Goal: Task Accomplishment & Management: Complete application form

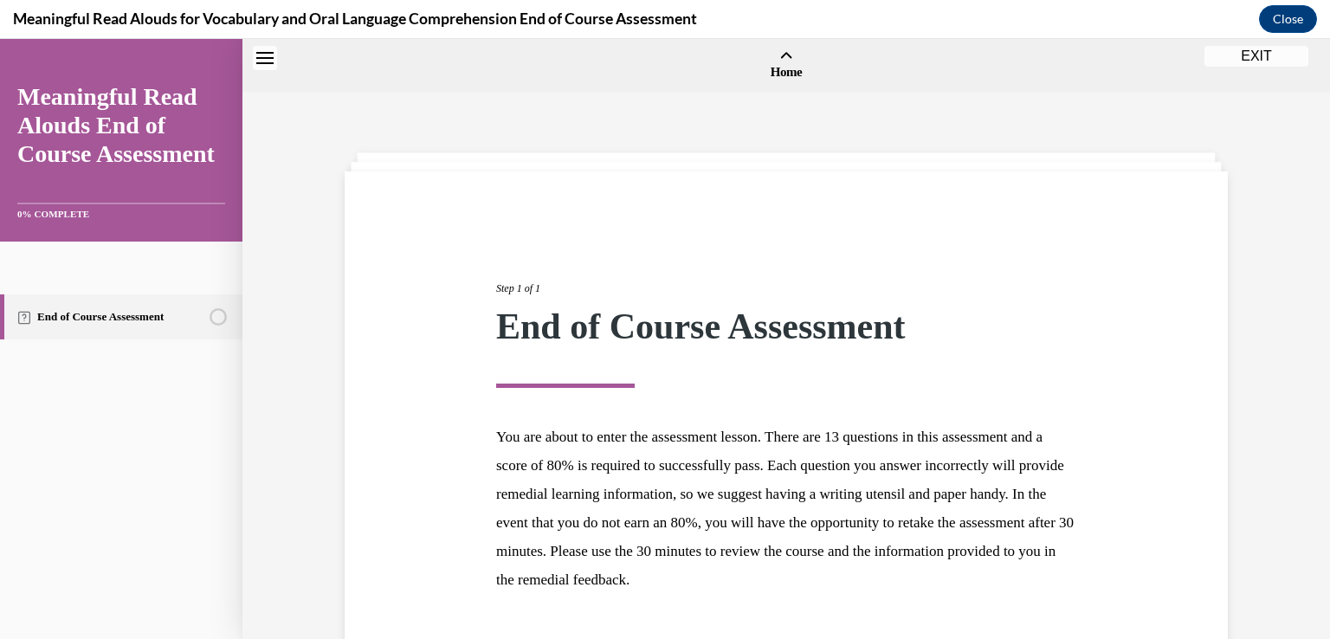
scroll to position [127, 0]
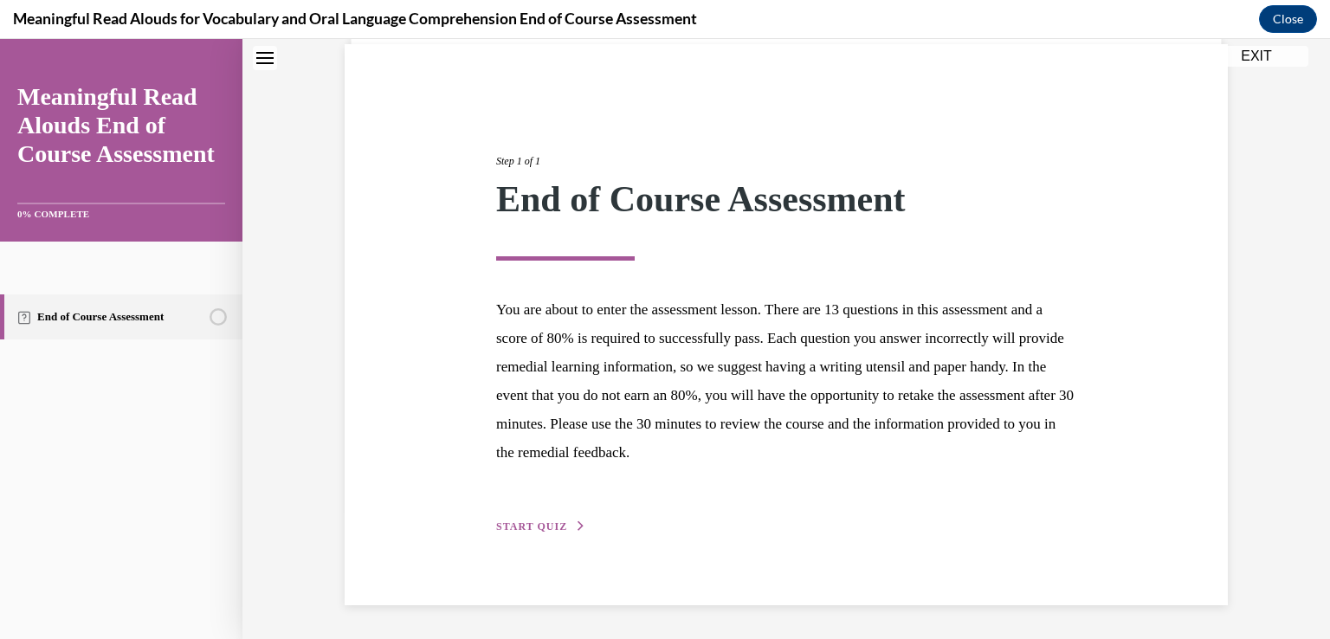
click at [558, 531] on div "Step 1 of 1 End of Course Assessment You are about to enter the assessment less…" at bounding box center [786, 324] width 606 height 422
click at [546, 517] on div "Step 1 of 1 End of Course Assessment You are about to enter the assessment less…" at bounding box center [786, 324] width 606 height 422
click at [547, 520] on span "START QUIZ" at bounding box center [531, 526] width 71 height 12
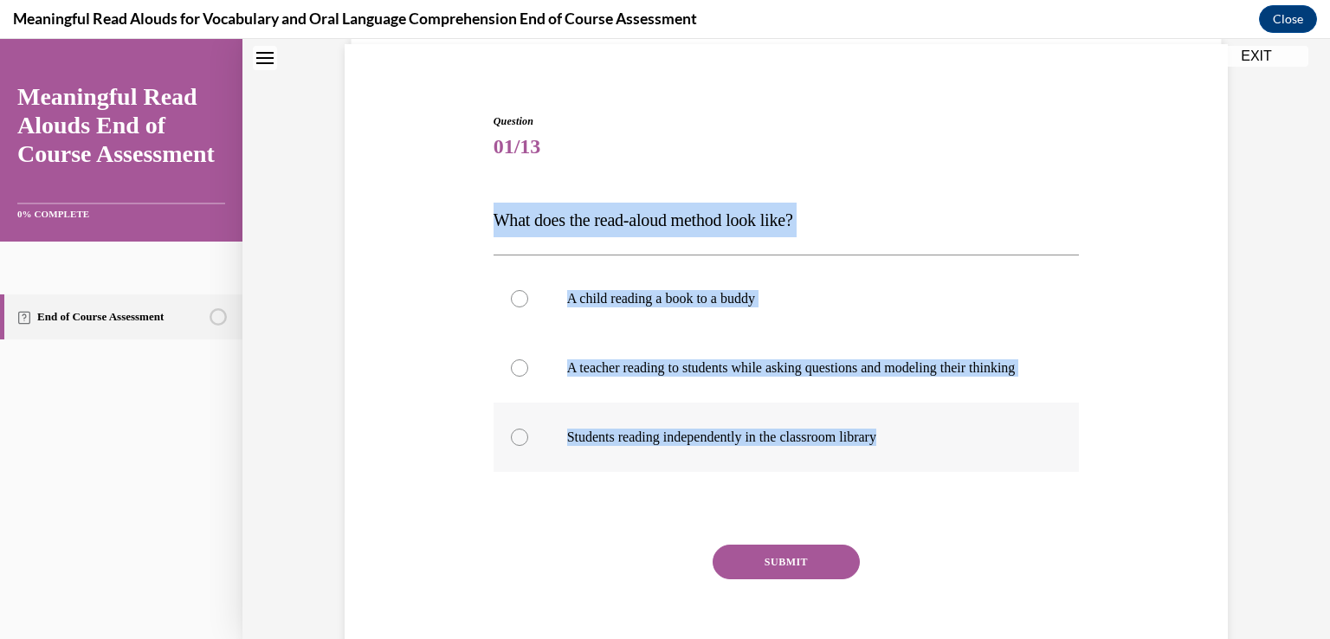
drag, startPoint x: 490, startPoint y: 214, endPoint x: 904, endPoint y: 468, distance: 485.8
click at [904, 468] on div "Question 01/13 What does the read-aloud method look like? A child reading a boo…" at bounding box center [786, 399] width 586 height 573
copy div "What does the read-aloud method look like? A child reading a book to a buddy A …"
click at [513, 377] on div at bounding box center [519, 367] width 17 height 17
click at [513, 377] on input "A teacher reading to students while asking questions and modeling their thinking" at bounding box center [519, 367] width 17 height 17
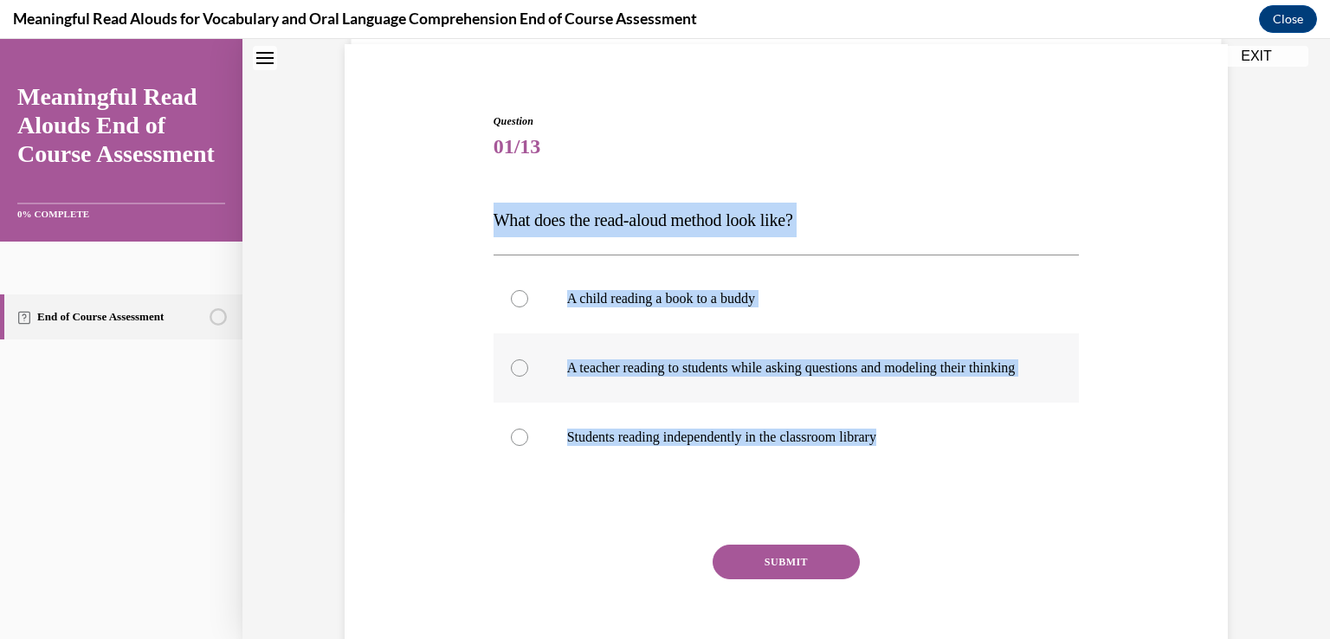
radio input "true"
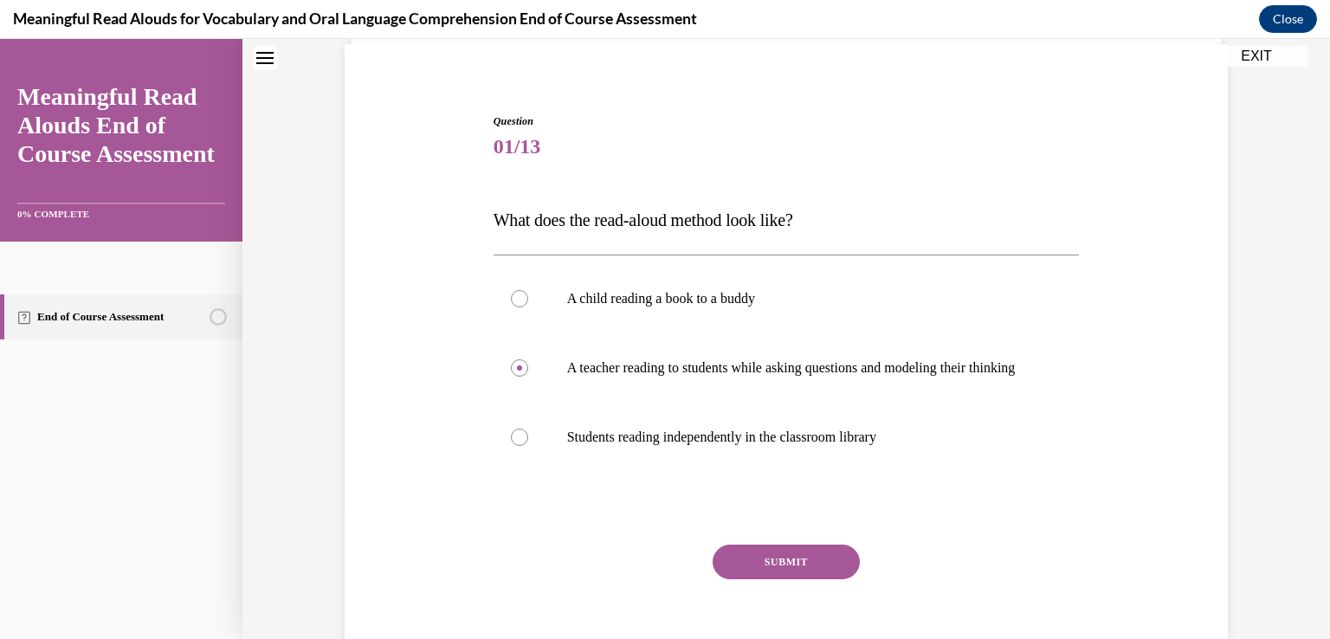
click at [793, 579] on button "SUBMIT" at bounding box center [786, 562] width 147 height 35
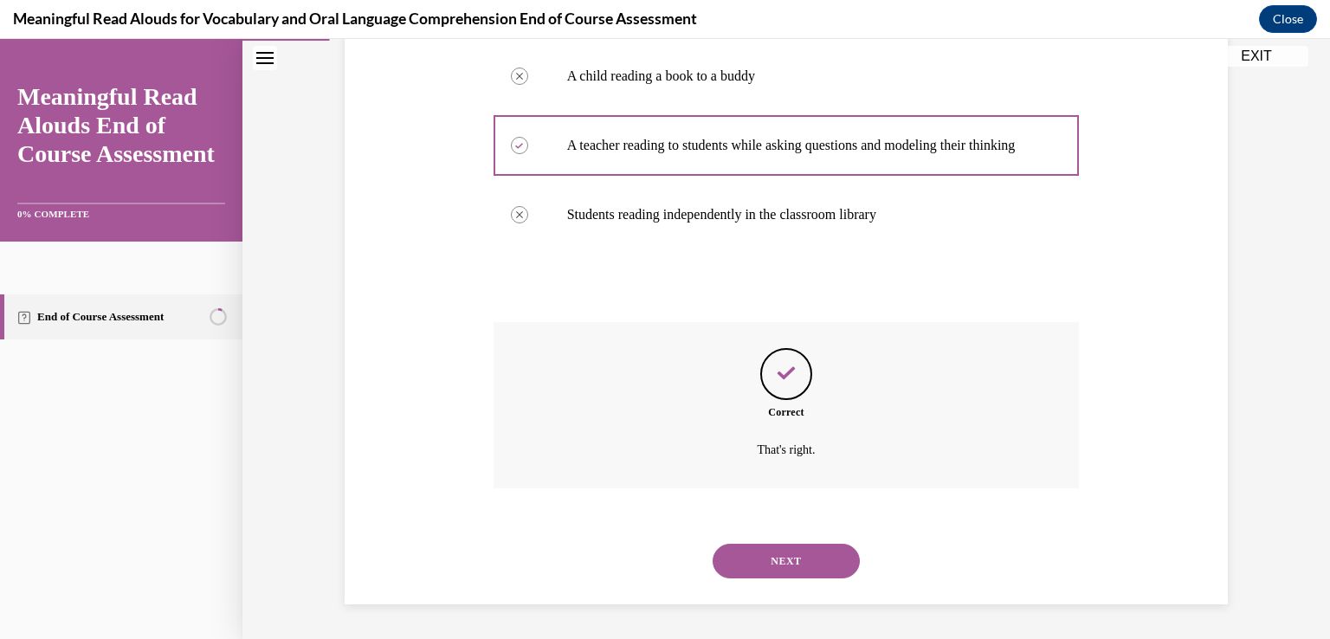
scroll to position [367, 0]
click at [803, 563] on button "NEXT" at bounding box center [786, 561] width 147 height 35
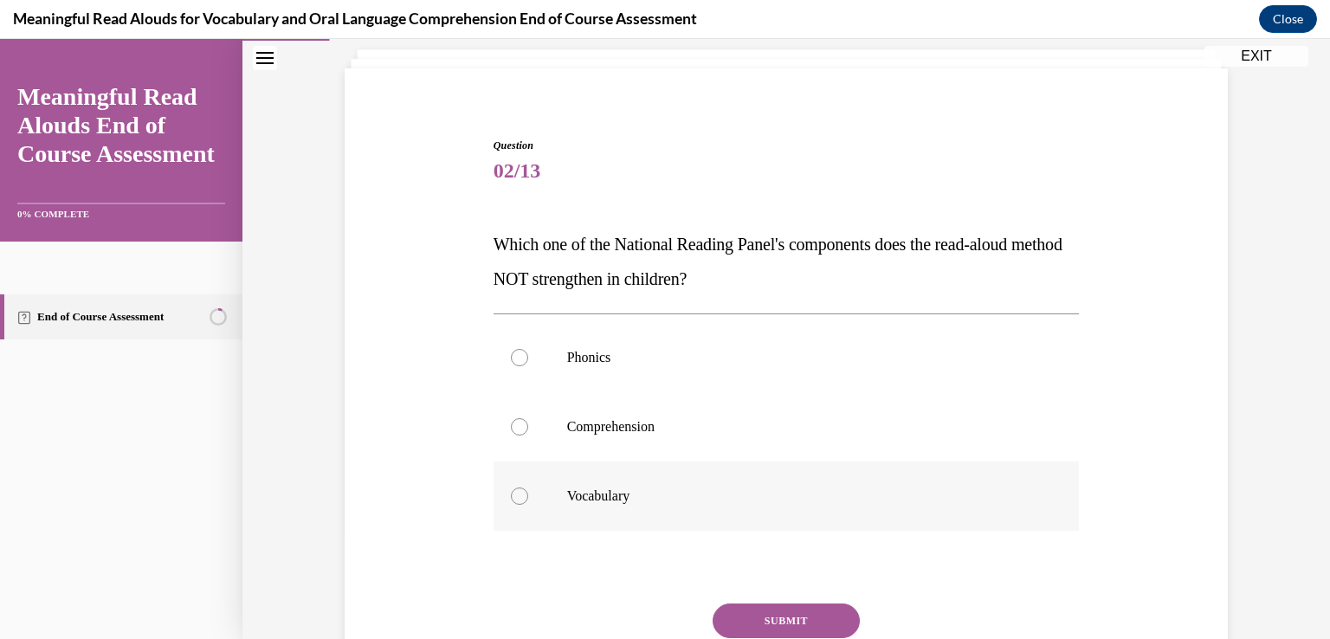
scroll to position [173, 0]
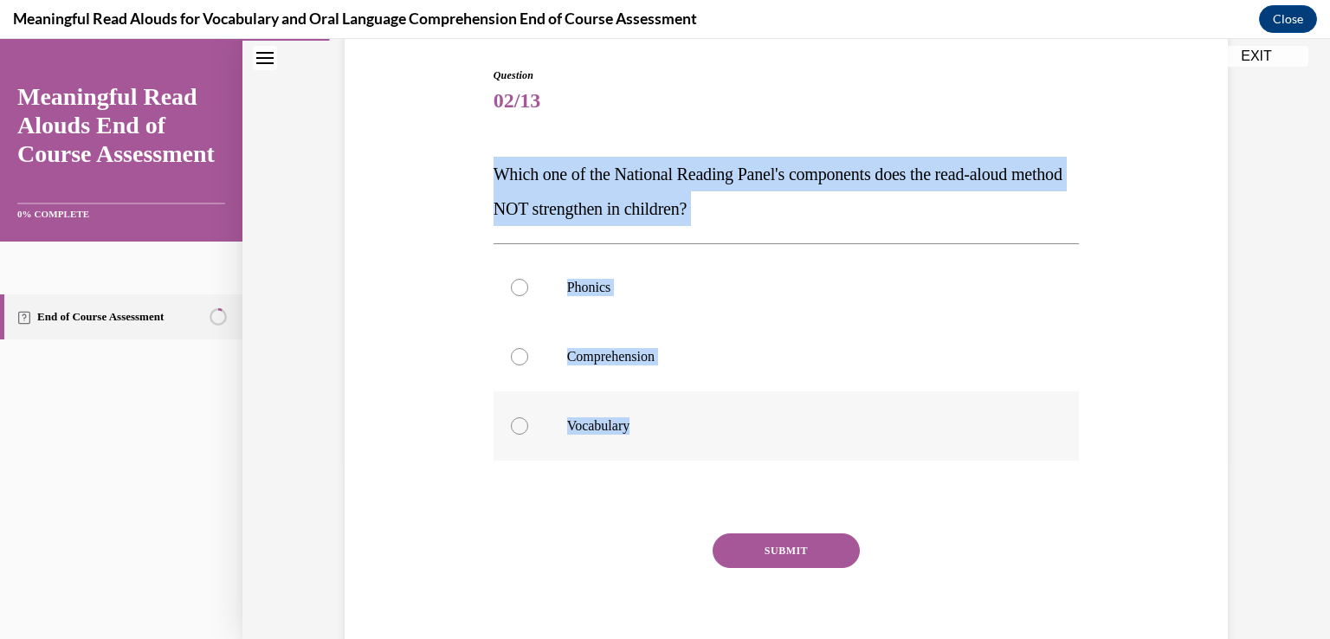
drag, startPoint x: 487, startPoint y: 176, endPoint x: 672, endPoint y: 409, distance: 298.3
click at [672, 409] on div "Question 02/13 Which one of the National Reading Panel's components does the re…" at bounding box center [786, 372] width 586 height 608
copy div "Which one of the National Reading Panel's components does the read-aloud method…"
click at [742, 198] on p "Which one of the National Reading Panel's components does the read-aloud method…" at bounding box center [786, 191] width 586 height 69
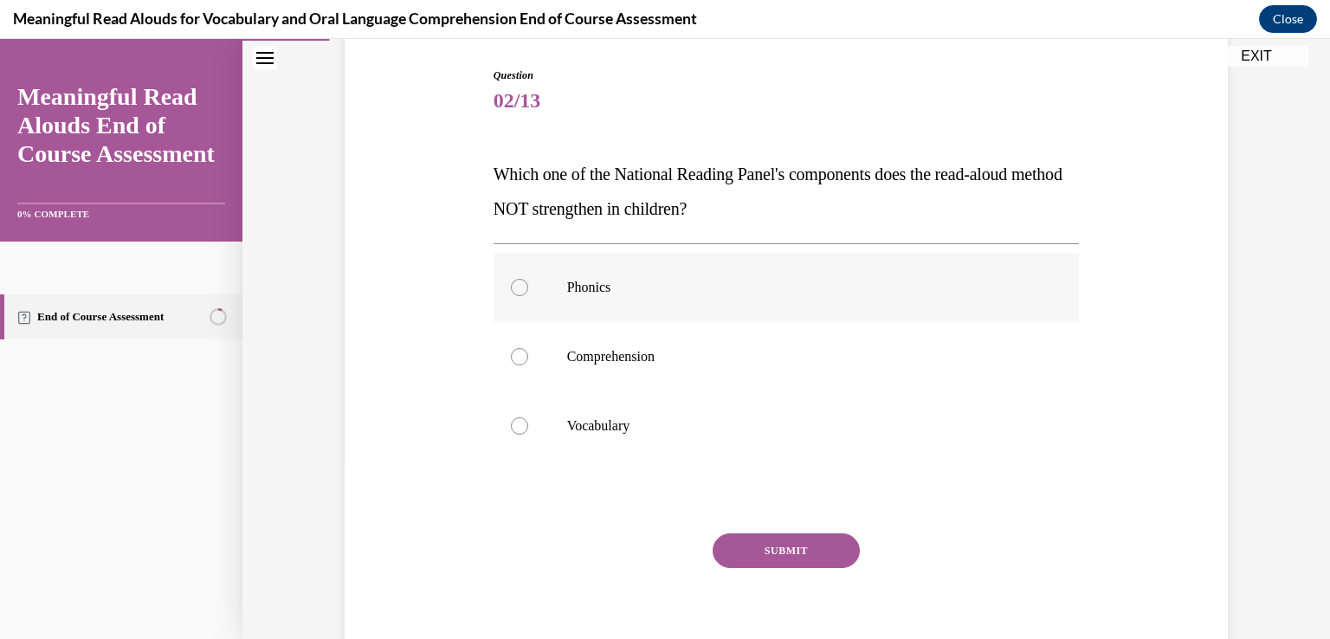
click at [512, 288] on div at bounding box center [519, 287] width 17 height 17
click at [512, 288] on input "Phonics" at bounding box center [519, 287] width 17 height 17
radio input "true"
click at [777, 559] on button "SUBMIT" at bounding box center [786, 550] width 147 height 35
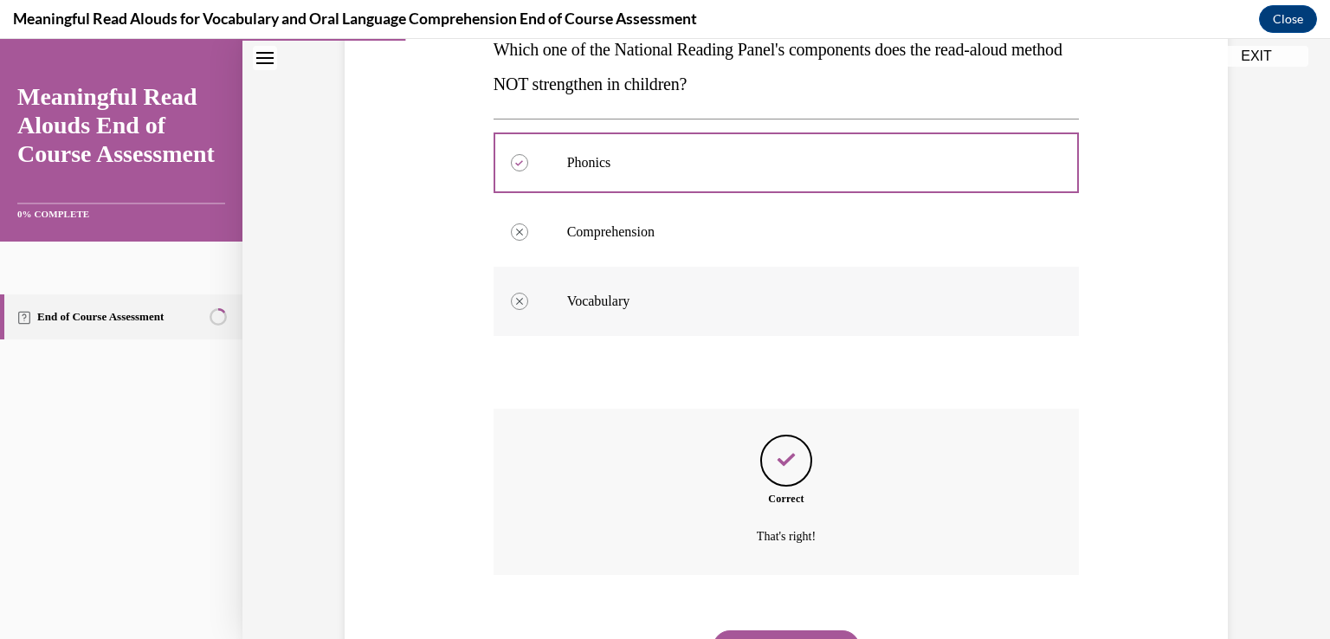
scroll to position [384, 0]
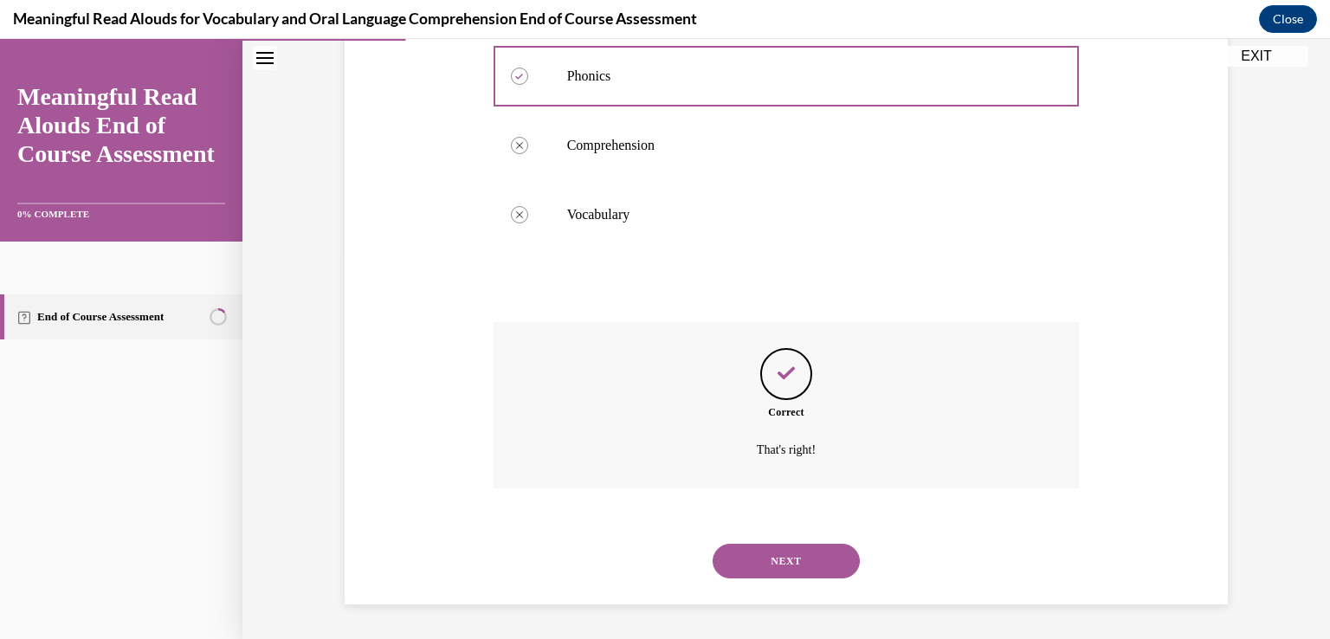
click at [783, 567] on button "NEXT" at bounding box center [786, 561] width 147 height 35
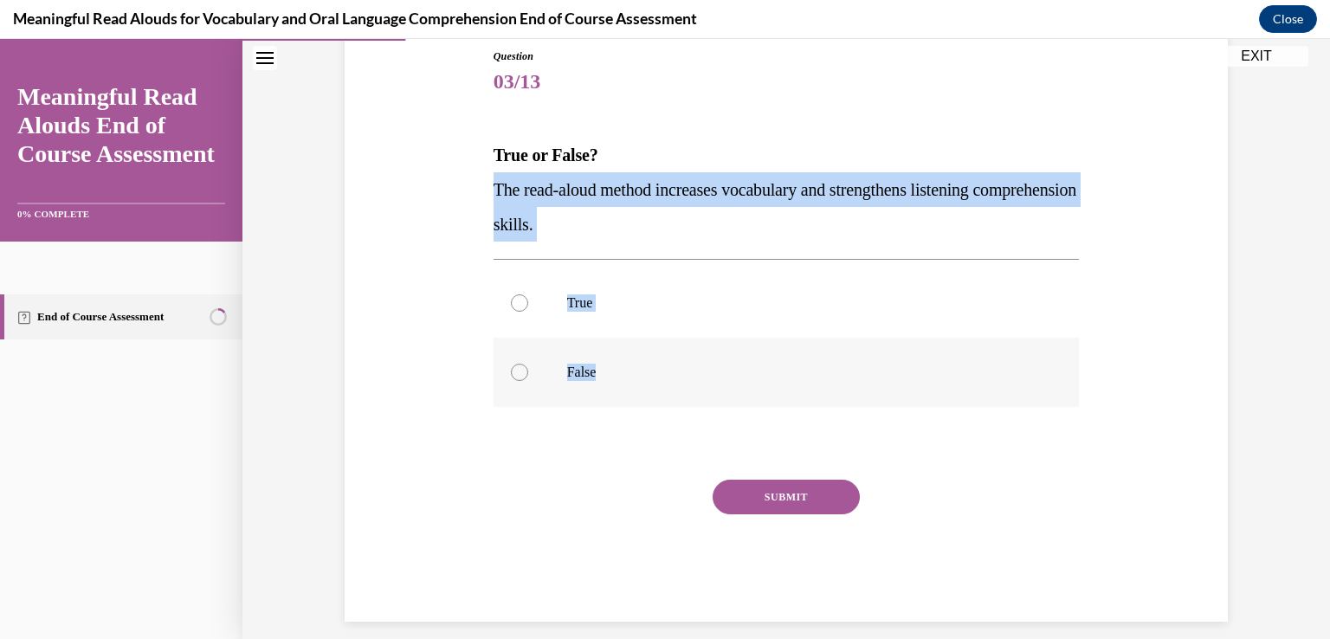
drag, startPoint x: 488, startPoint y: 182, endPoint x: 639, endPoint y: 353, distance: 228.2
click at [639, 353] on div "Question 03/13 True or False? The read-aloud method increases vocabulary and st…" at bounding box center [786, 334] width 586 height 573
copy div "The read-aloud method increases vocabulary and strengthens listening comprehens…"
click at [511, 300] on div at bounding box center [519, 302] width 17 height 17
click at [511, 300] on input "True" at bounding box center [519, 302] width 17 height 17
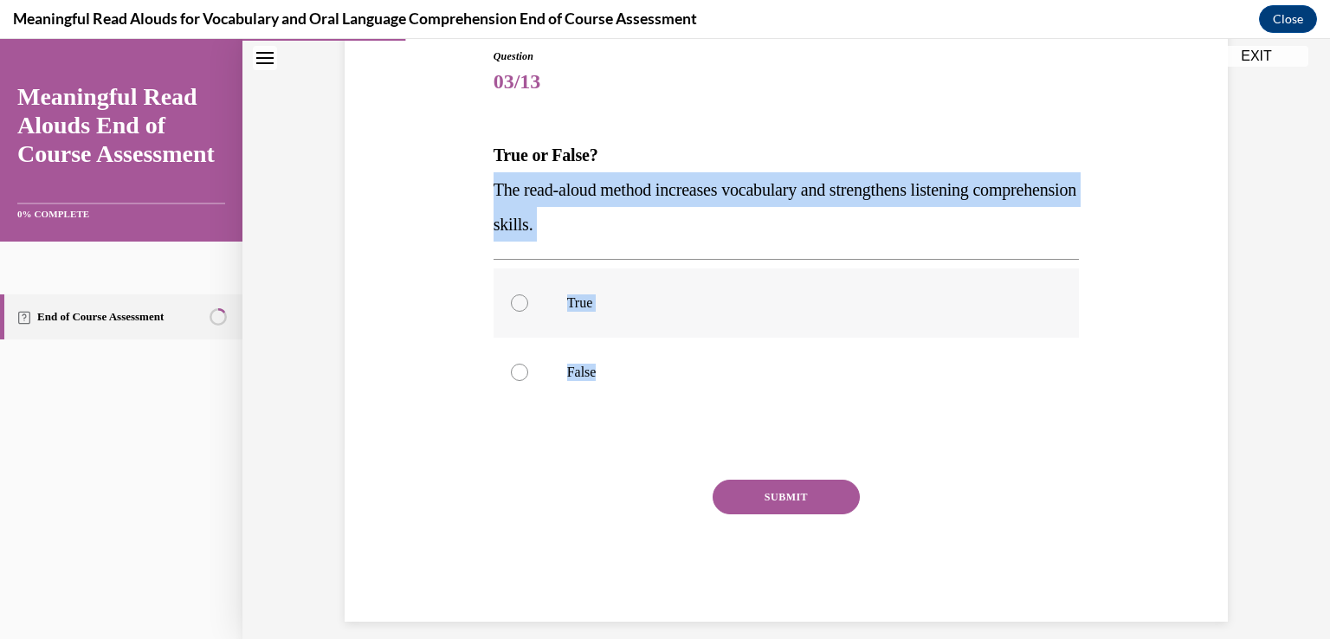
radio input "true"
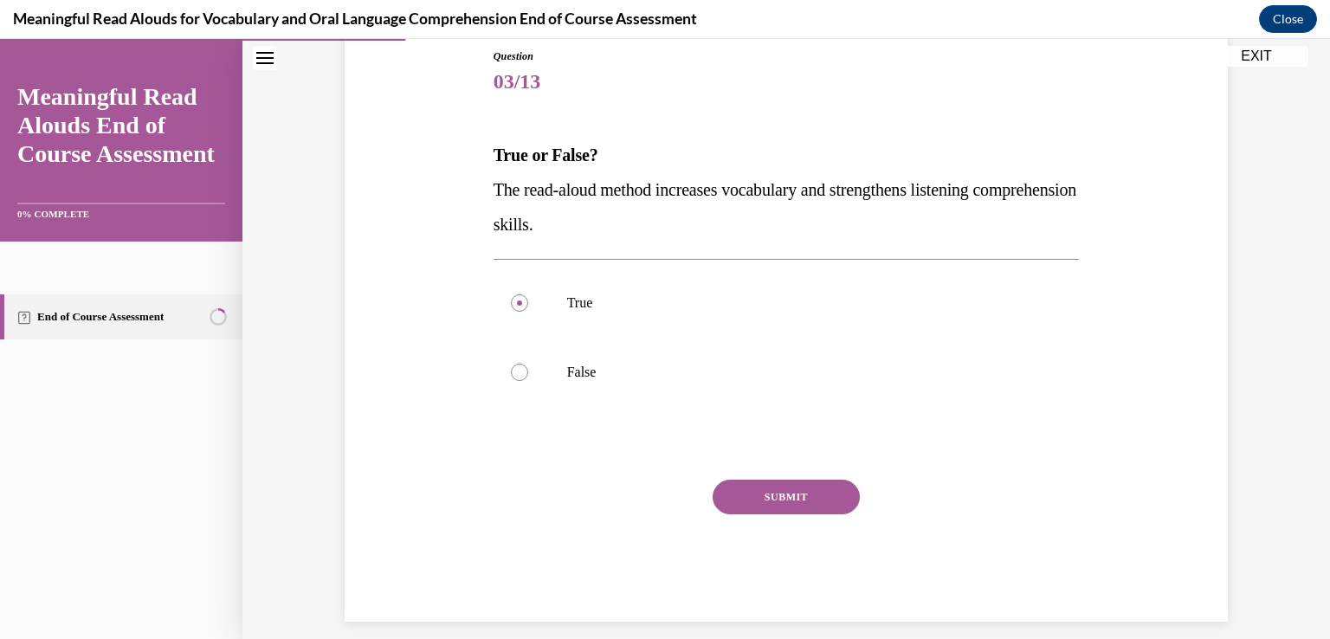
click at [771, 503] on button "SUBMIT" at bounding box center [786, 497] width 147 height 35
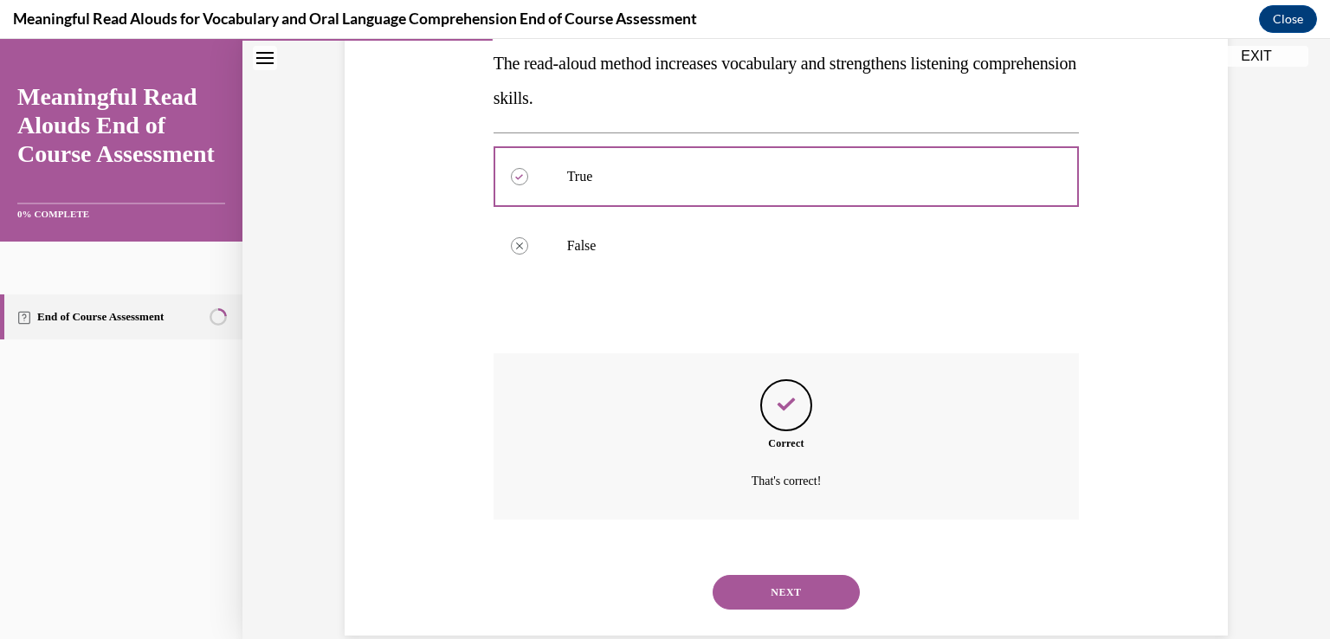
scroll to position [350, 0]
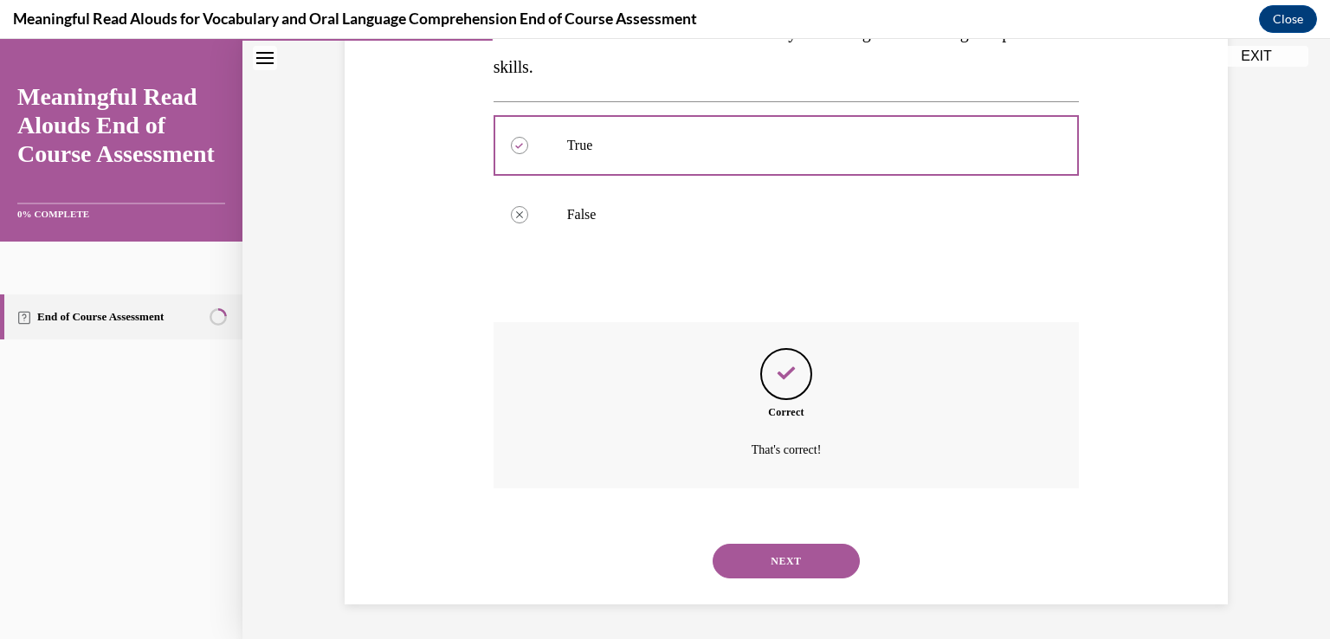
click at [783, 562] on button "NEXT" at bounding box center [786, 561] width 147 height 35
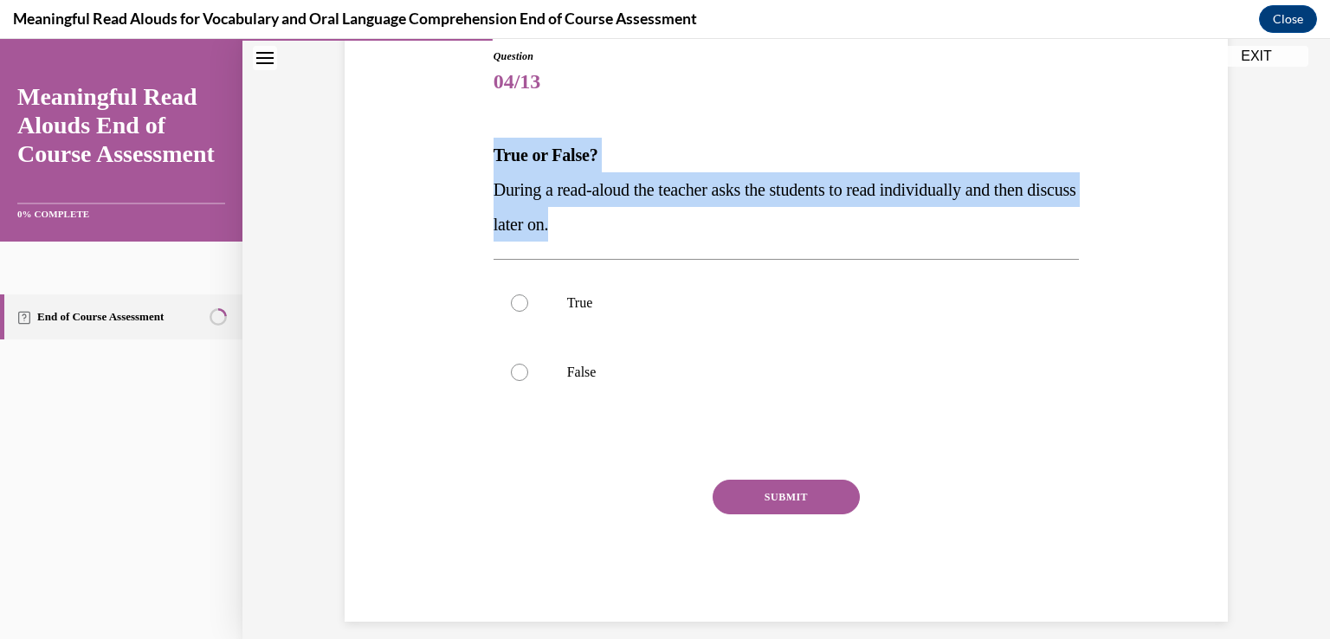
drag, startPoint x: 487, startPoint y: 155, endPoint x: 606, endPoint y: 220, distance: 136.0
click at [606, 220] on div "True or False? During a read-aloud the teacher asks the students to read indivi…" at bounding box center [786, 190] width 586 height 104
copy div "True or False? During a read-aloud the teacher asks the students to read indivi…"
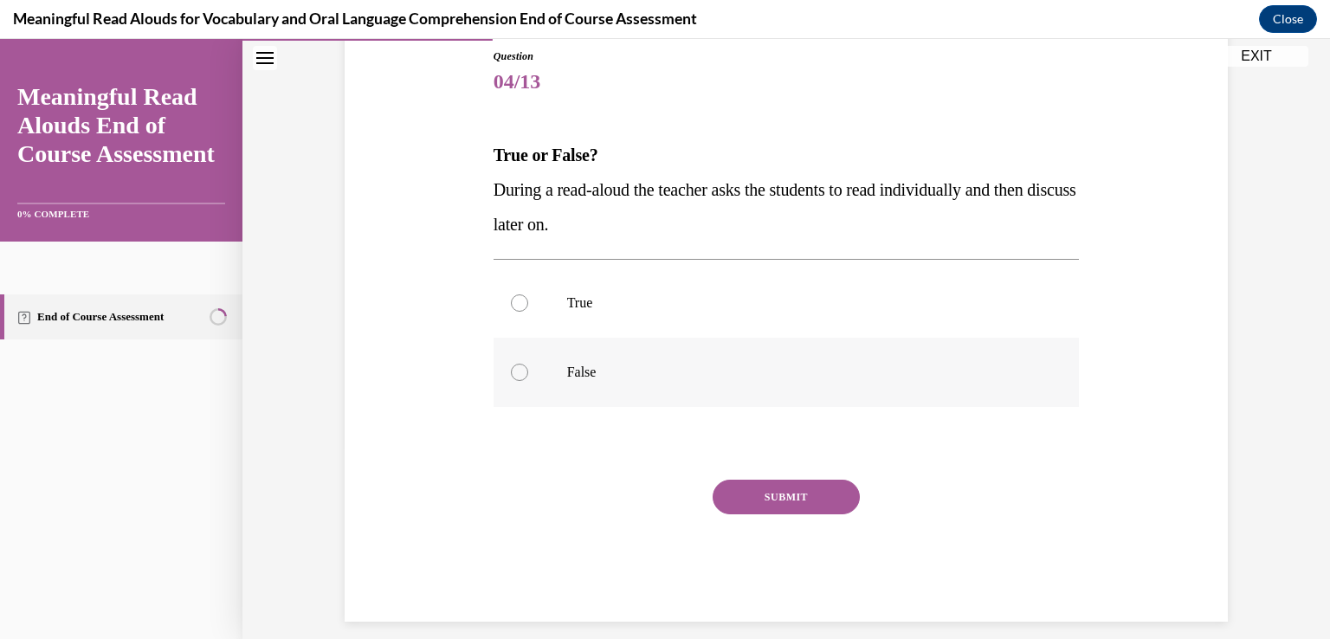
click at [511, 371] on div at bounding box center [519, 372] width 17 height 17
click at [511, 371] on input "False" at bounding box center [519, 372] width 17 height 17
radio input "true"
click at [777, 491] on button "SUBMIT" at bounding box center [786, 497] width 147 height 35
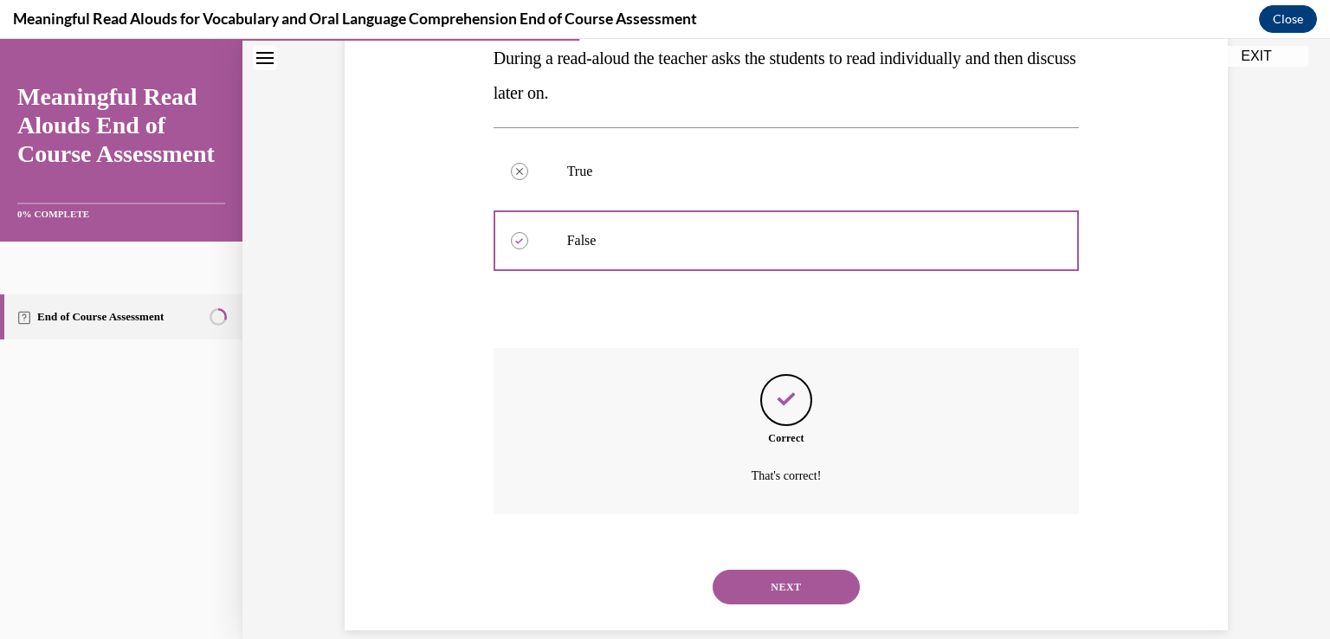
scroll to position [350, 0]
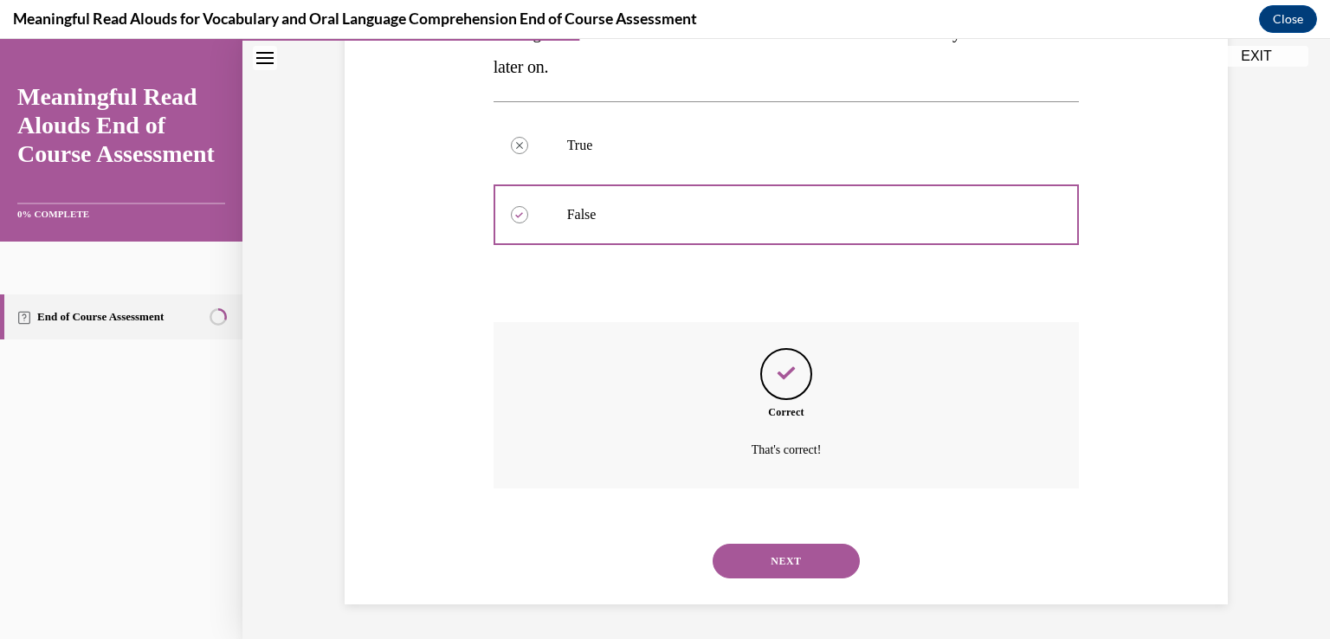
click at [783, 565] on button "NEXT" at bounding box center [786, 561] width 147 height 35
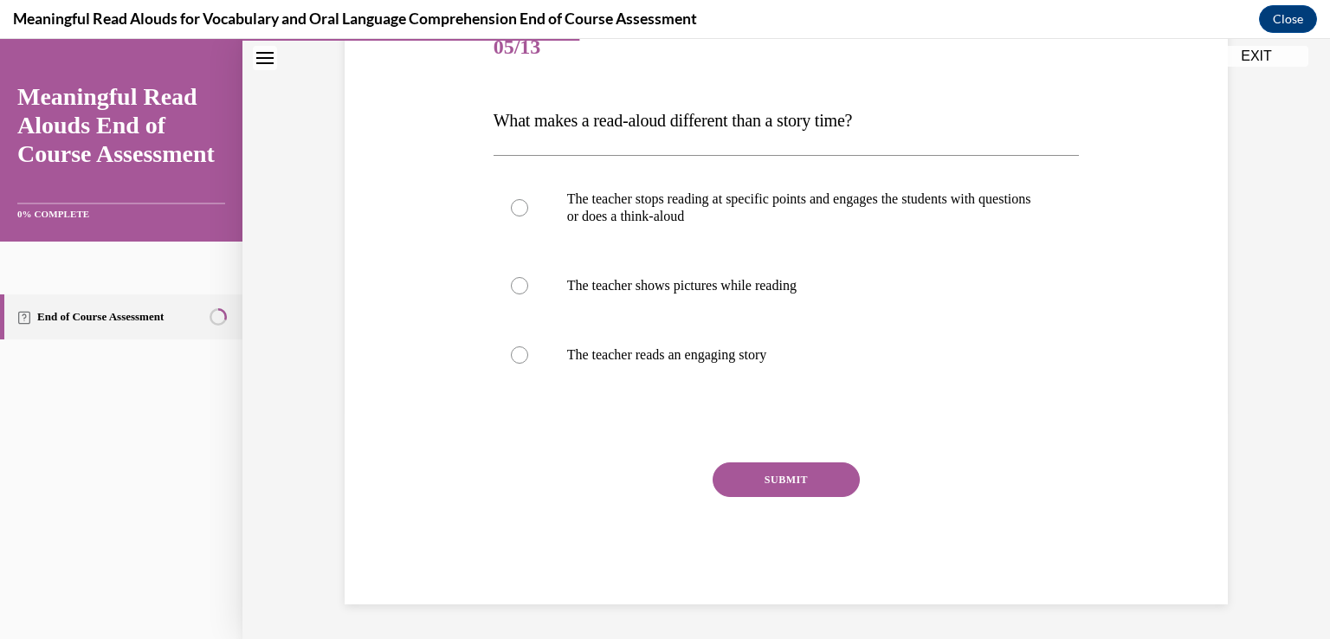
scroll to position [192, 0]
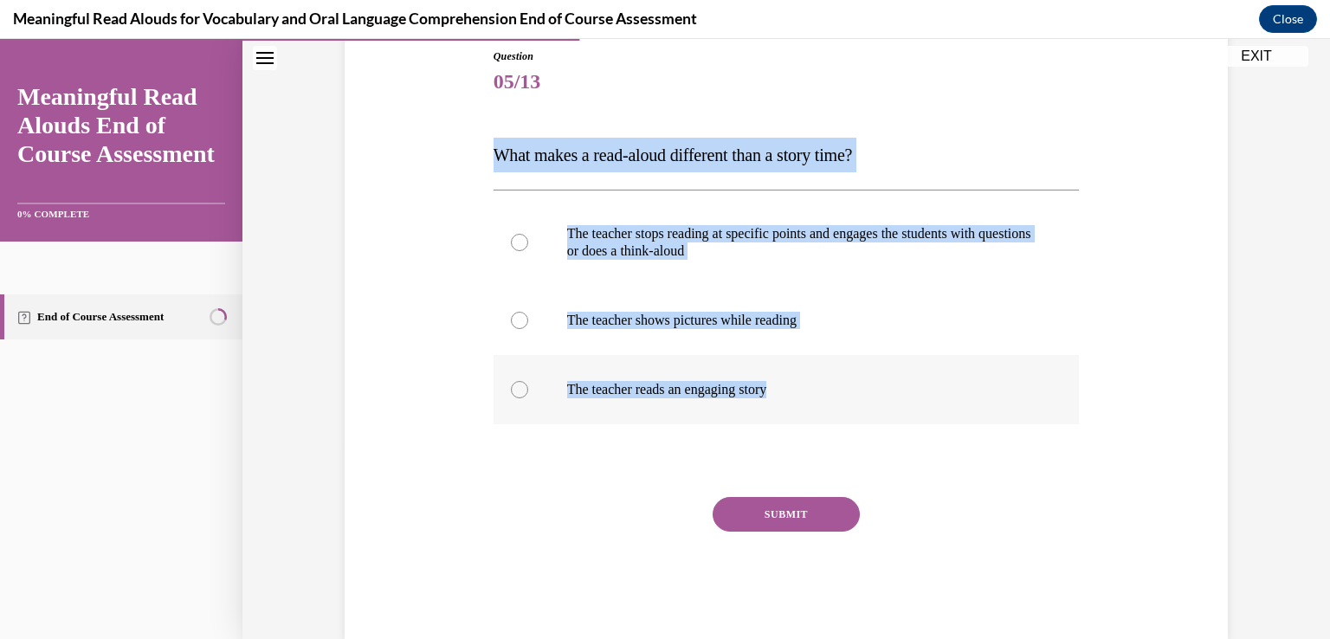
drag, startPoint x: 488, startPoint y: 153, endPoint x: 806, endPoint y: 380, distance: 390.4
click at [806, 380] on div "Question 05/13 What makes a read-aloud different than a story time? The teacher…" at bounding box center [786, 343] width 586 height 590
copy div "What makes a read-aloud different than a story time? The teacher stops reading …"
click at [513, 243] on div at bounding box center [519, 242] width 17 height 17
click at [513, 243] on input "The teacher stops reading at specific points and engages the students with ques…" at bounding box center [519, 242] width 17 height 17
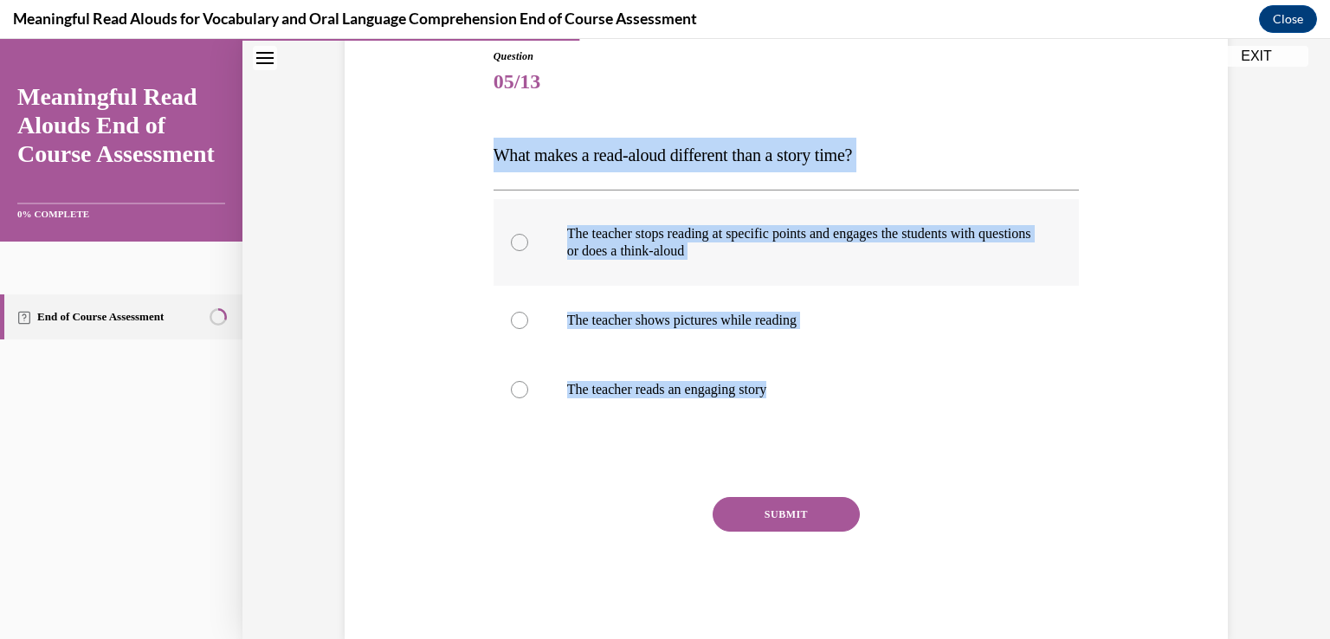
radio input "true"
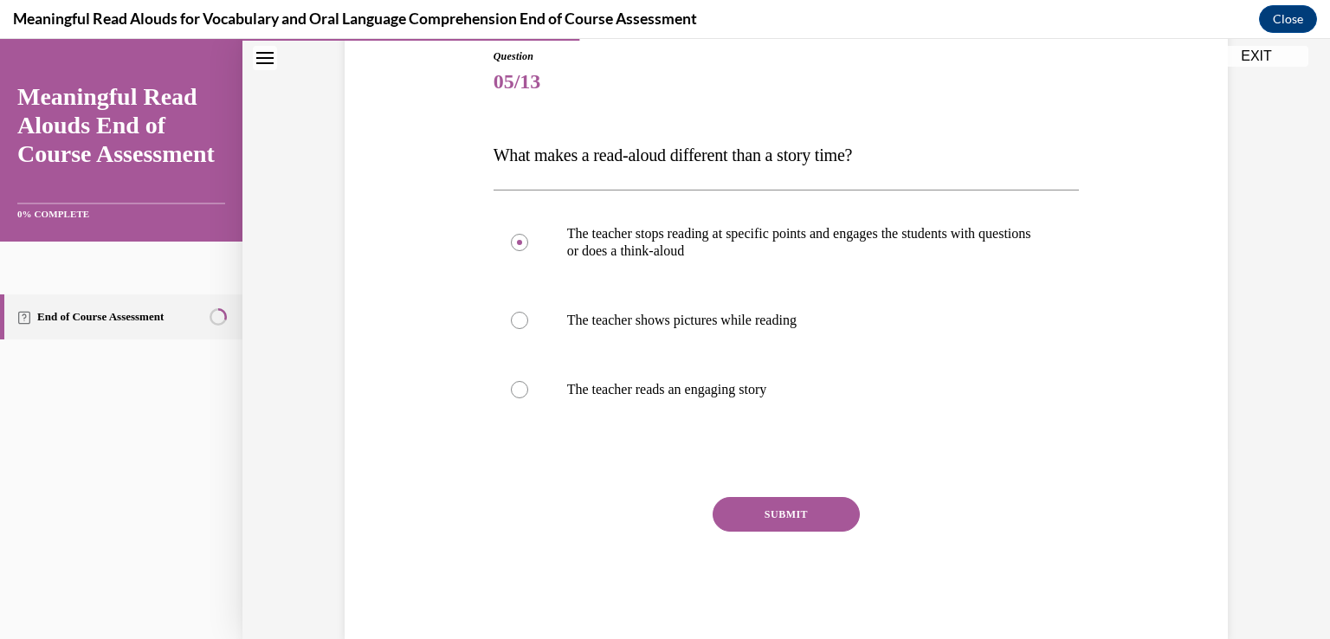
click at [789, 518] on button "SUBMIT" at bounding box center [786, 514] width 147 height 35
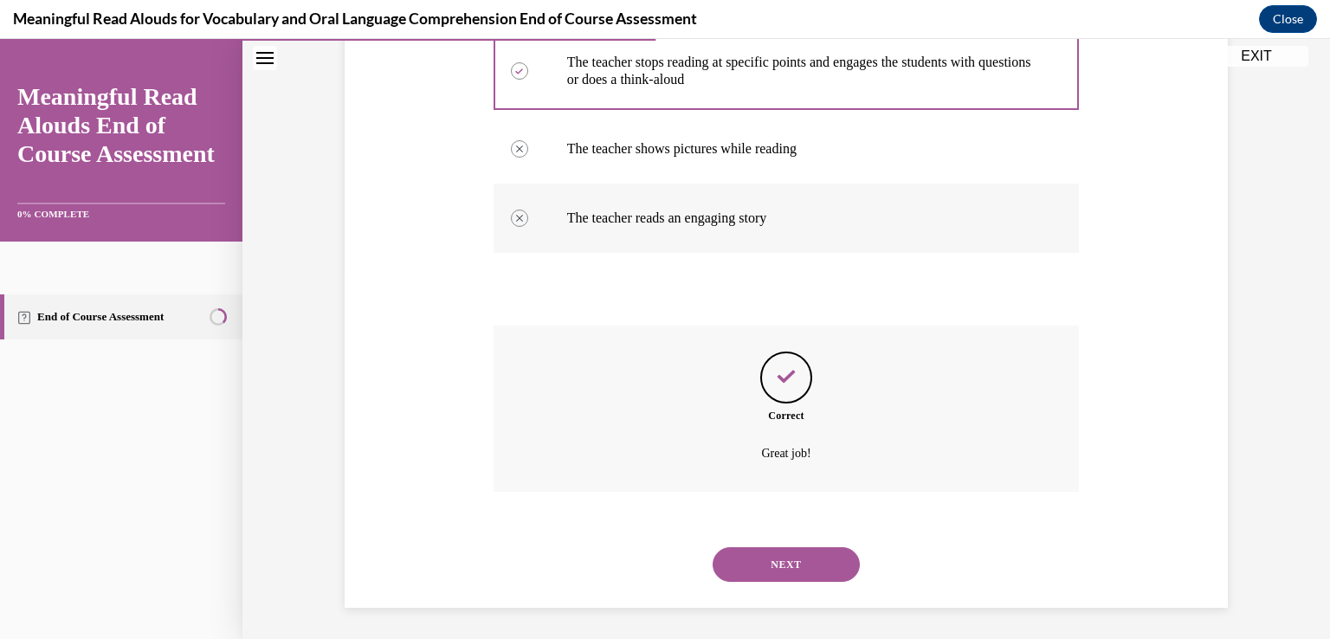
scroll to position [367, 0]
click at [806, 551] on button "NEXT" at bounding box center [786, 561] width 147 height 35
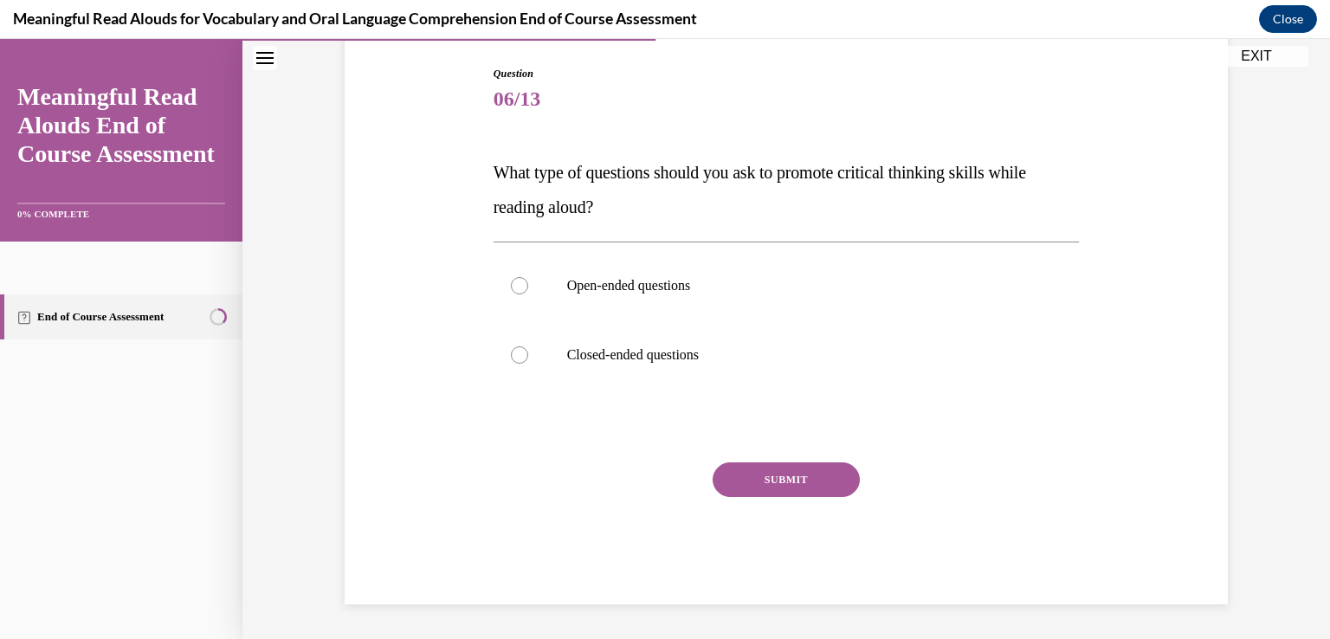
scroll to position [175, 0]
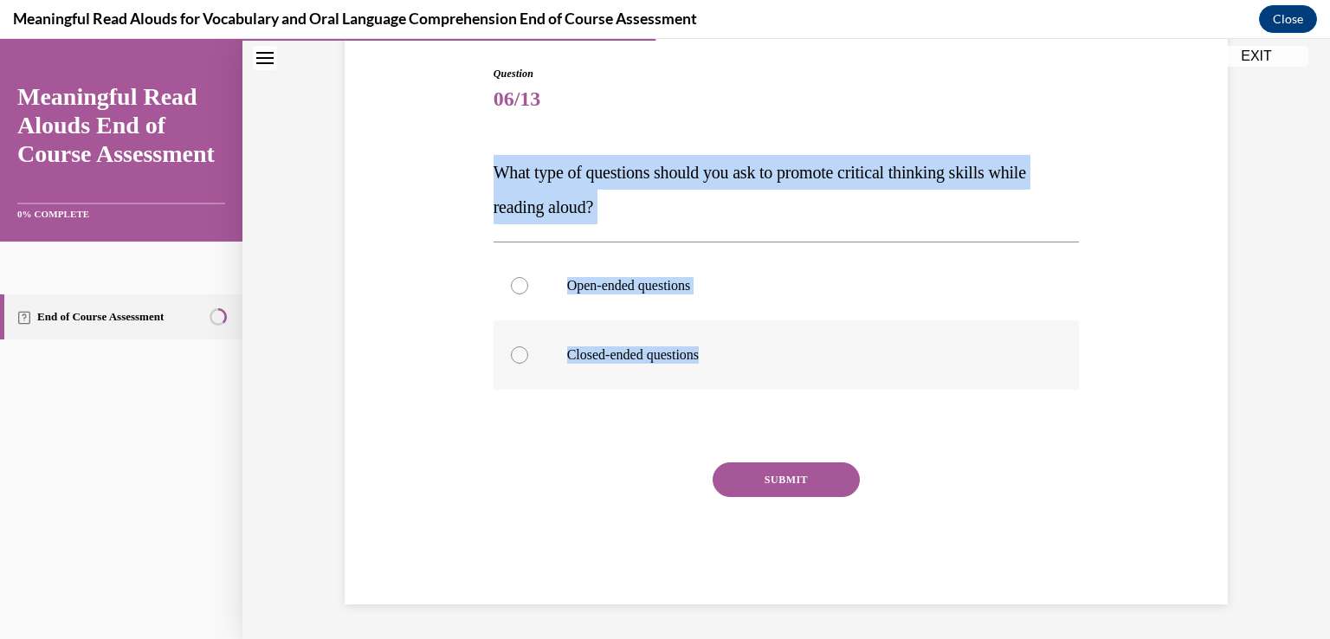
drag, startPoint x: 485, startPoint y: 164, endPoint x: 705, endPoint y: 366, distance: 299.0
click at [705, 366] on div "Question 06/13 What type of questions should you ask to promote critical thinki…" at bounding box center [786, 322] width 595 height 564
copy div "What type of questions should you ask to promote critical thinking skills while…"
click at [519, 285] on div at bounding box center [519, 285] width 17 height 17
click at [519, 285] on input "Open-ended questions" at bounding box center [519, 285] width 17 height 17
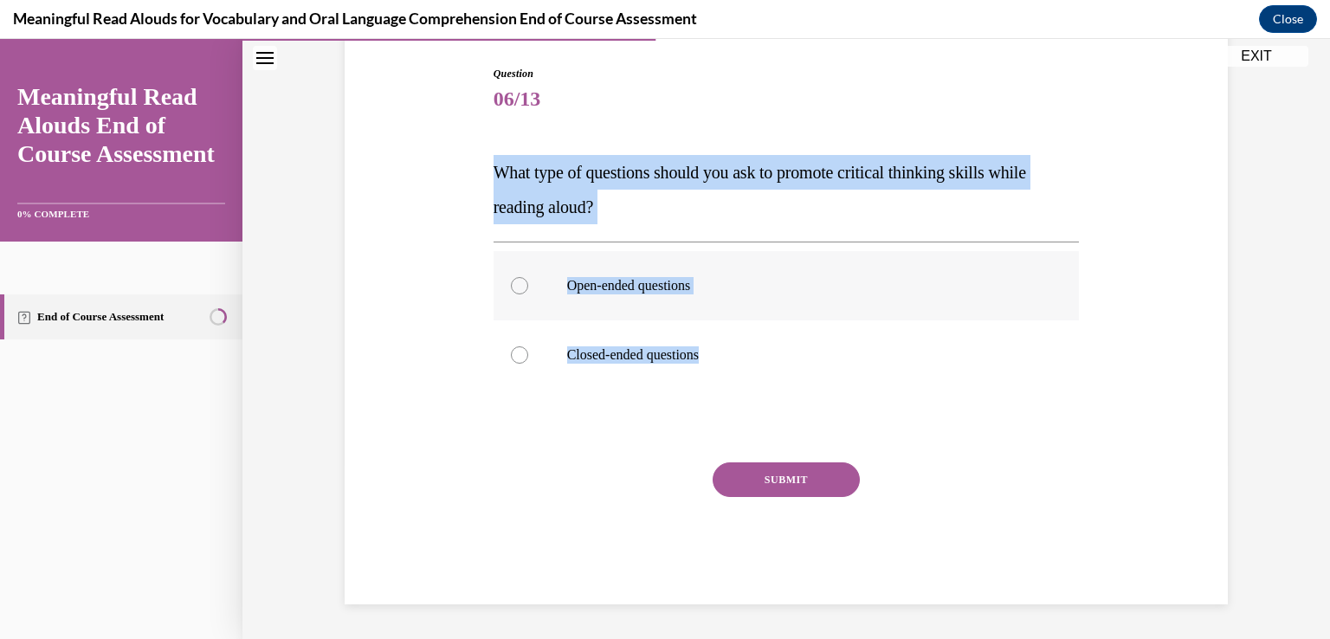
radio input "true"
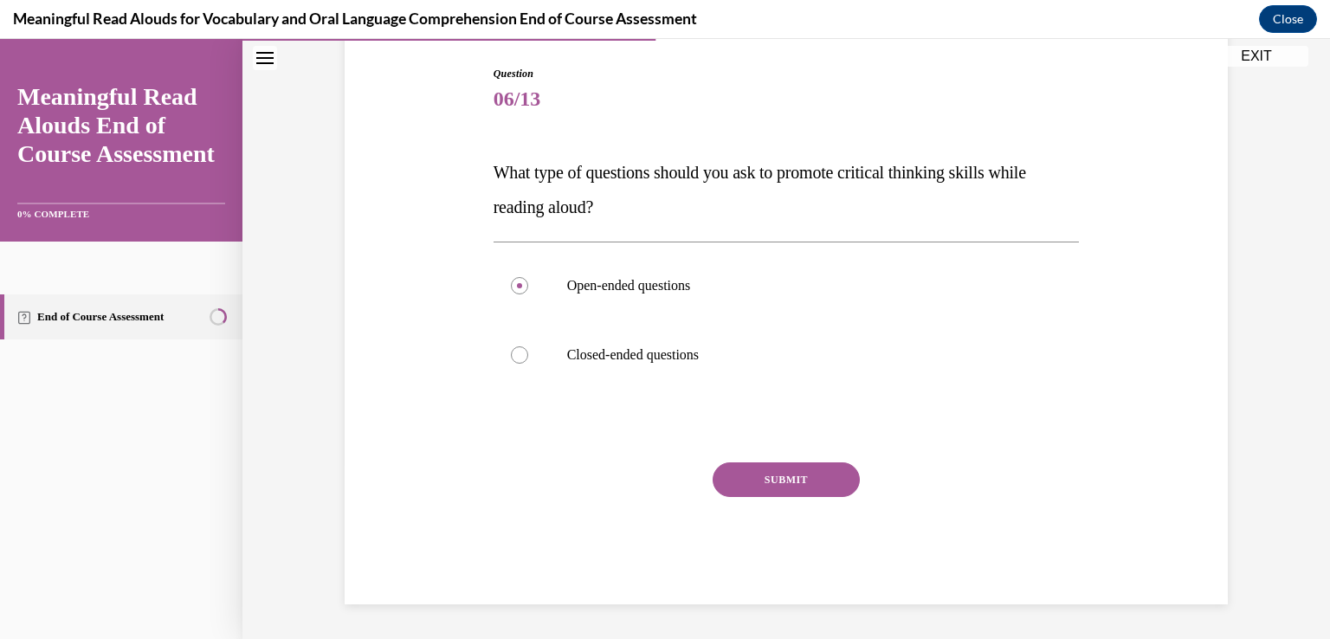
click at [803, 477] on button "SUBMIT" at bounding box center [786, 479] width 147 height 35
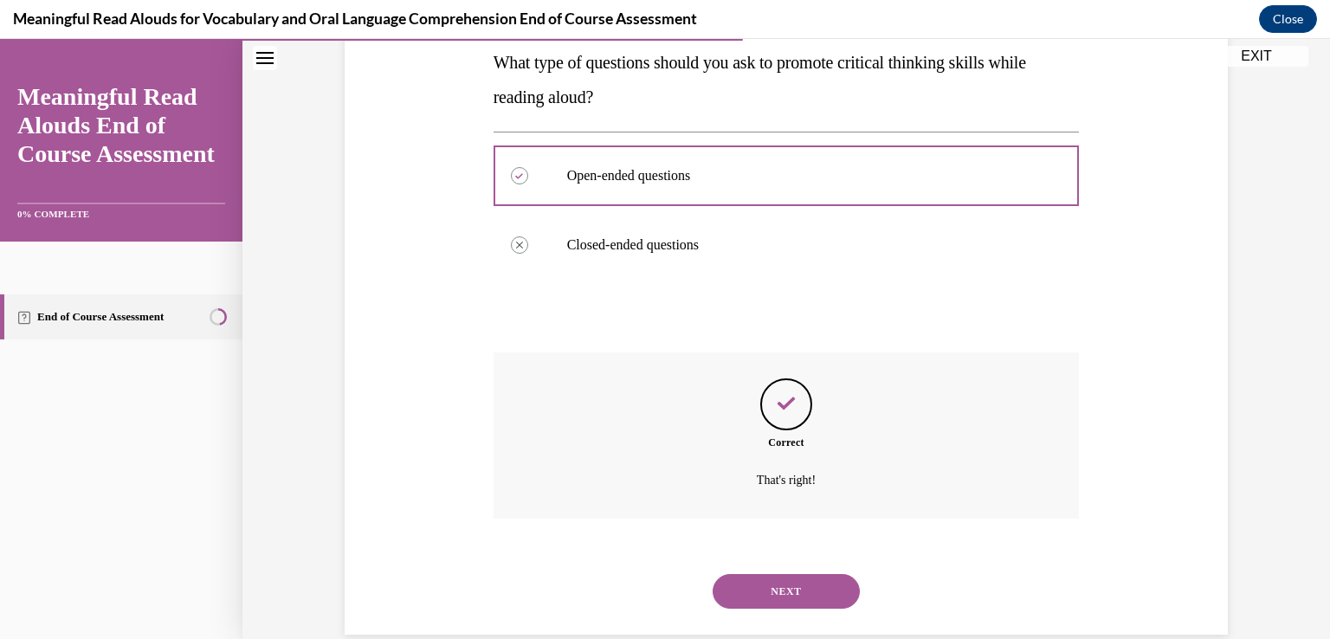
scroll to position [315, 0]
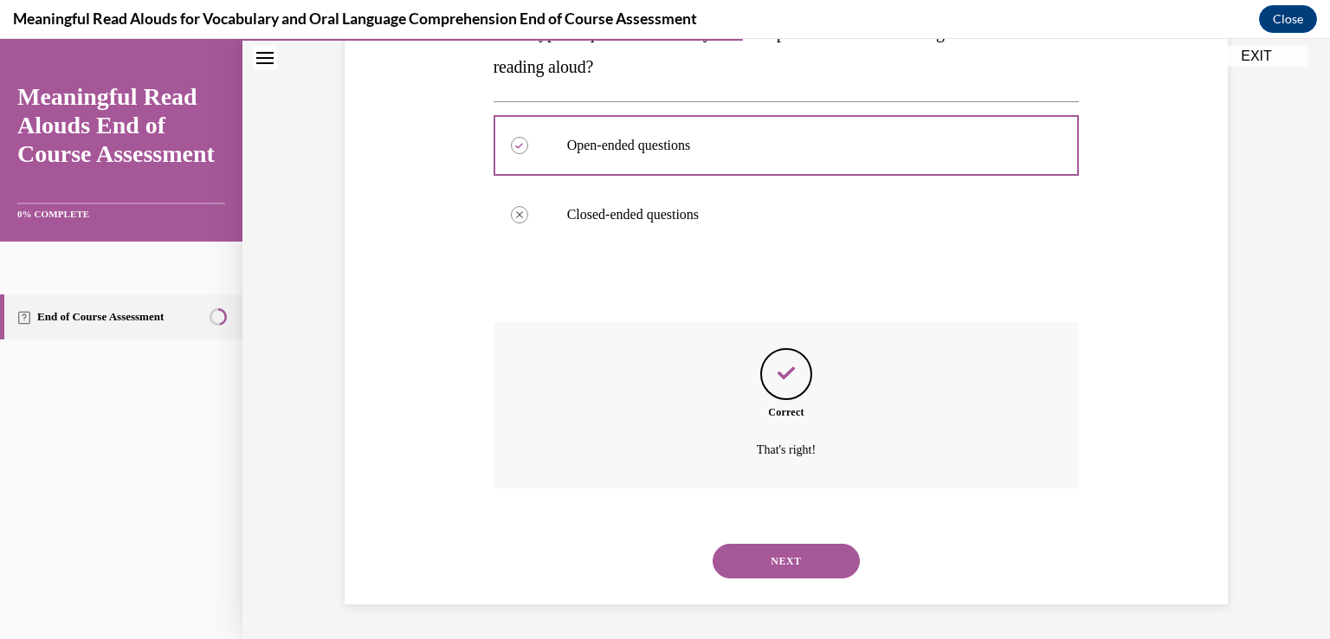
click at [759, 558] on button "NEXT" at bounding box center [786, 561] width 147 height 35
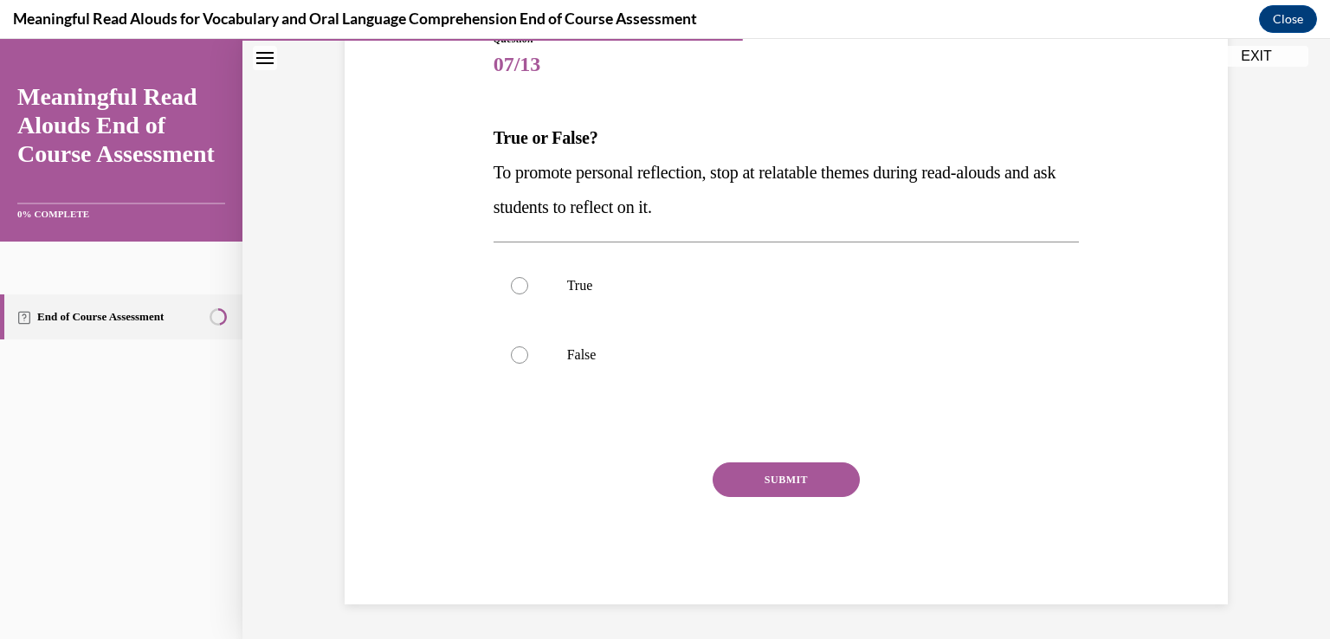
scroll to position [192, 0]
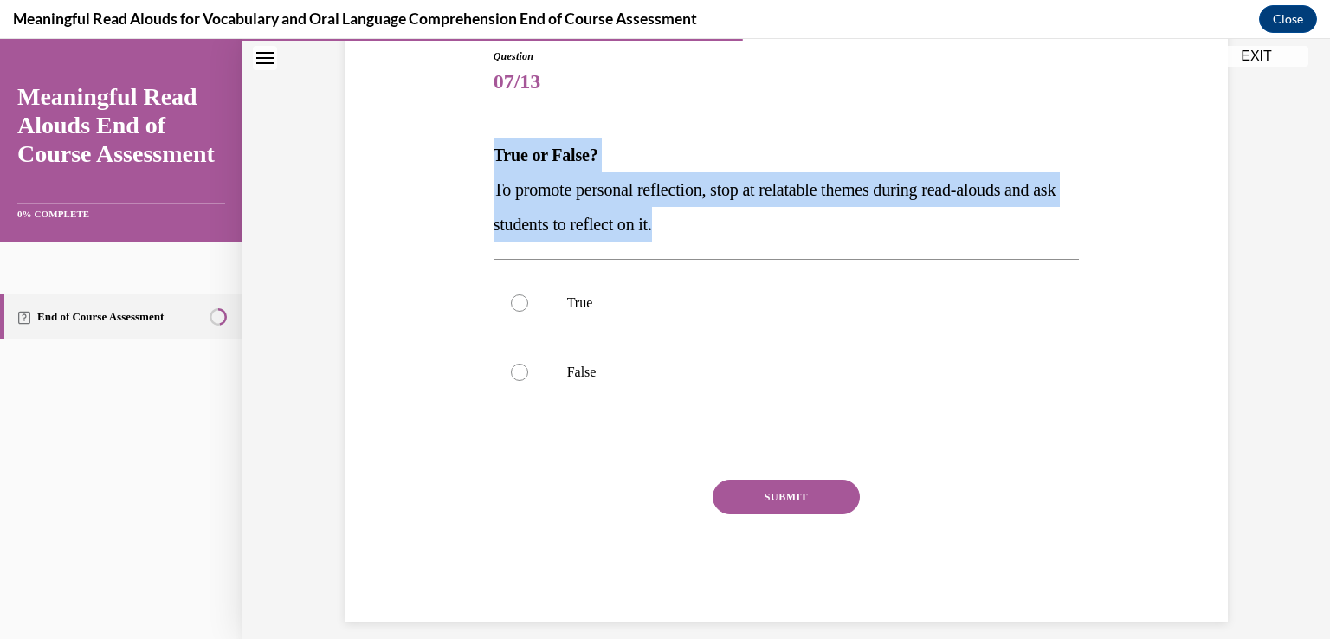
drag, startPoint x: 488, startPoint y: 147, endPoint x: 725, endPoint y: 234, distance: 251.7
click at [725, 234] on div "True or False? To promote personal reflection, stop at relatable themes during …" at bounding box center [786, 190] width 586 height 104
copy div "True or False? To promote personal reflection, stop at relatable themes during …"
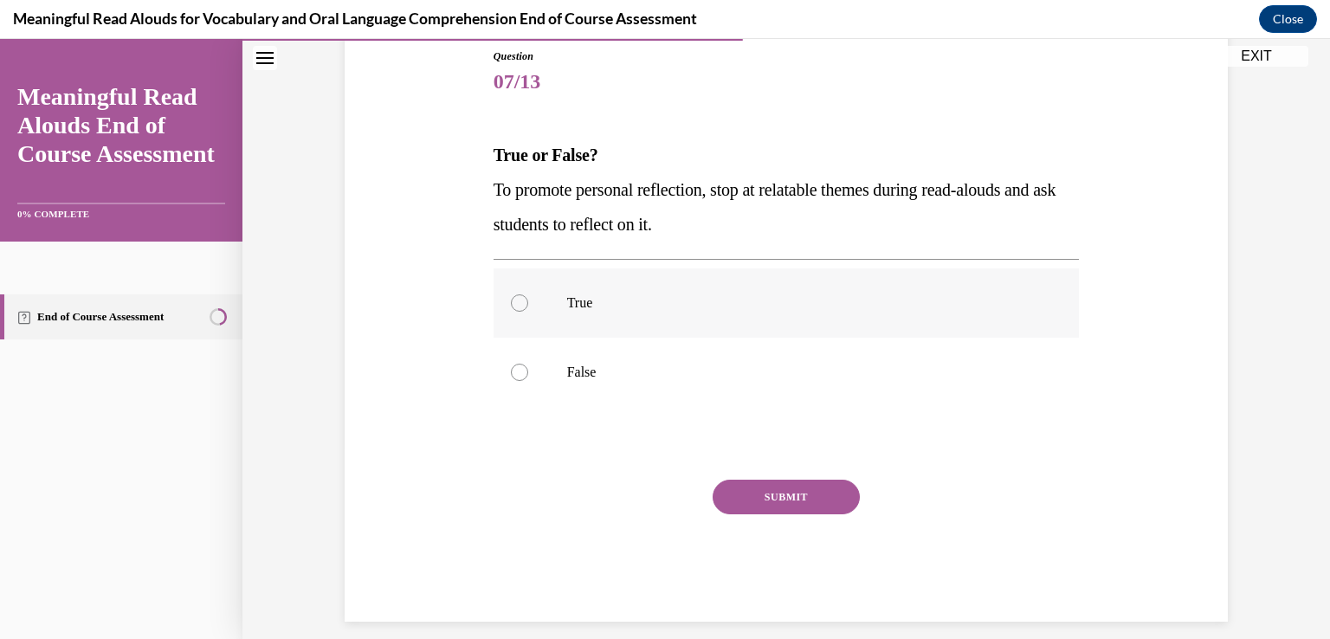
drag, startPoint x: 506, startPoint y: 304, endPoint x: 530, endPoint y: 323, distance: 30.2
click at [511, 303] on div at bounding box center [519, 302] width 17 height 17
click at [511, 303] on input "True" at bounding box center [519, 302] width 17 height 17
radio input "true"
click at [786, 497] on button "SUBMIT" at bounding box center [786, 497] width 147 height 35
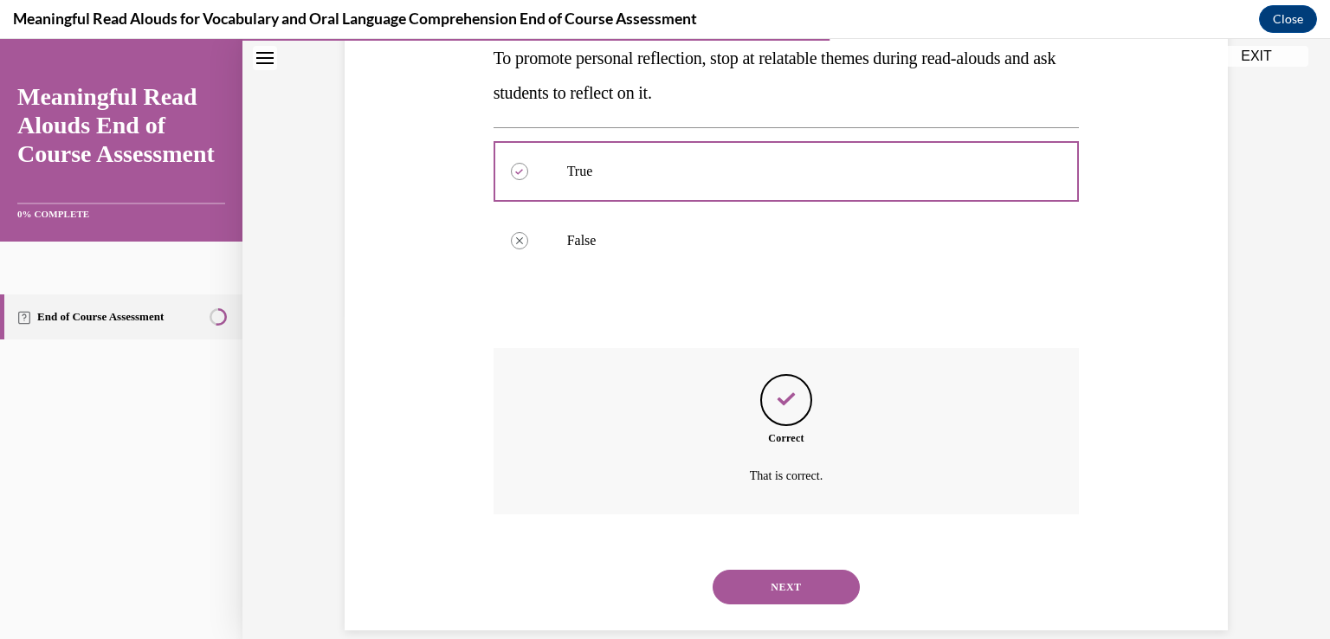
scroll to position [350, 0]
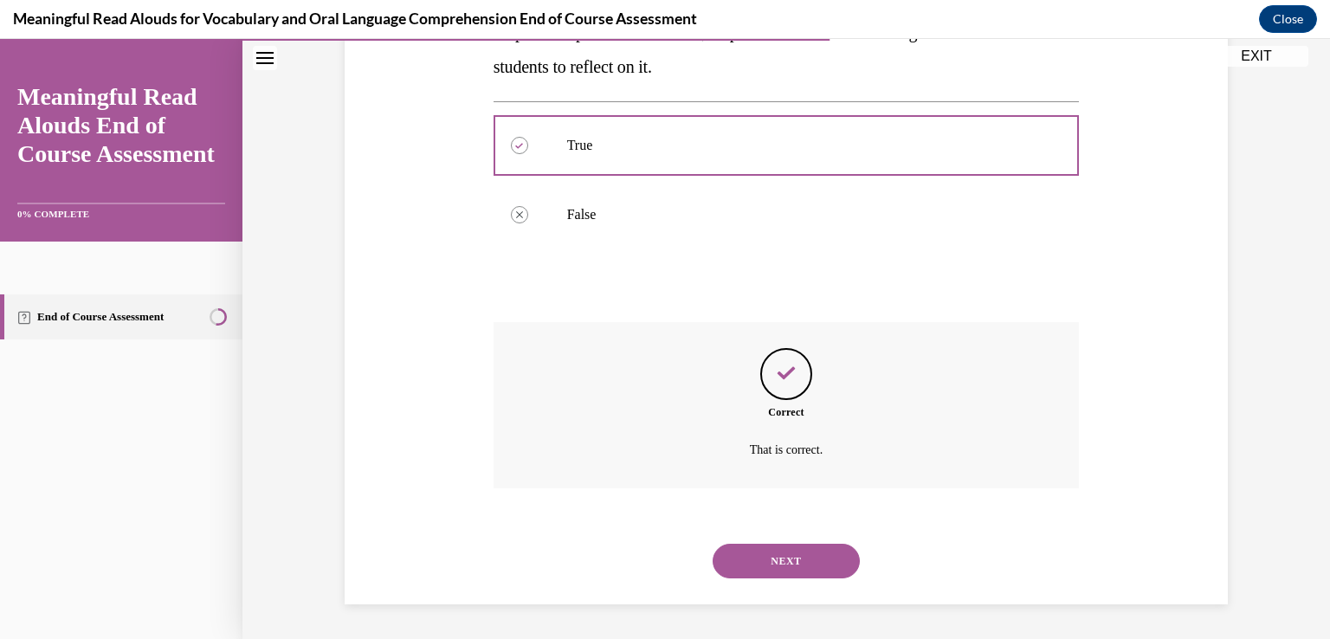
click at [767, 565] on button "NEXT" at bounding box center [786, 561] width 147 height 35
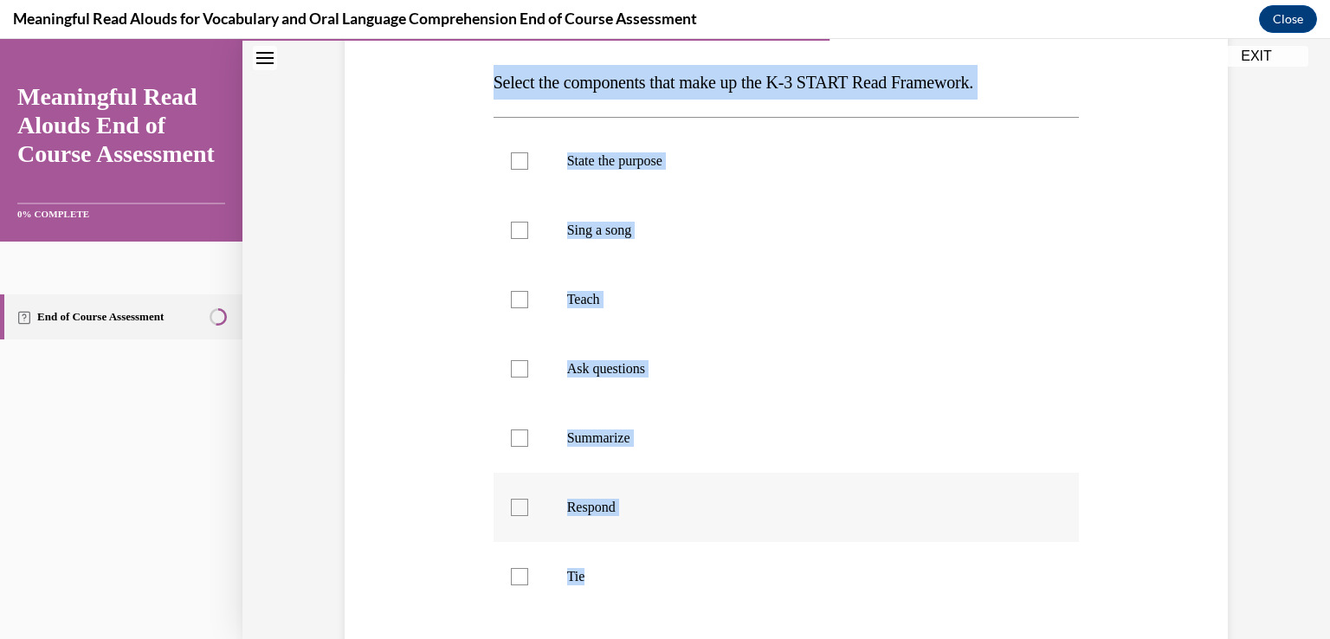
scroll to position [328, 0]
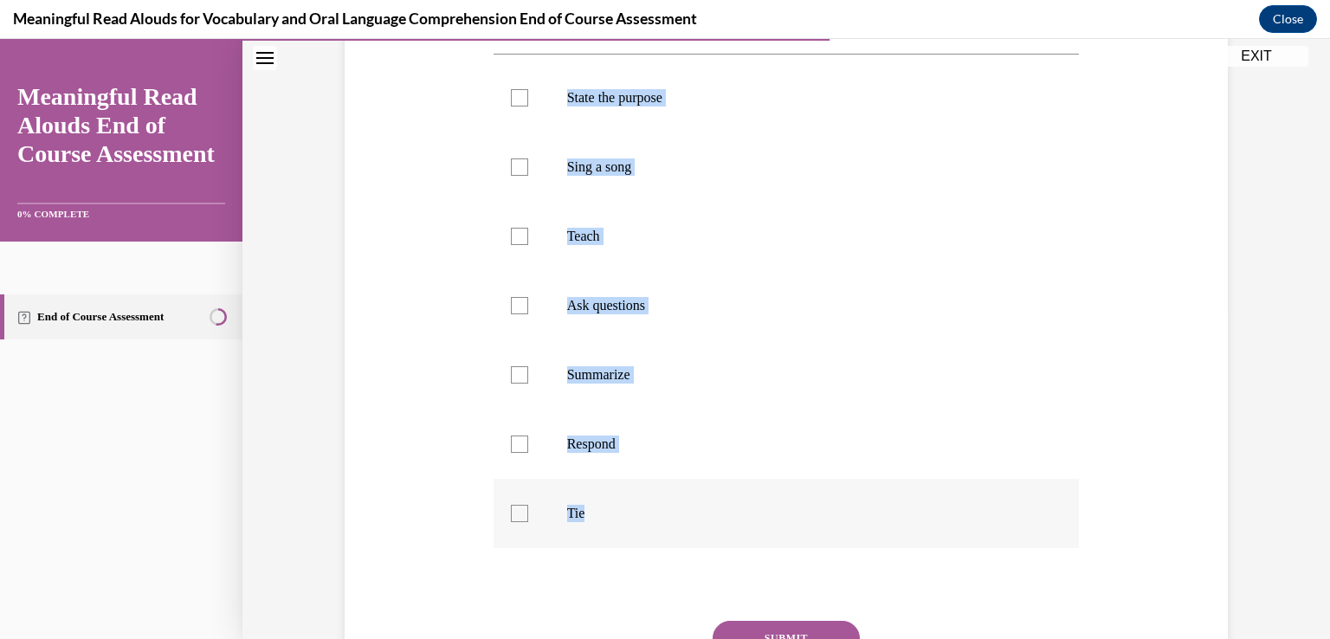
drag, startPoint x: 487, startPoint y: 256, endPoint x: 684, endPoint y: 506, distance: 318.2
click at [684, 506] on div "Question 08/13 Select the components that make up the K-3 START Read Framework.…" at bounding box center [786, 338] width 586 height 850
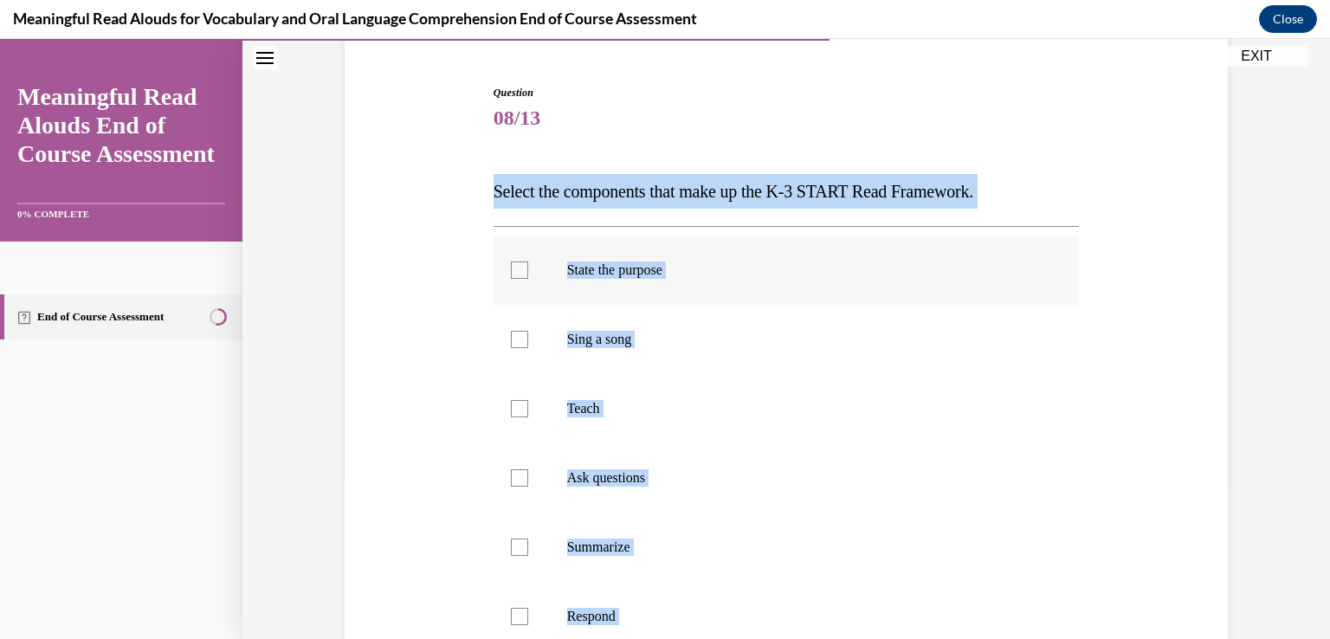
scroll to position [155, 0]
copy div "Select the components that make up the K-3 START Read Framework. State the purp…"
click at [513, 273] on div at bounding box center [519, 270] width 17 height 17
click at [513, 273] on input "State the purpose" at bounding box center [519, 270] width 17 height 17
checkbox input "true"
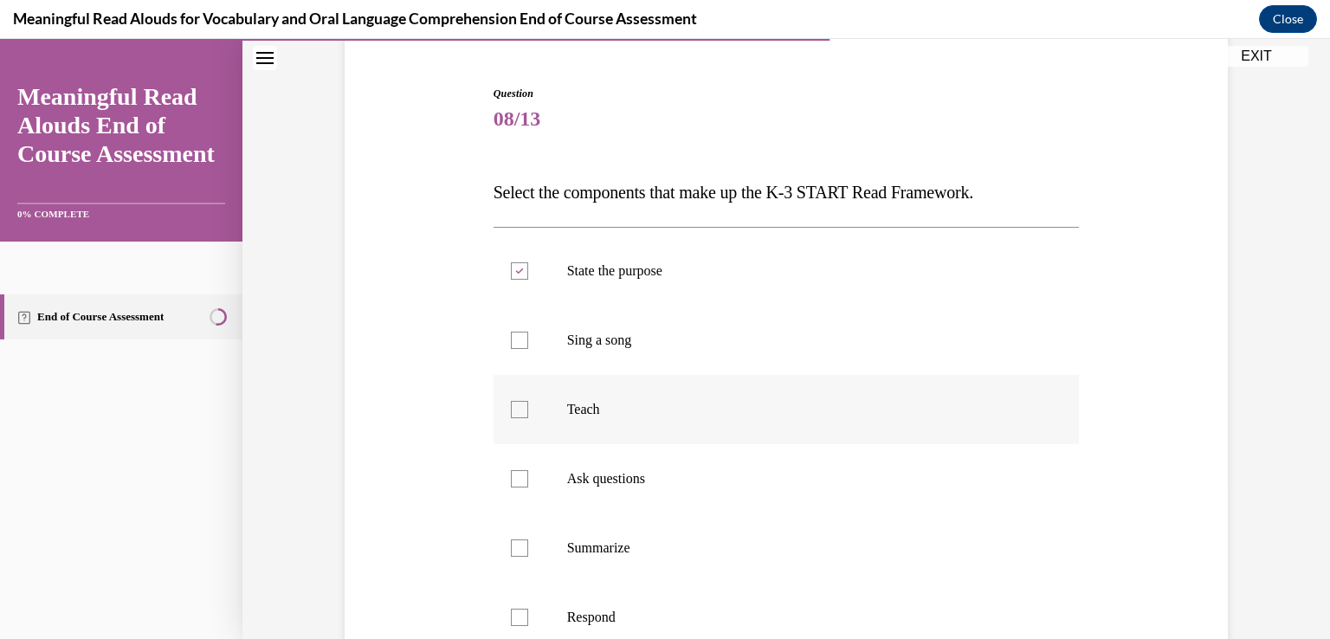
click at [511, 411] on div at bounding box center [519, 409] width 17 height 17
click at [511, 411] on input "Teach" at bounding box center [519, 409] width 17 height 17
checkbox input "true"
click at [517, 486] on div at bounding box center [519, 478] width 17 height 17
click at [517, 486] on input "Ask questions" at bounding box center [519, 478] width 17 height 17
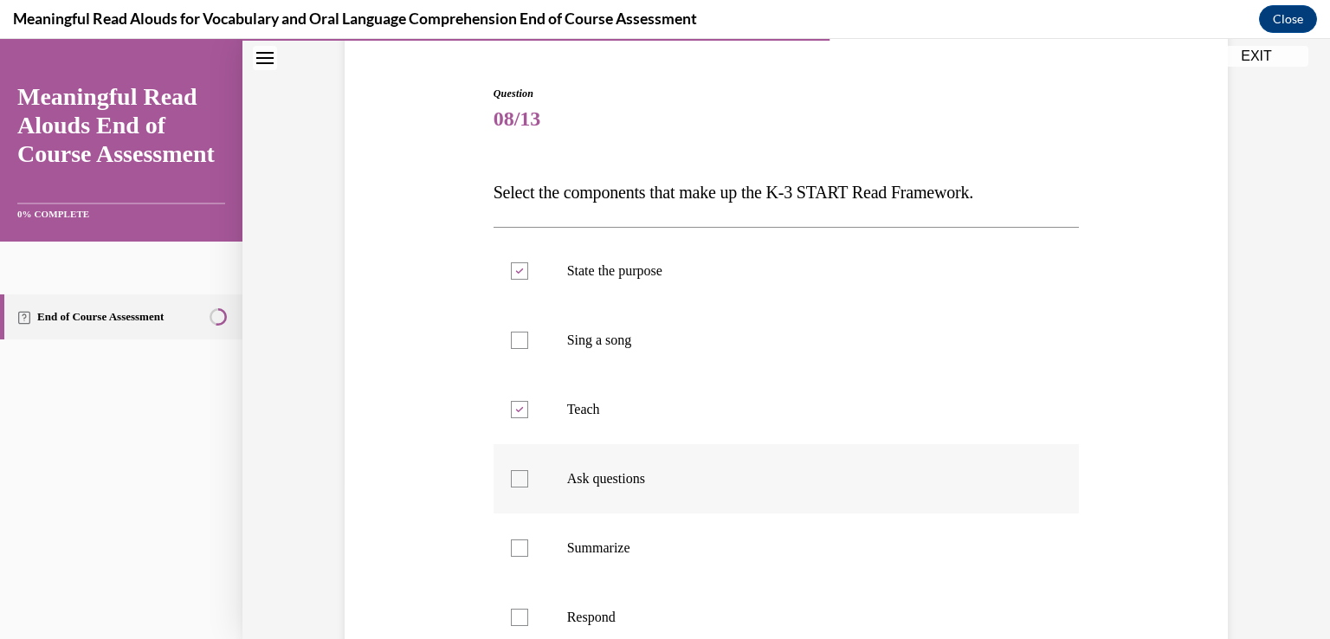
checkbox input "true"
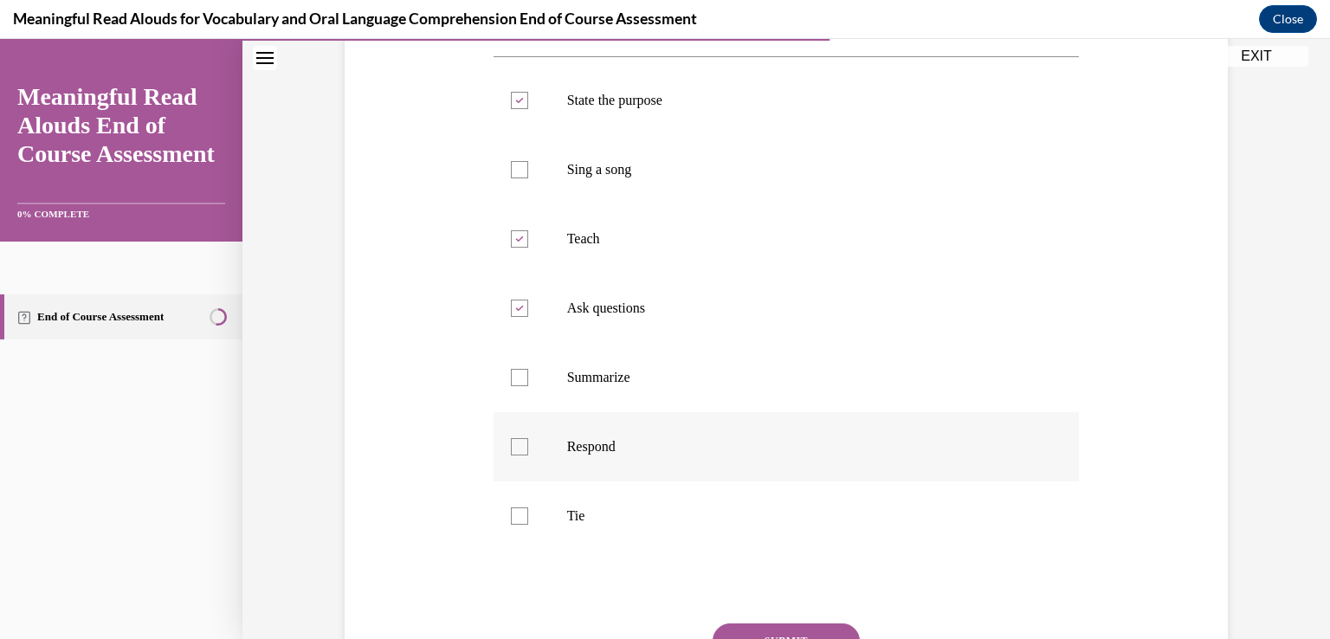
scroll to position [328, 0]
click at [511, 448] on div at bounding box center [519, 443] width 17 height 17
click at [511, 448] on input "Respond" at bounding box center [519, 443] width 17 height 17
checkbox input "true"
click at [516, 524] on label "Tie" at bounding box center [786, 513] width 586 height 69
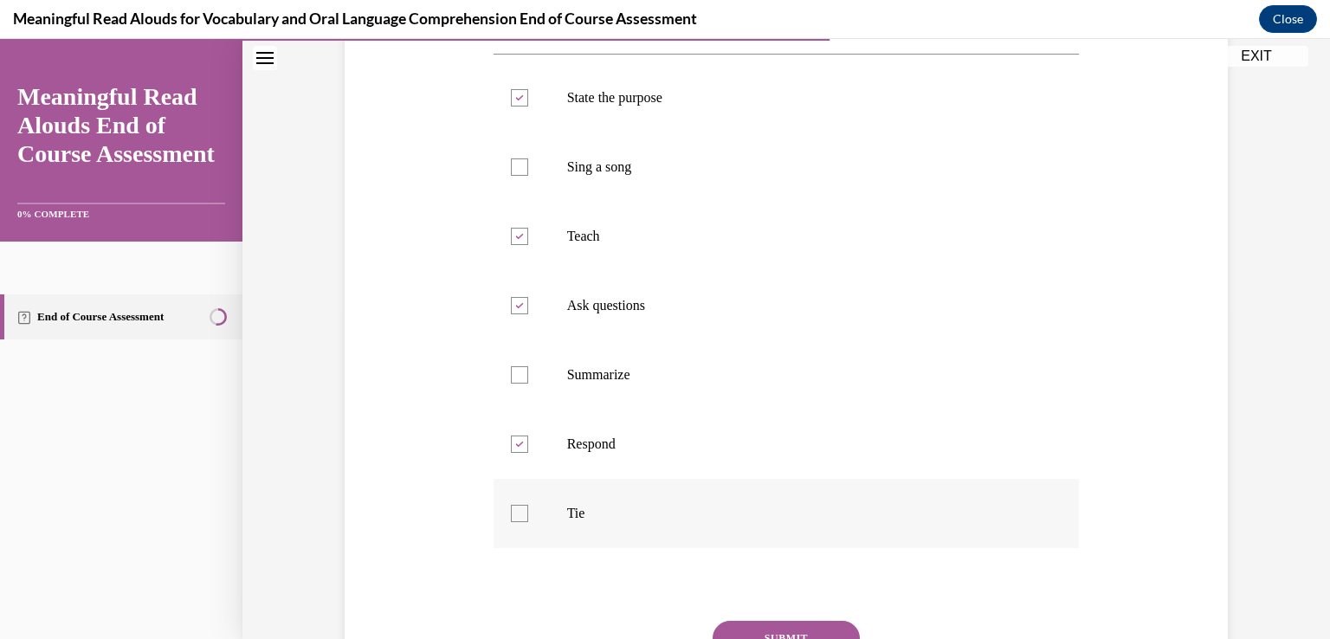
click at [516, 522] on input "Tie" at bounding box center [519, 513] width 17 height 17
checkbox input "true"
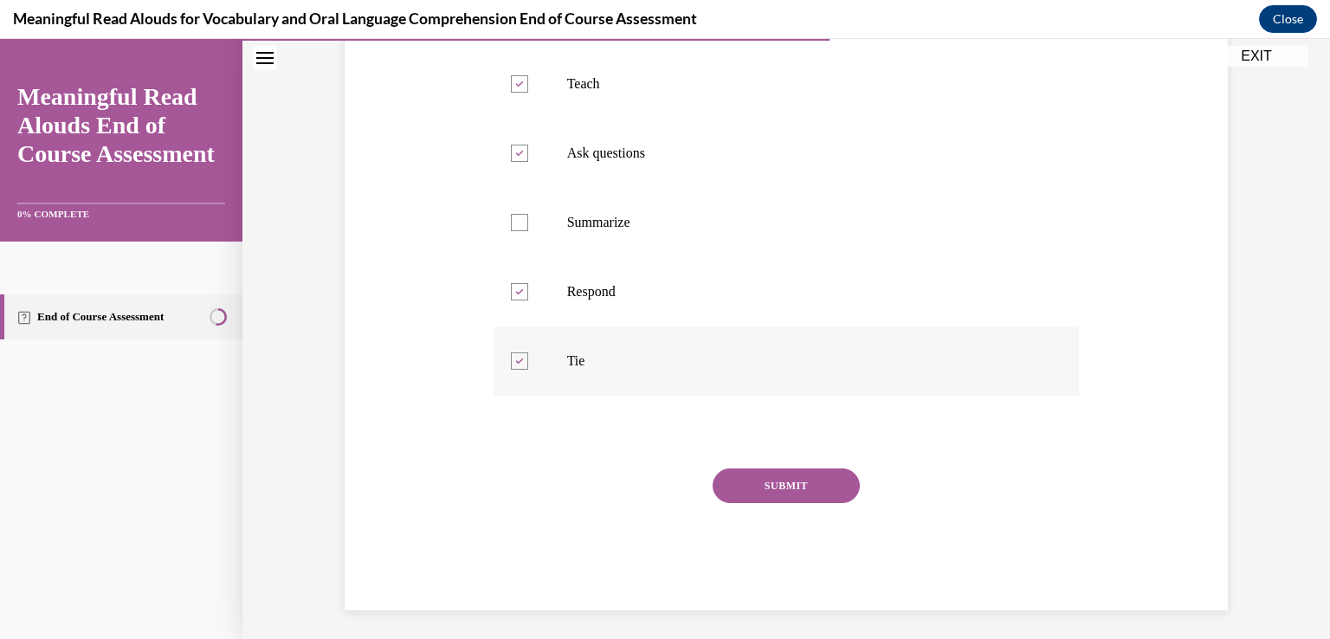
scroll to position [487, 0]
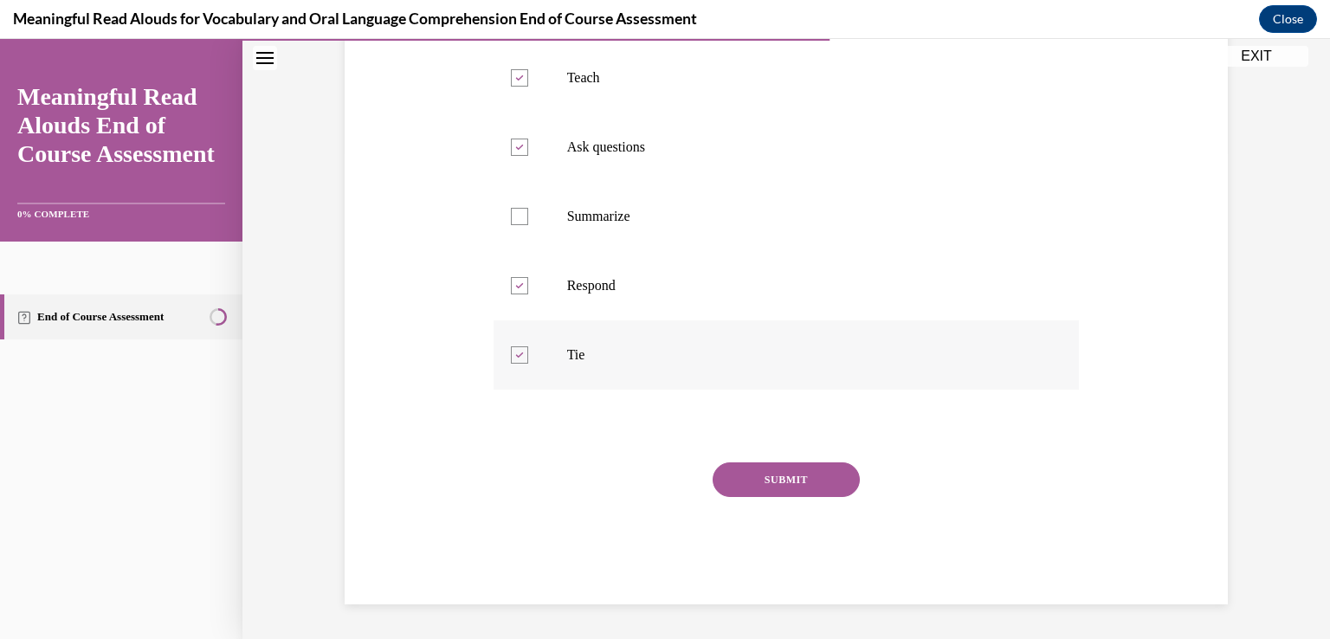
click at [768, 479] on button "SUBMIT" at bounding box center [786, 479] width 147 height 35
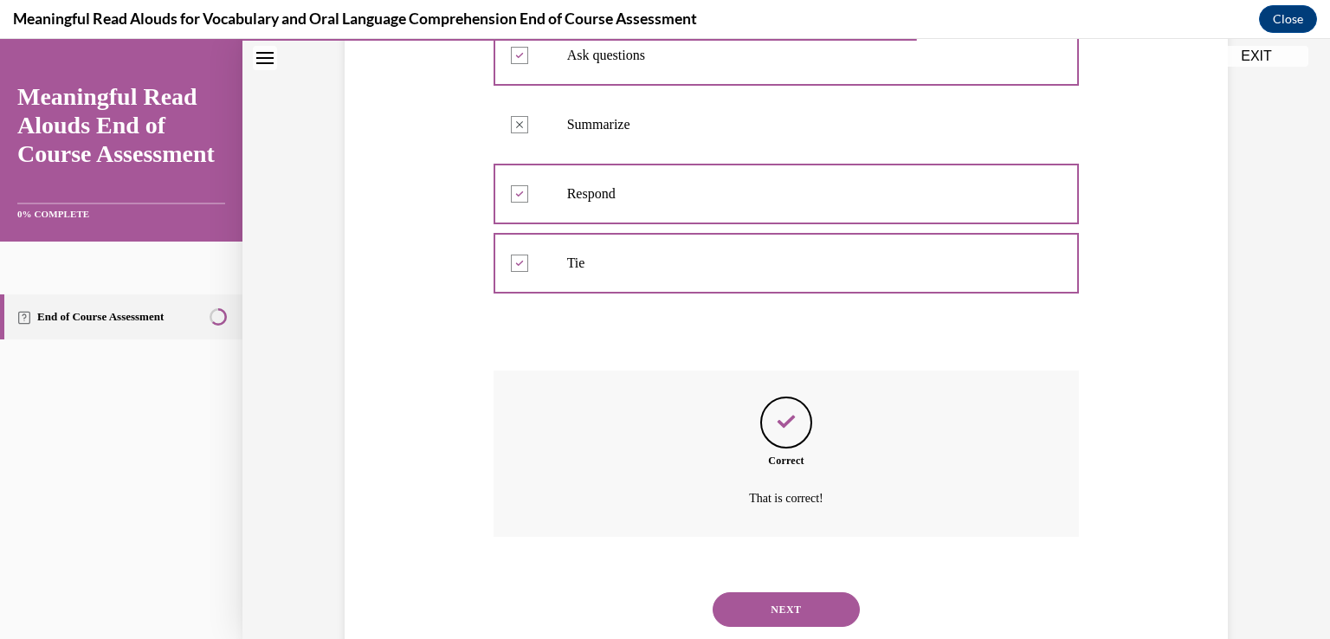
scroll to position [627, 0]
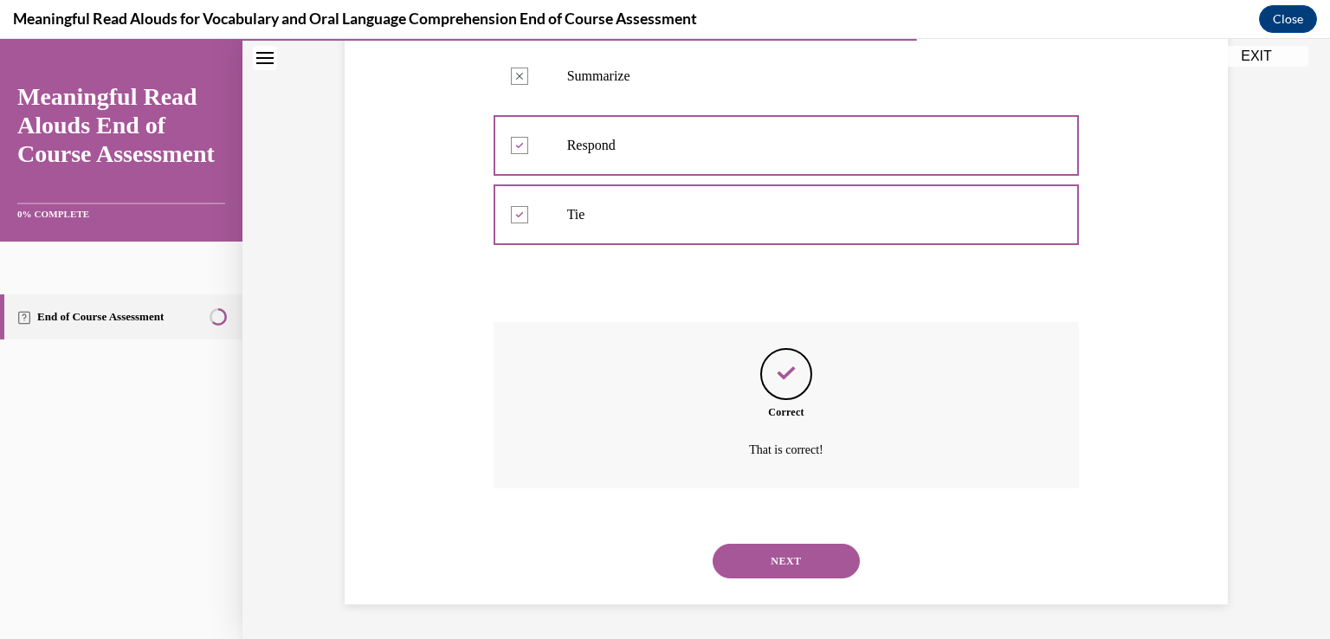
click at [771, 565] on button "NEXT" at bounding box center [786, 561] width 147 height 35
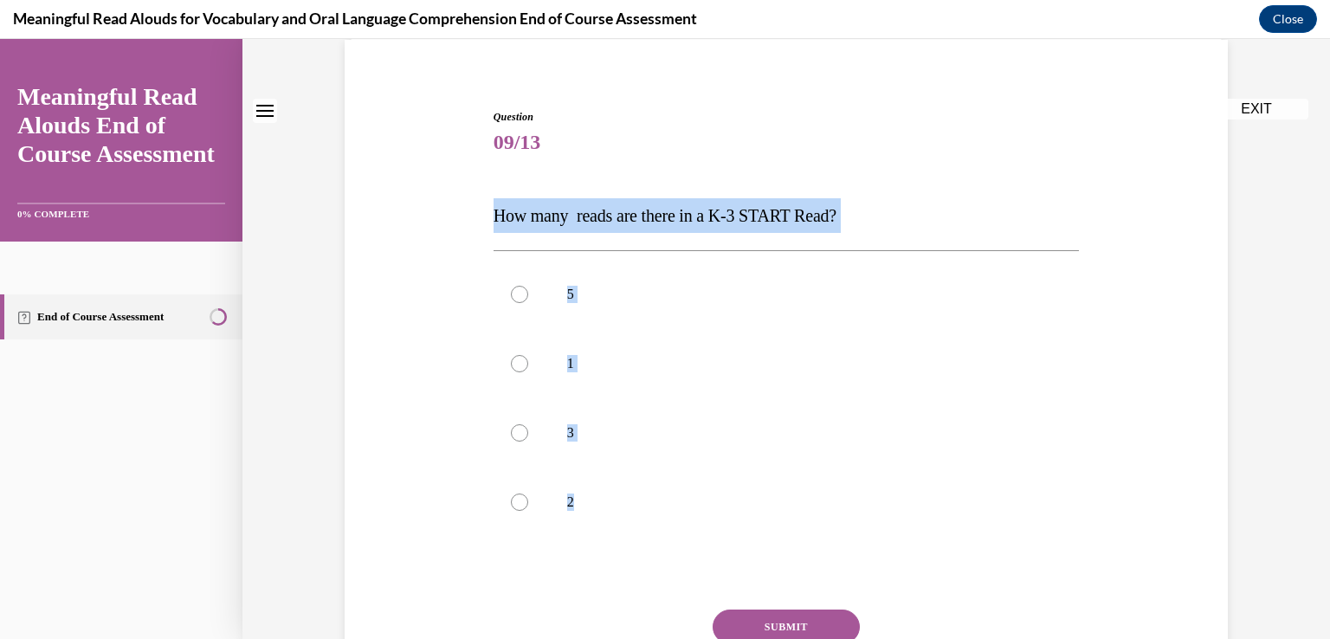
scroll to position [171, 0]
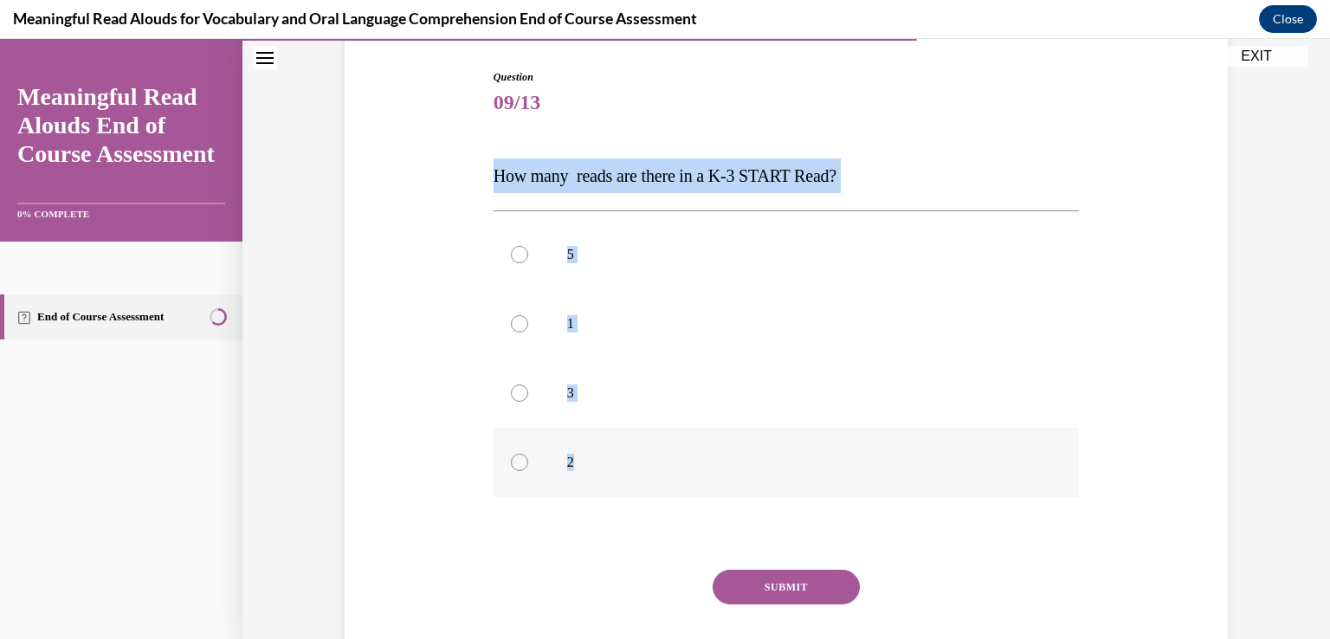
drag, startPoint x: 488, startPoint y: 343, endPoint x: 580, endPoint y: 479, distance: 164.0
click at [580, 479] on div "Question 09/13 How many reads are there in a K-3 START Read? 5 1 3 2 Incorrect …" at bounding box center [786, 390] width 586 height 642
copy div "How many reads are there in a K-3 START Read? 5 1 3 2"
click at [516, 394] on div at bounding box center [519, 392] width 17 height 17
click at [516, 394] on input "3" at bounding box center [519, 392] width 17 height 17
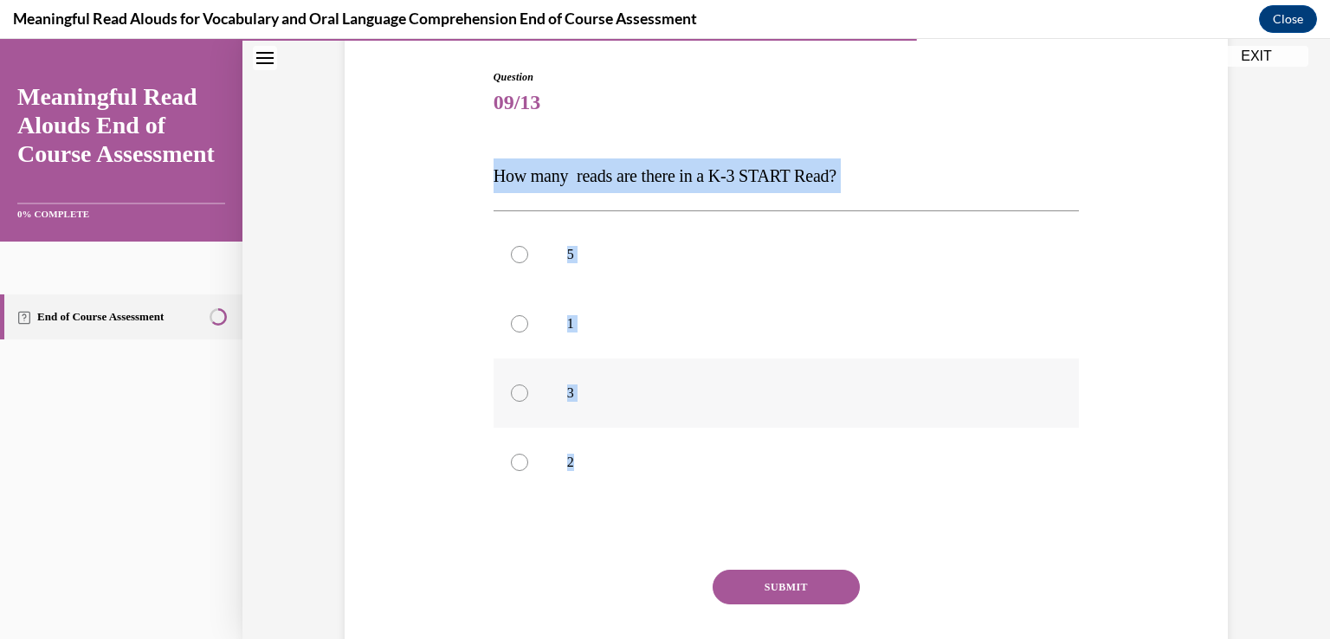
radio input "true"
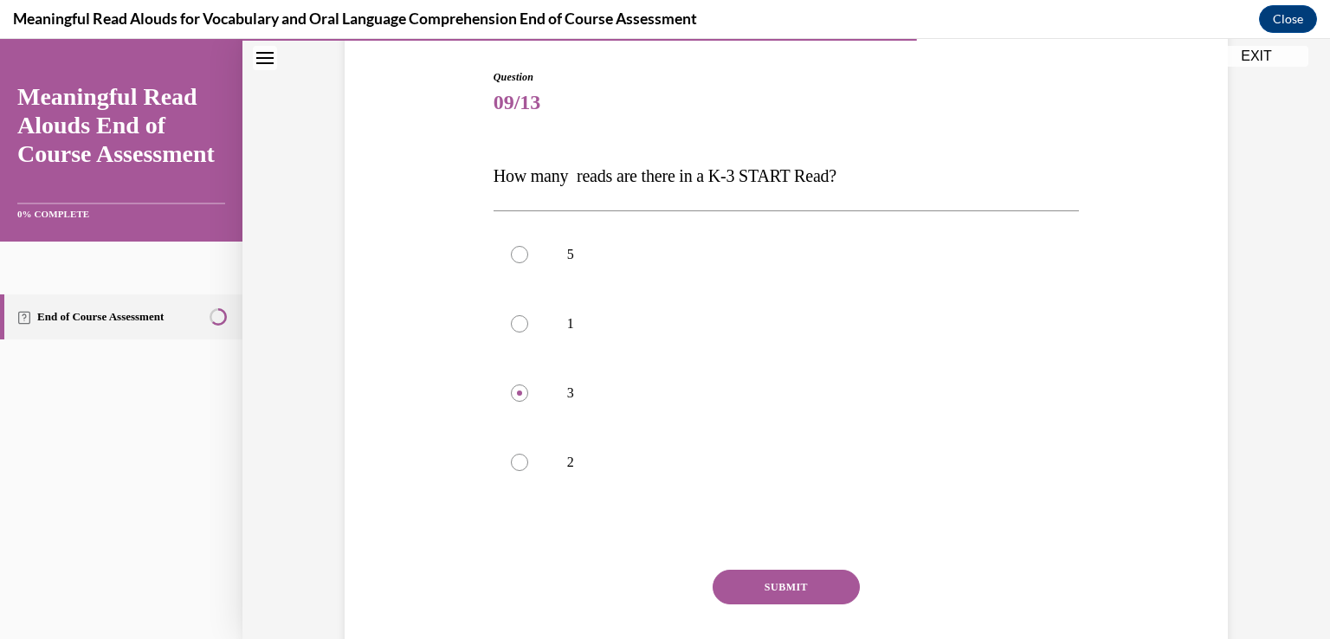
click at [816, 579] on button "SUBMIT" at bounding box center [786, 587] width 147 height 35
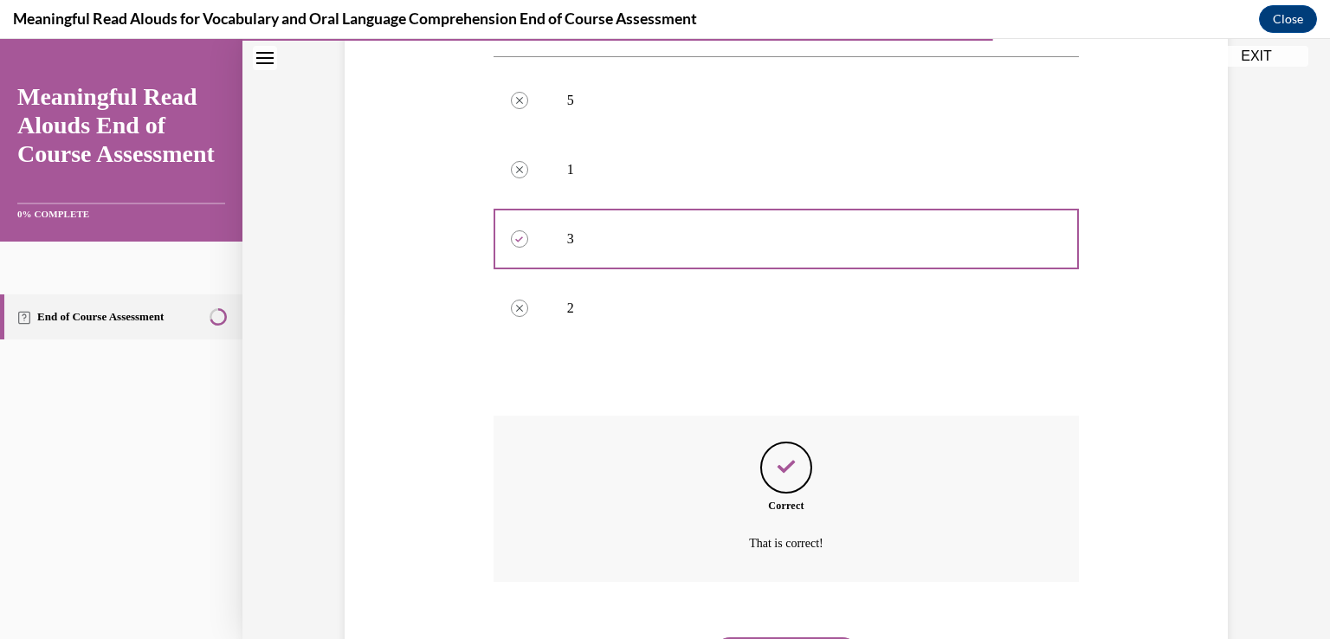
scroll to position [419, 0]
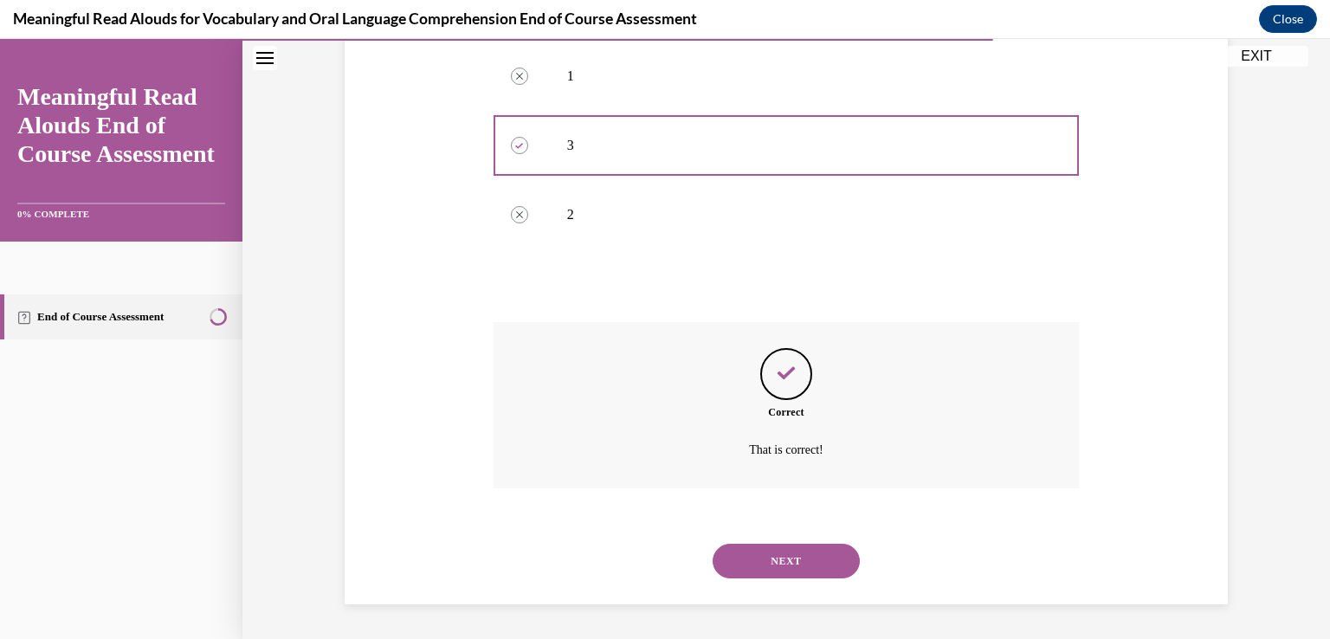
click at [818, 562] on button "NEXT" at bounding box center [786, 561] width 147 height 35
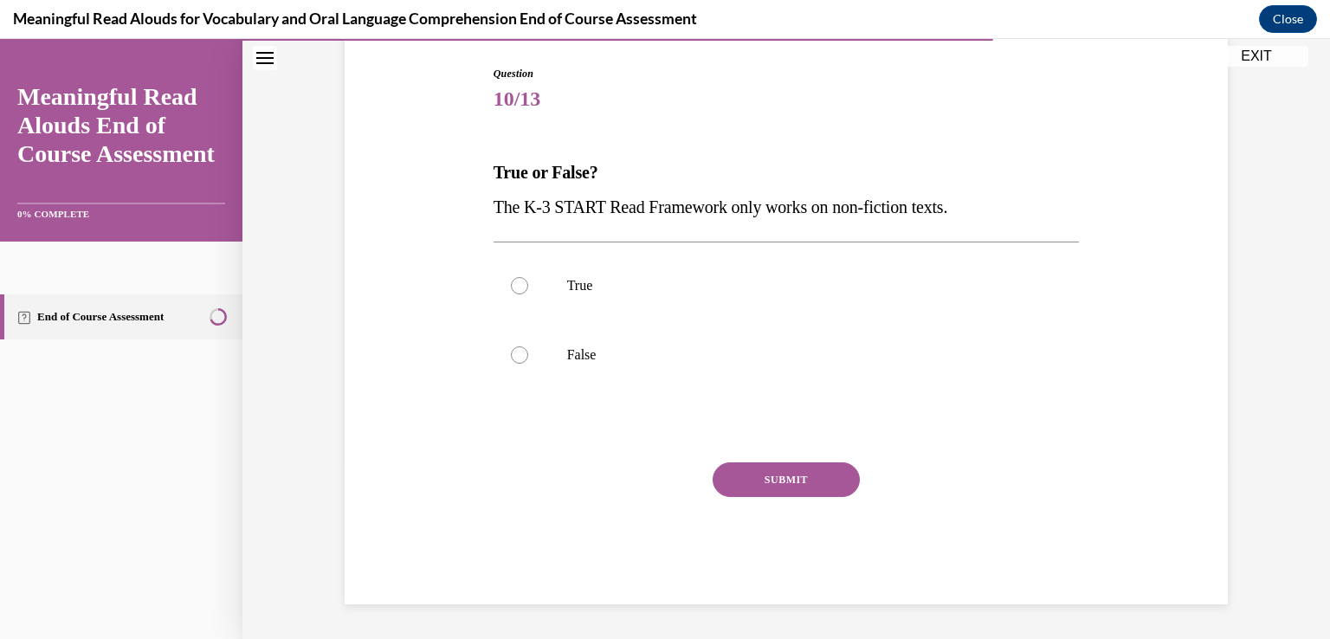
scroll to position [175, 0]
drag, startPoint x: 487, startPoint y: 169, endPoint x: 971, endPoint y: 209, distance: 485.6
click at [971, 209] on div "True or False? The K-3 START Read Framework only works on non-fiction texts." at bounding box center [786, 189] width 586 height 69
copy div "True or False? The K-3 START Read Framework only works on non-fiction texts."
click at [512, 351] on div at bounding box center [519, 354] width 17 height 17
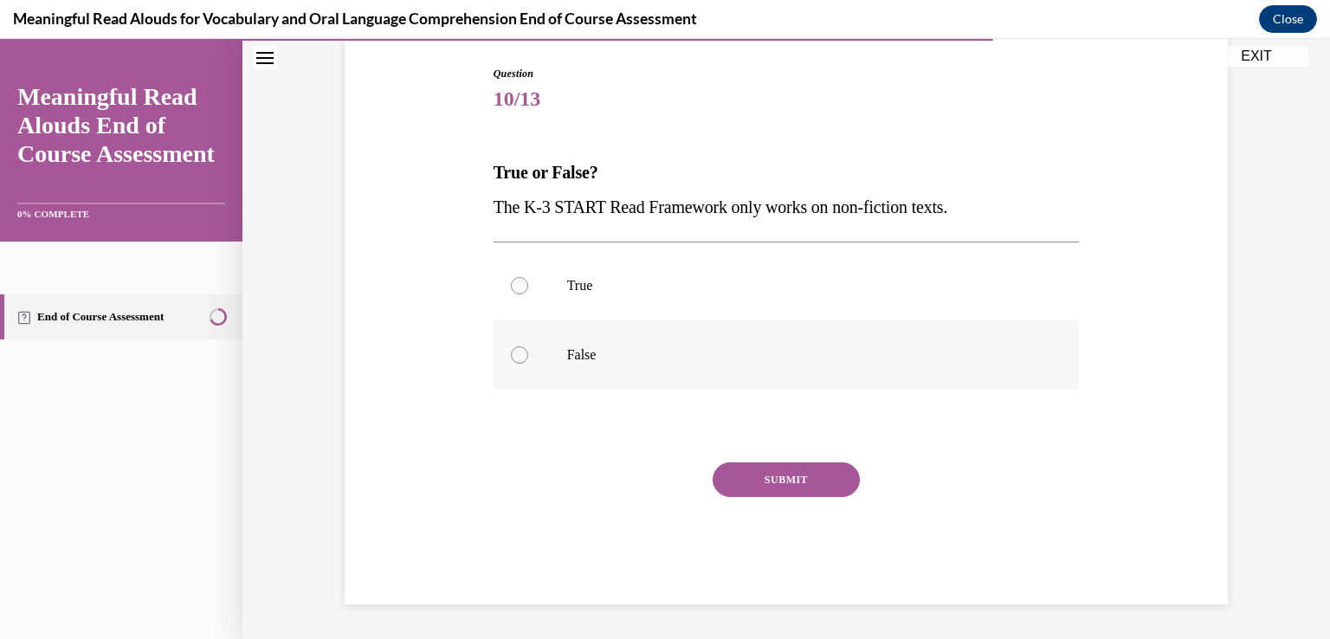
click at [512, 351] on input "False" at bounding box center [519, 354] width 17 height 17
radio input "true"
click at [764, 472] on button "SUBMIT" at bounding box center [786, 479] width 147 height 35
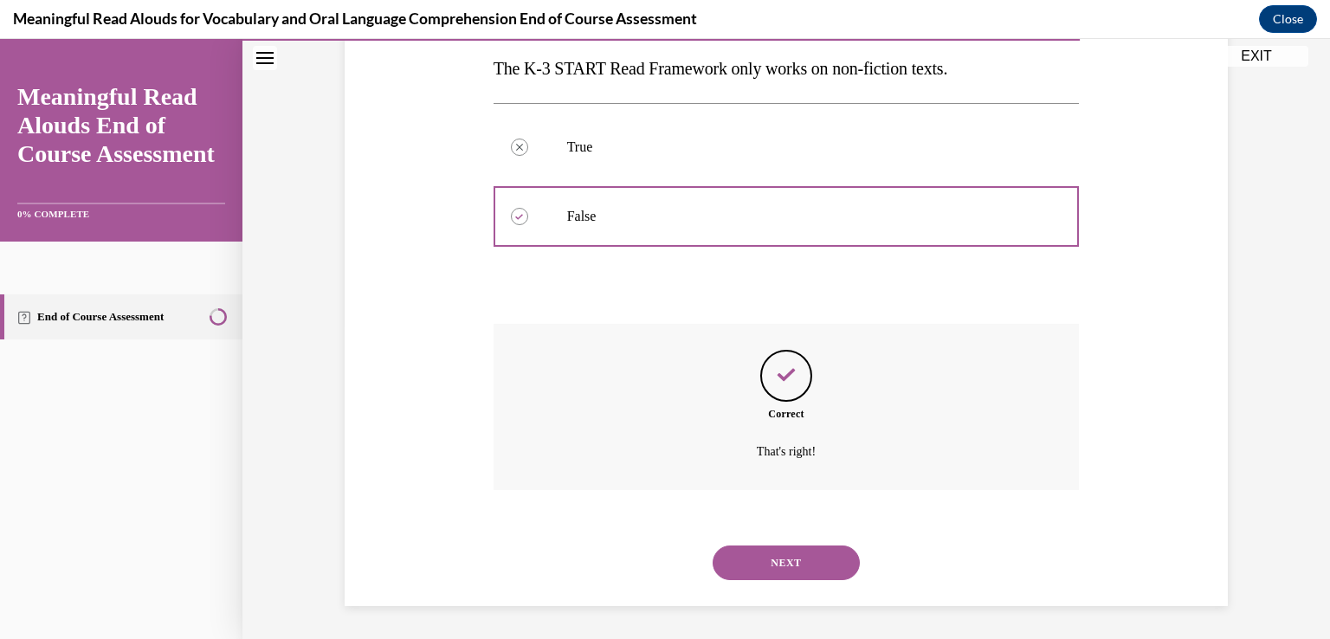
scroll to position [315, 0]
click at [814, 551] on button "NEXT" at bounding box center [786, 561] width 147 height 35
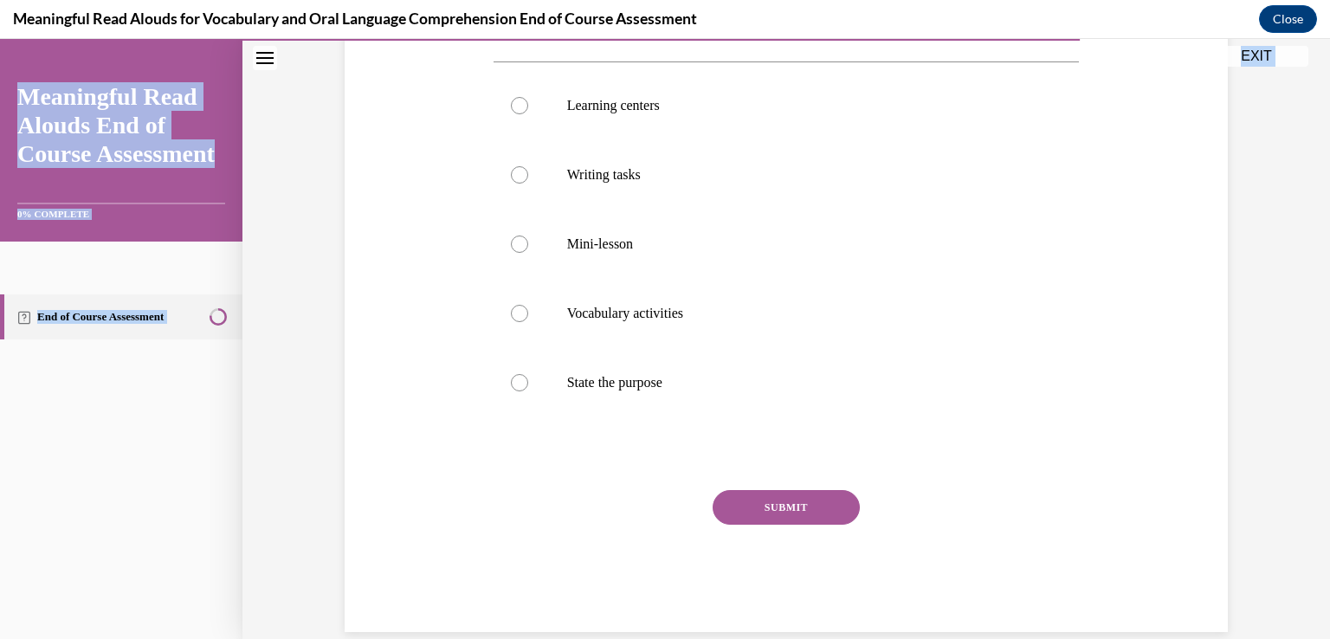
scroll to position [348, 0]
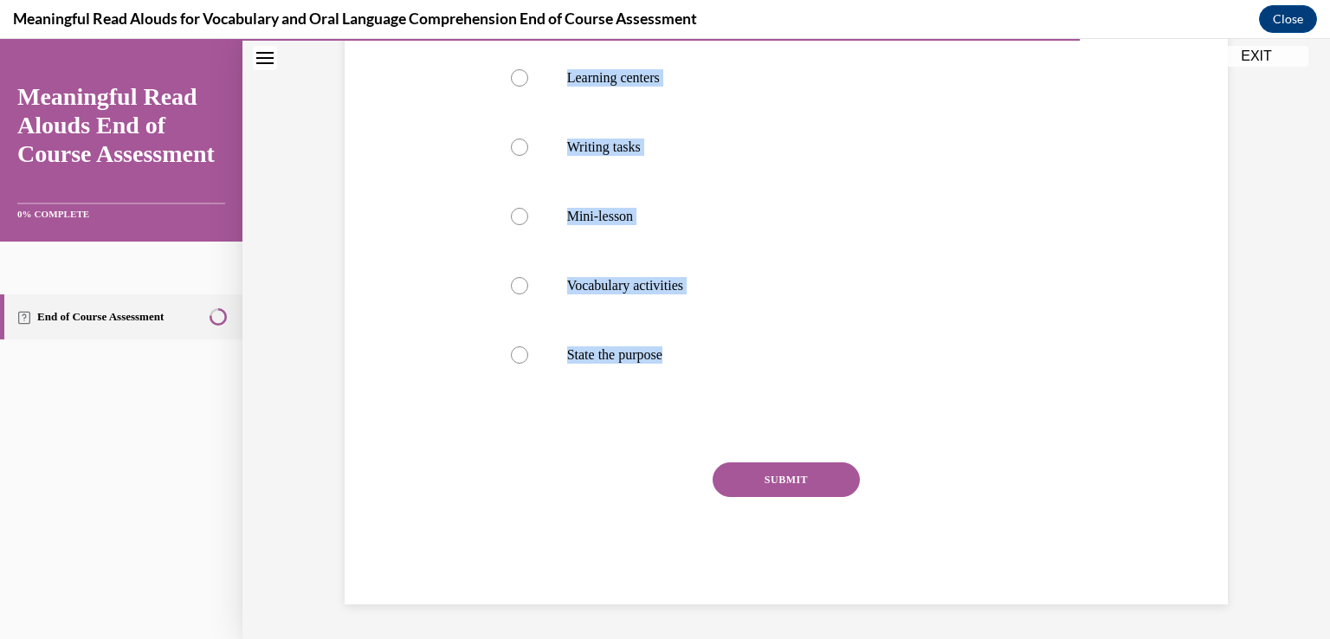
drag, startPoint x: 488, startPoint y: 342, endPoint x: 666, endPoint y: 390, distance: 184.0
click at [666, 390] on div "Question 11/13 Which activity is NOT a Tie activity? Learning centers Writing t…" at bounding box center [786, 249] width 586 height 712
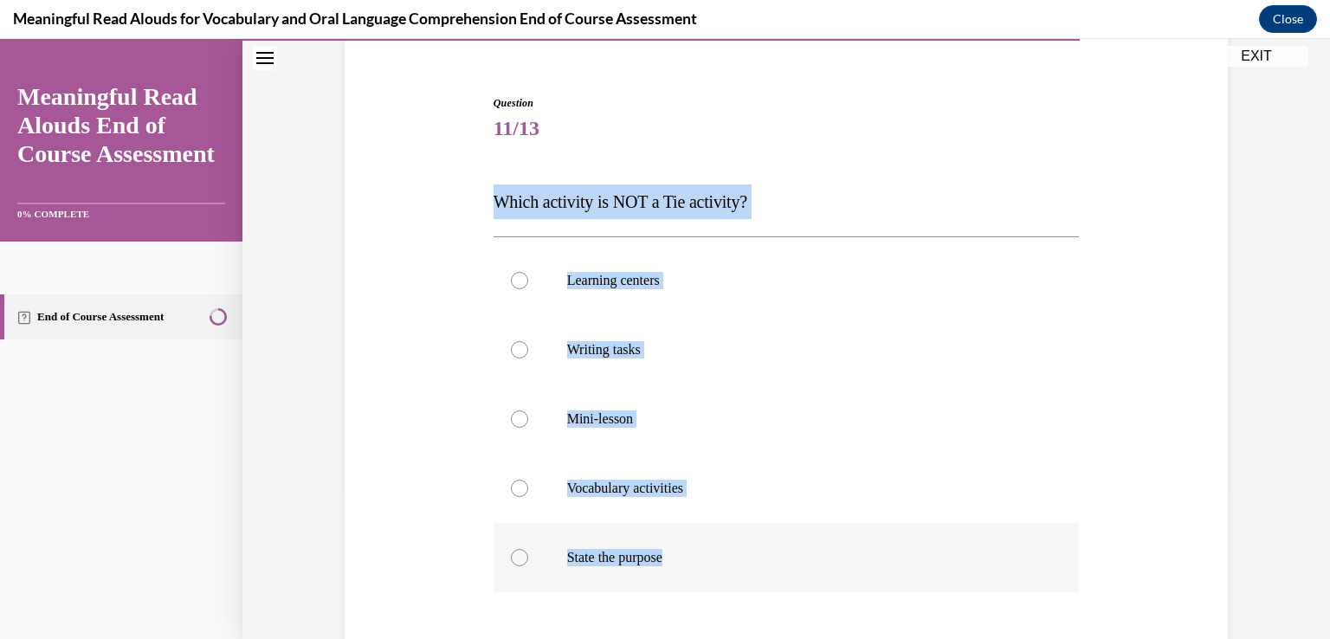
scroll to position [175, 0]
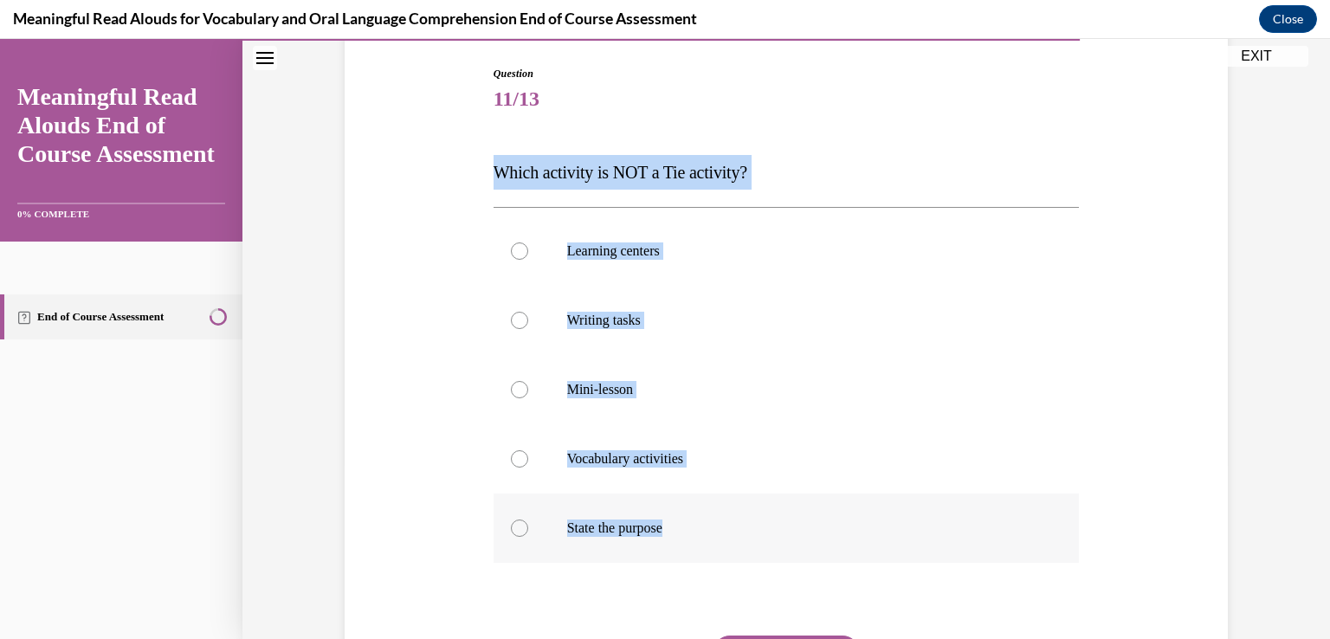
click at [516, 533] on div at bounding box center [519, 527] width 17 height 17
click at [516, 533] on input "State the purpose" at bounding box center [519, 527] width 17 height 17
radio input "true"
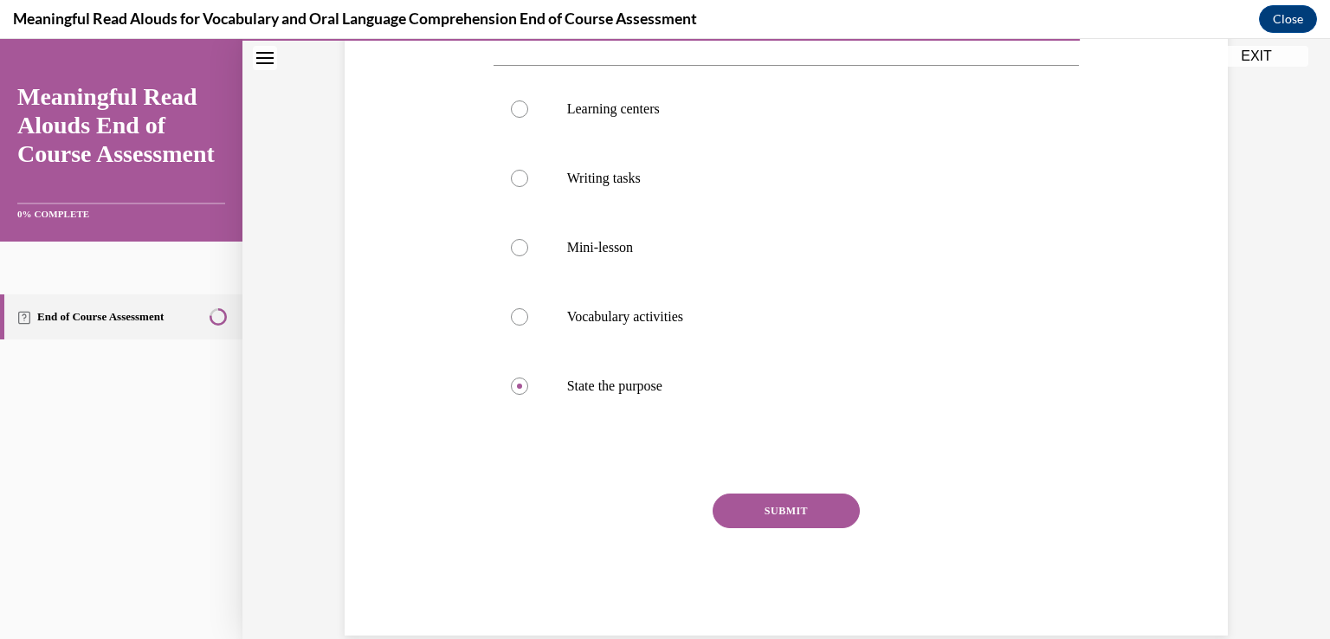
scroll to position [348, 0]
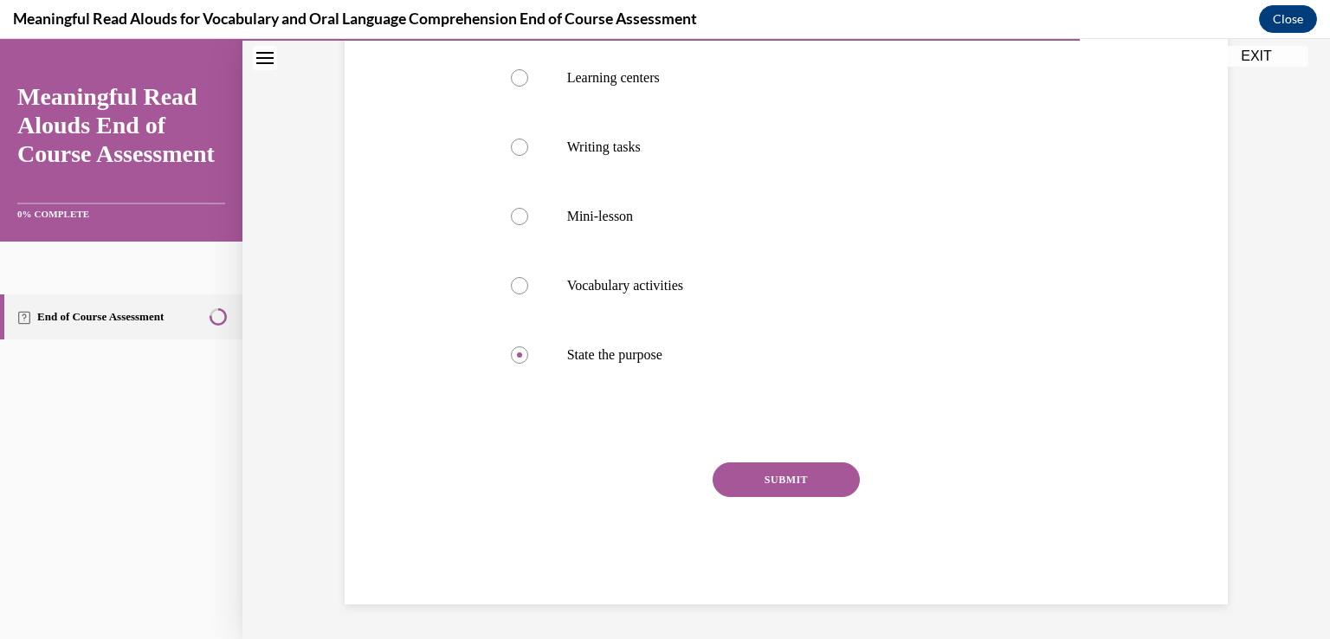
click at [762, 482] on button "SUBMIT" at bounding box center [786, 479] width 147 height 35
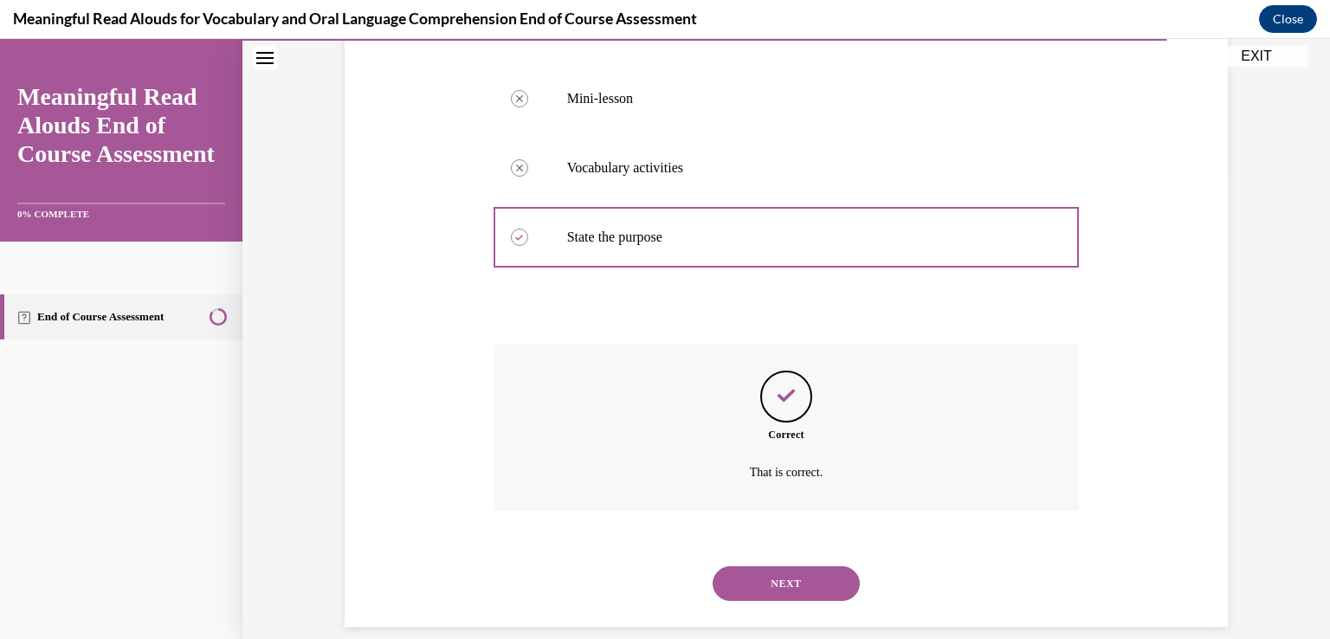
scroll to position [488, 0]
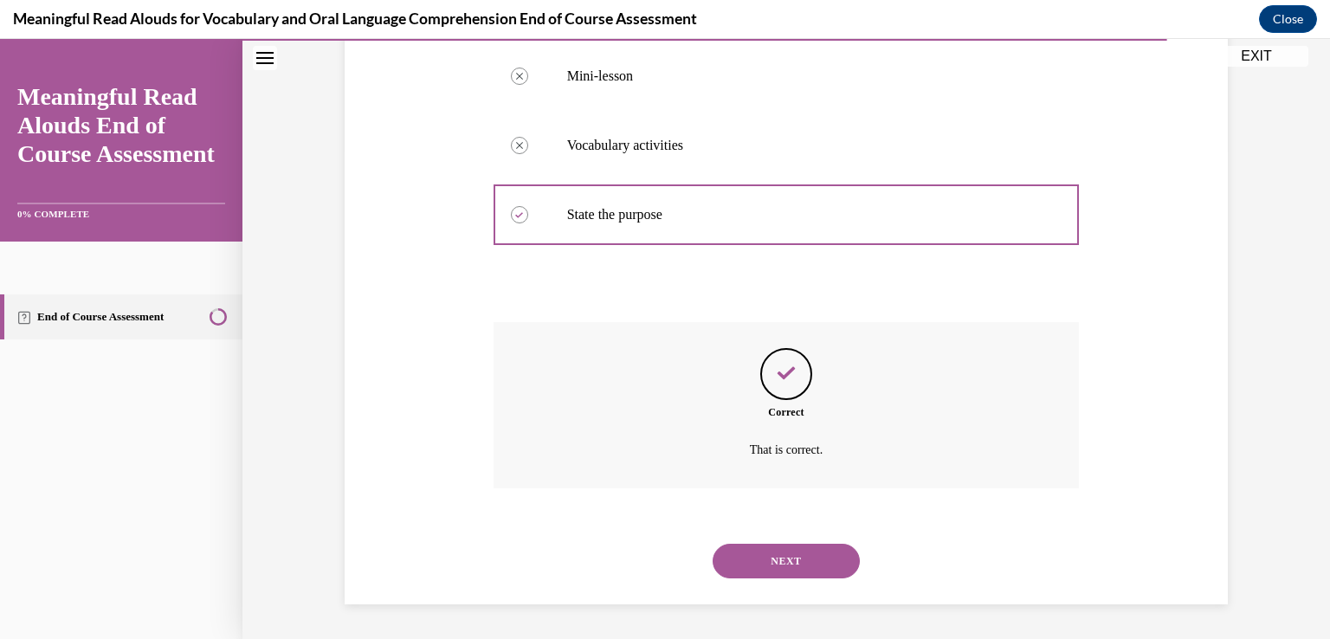
click at [809, 560] on button "NEXT" at bounding box center [786, 561] width 147 height 35
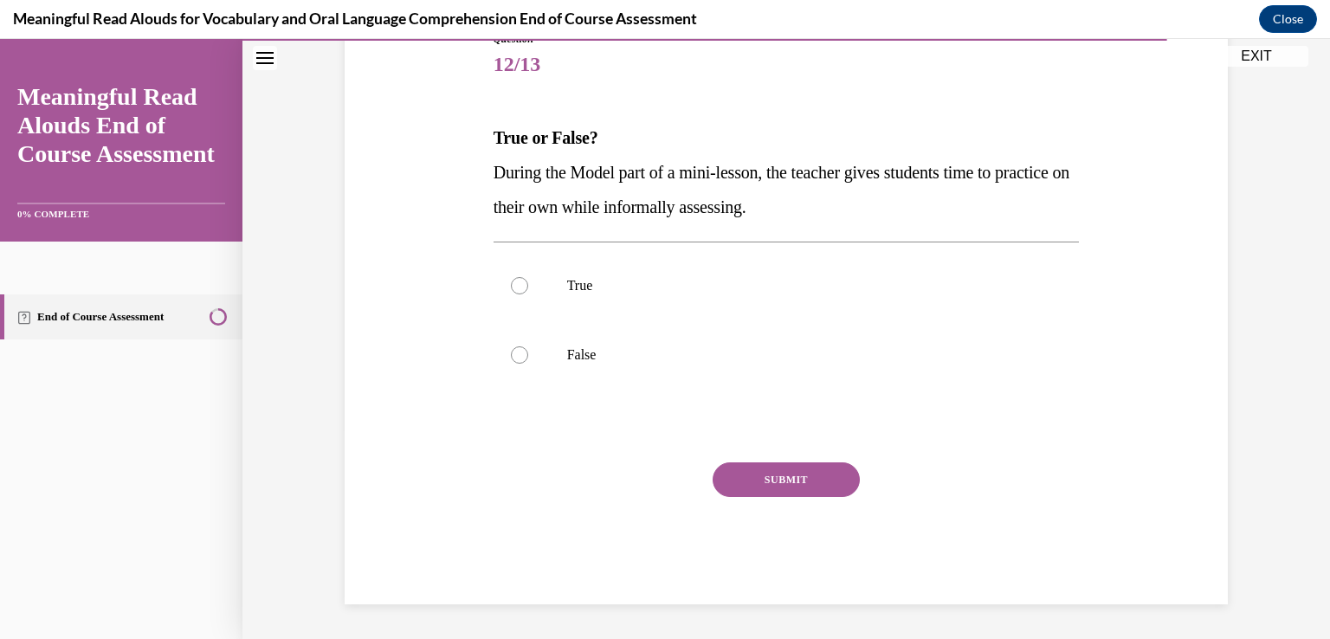
scroll to position [192, 0]
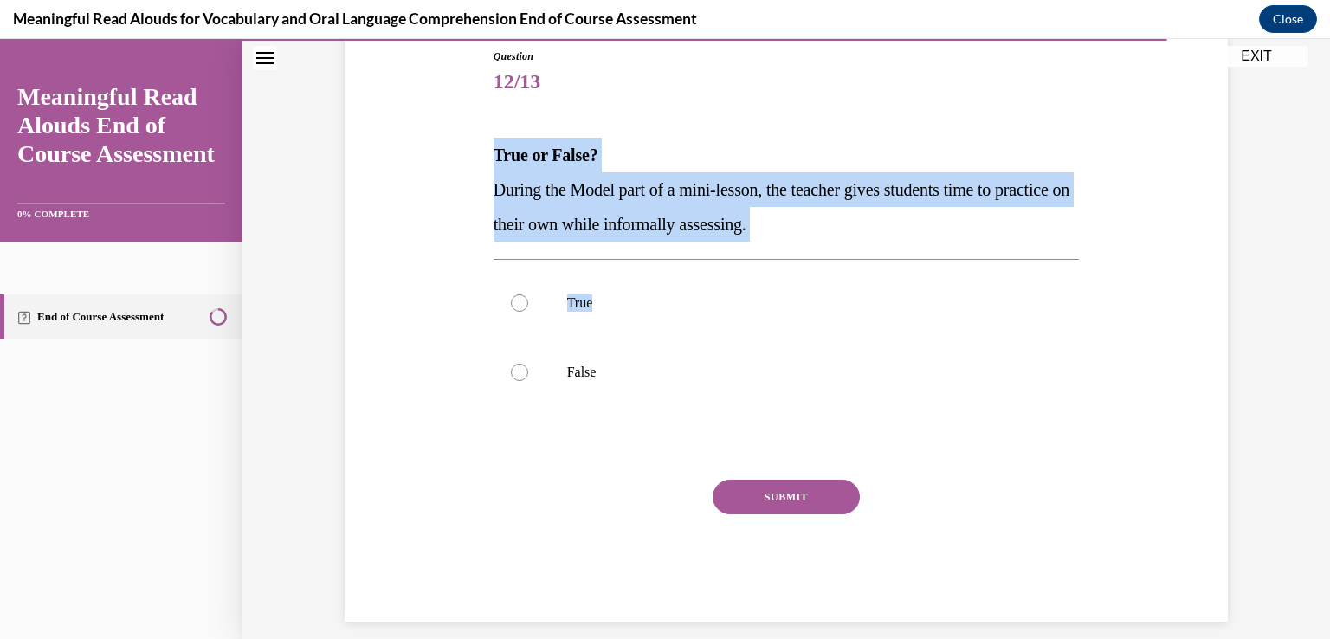
drag, startPoint x: 489, startPoint y: 159, endPoint x: 858, endPoint y: 244, distance: 378.4
click at [858, 244] on div "Question 12/13 True or False? During the Model part of a mini-lesson, the teach…" at bounding box center [786, 334] width 586 height 573
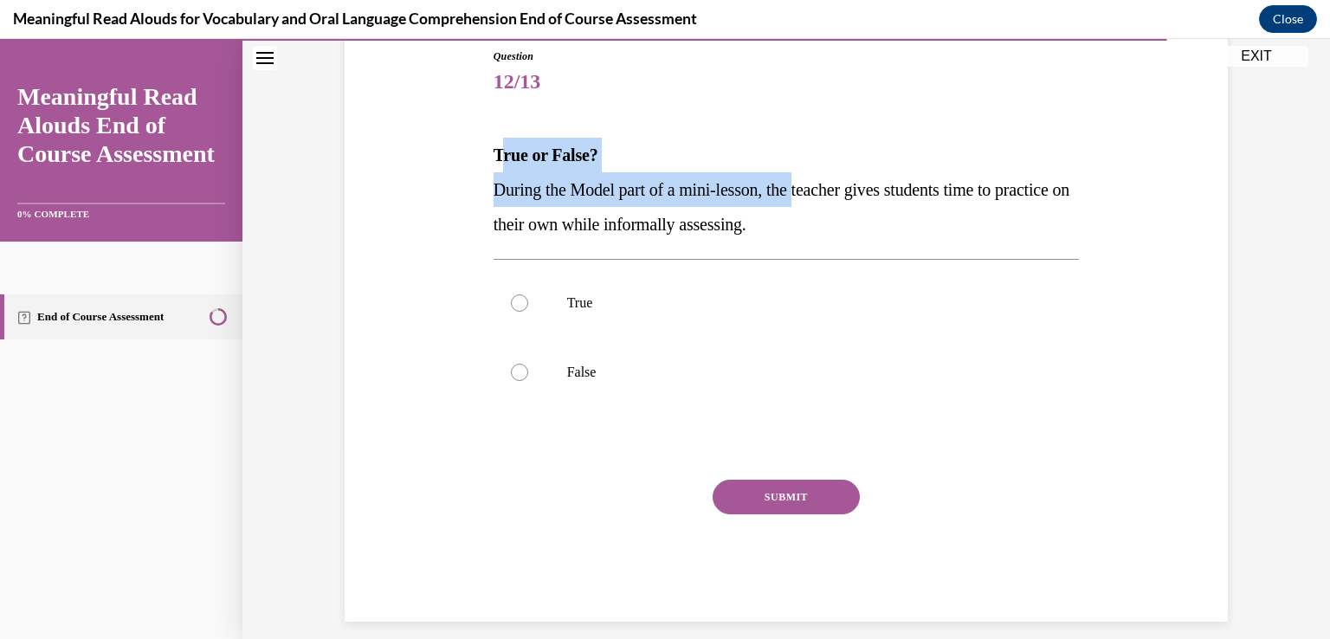
drag, startPoint x: 492, startPoint y: 150, endPoint x: 816, endPoint y: 203, distance: 328.2
click at [811, 203] on div "True or False? During the Model part of a mini-lesson, the teacher gives studen…" at bounding box center [786, 190] width 586 height 104
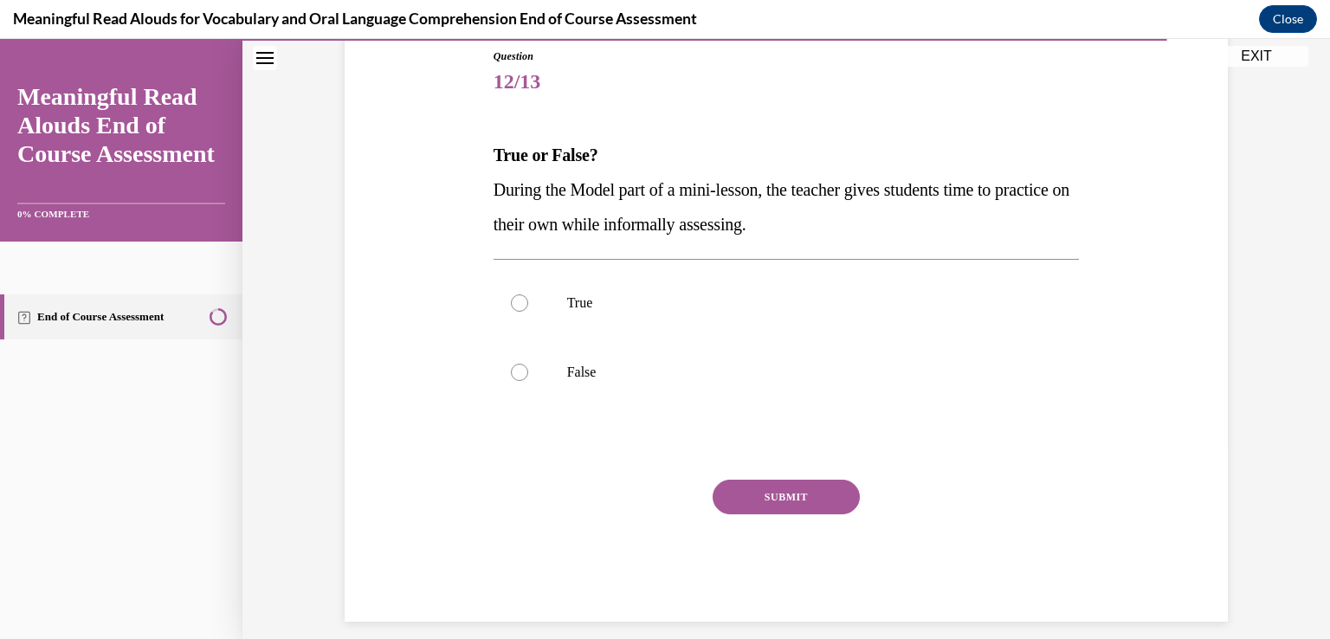
click at [853, 229] on p "During the Model part of a mini-lesson, the teacher gives students time to prac…" at bounding box center [786, 206] width 586 height 69
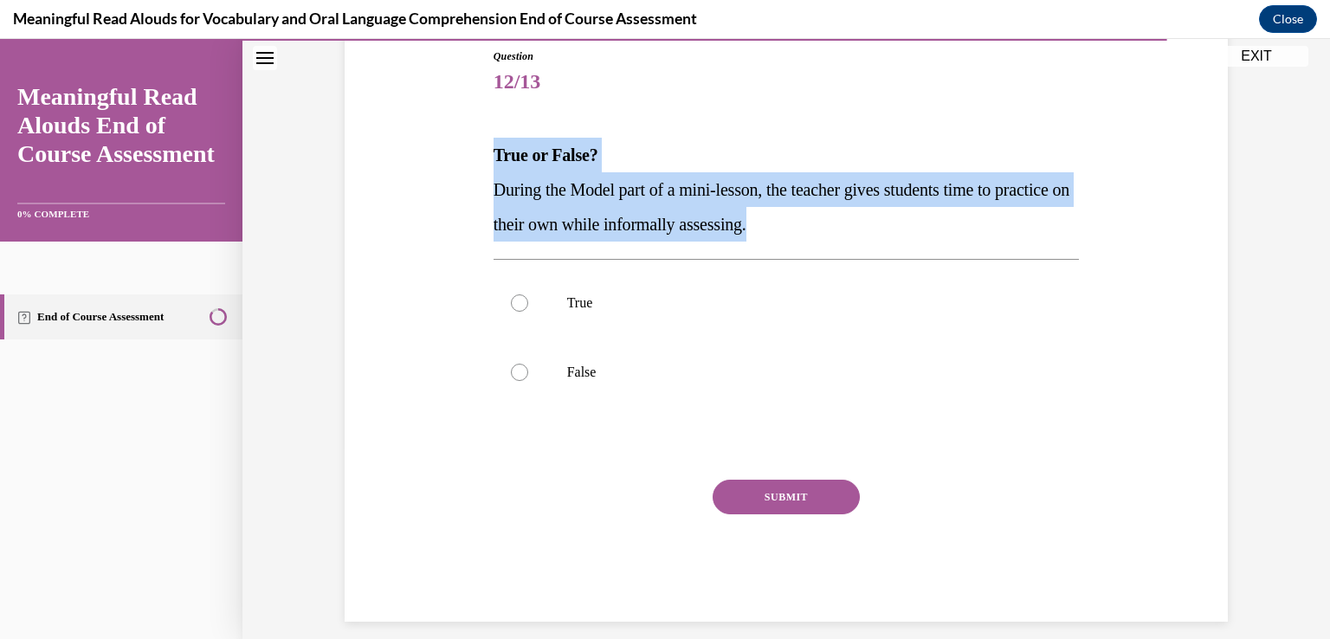
drag, startPoint x: 841, startPoint y: 225, endPoint x: 485, endPoint y: 162, distance: 361.4
click at [489, 162] on div "Question 12/13 True or False? During the Model part of a mini-lesson, the teach…" at bounding box center [786, 322] width 595 height 599
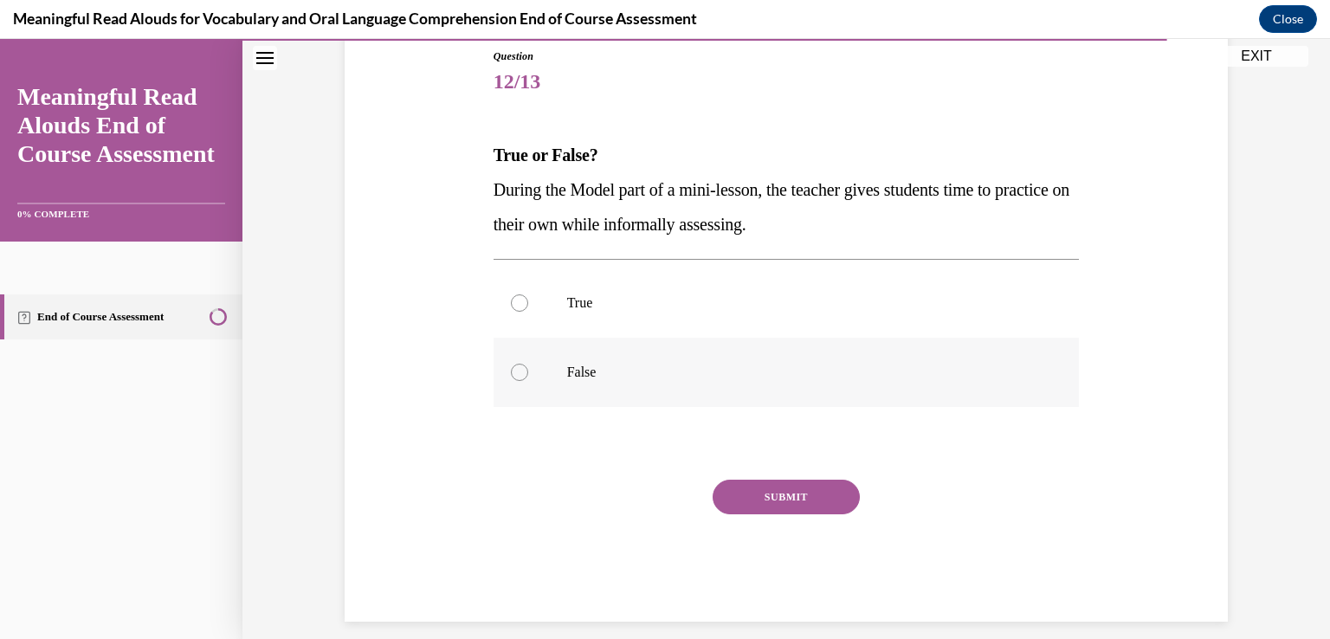
click at [517, 371] on div at bounding box center [519, 372] width 17 height 17
click at [517, 371] on input "False" at bounding box center [519, 372] width 17 height 17
radio input "true"
click at [789, 495] on button "SUBMIT" at bounding box center [786, 497] width 147 height 35
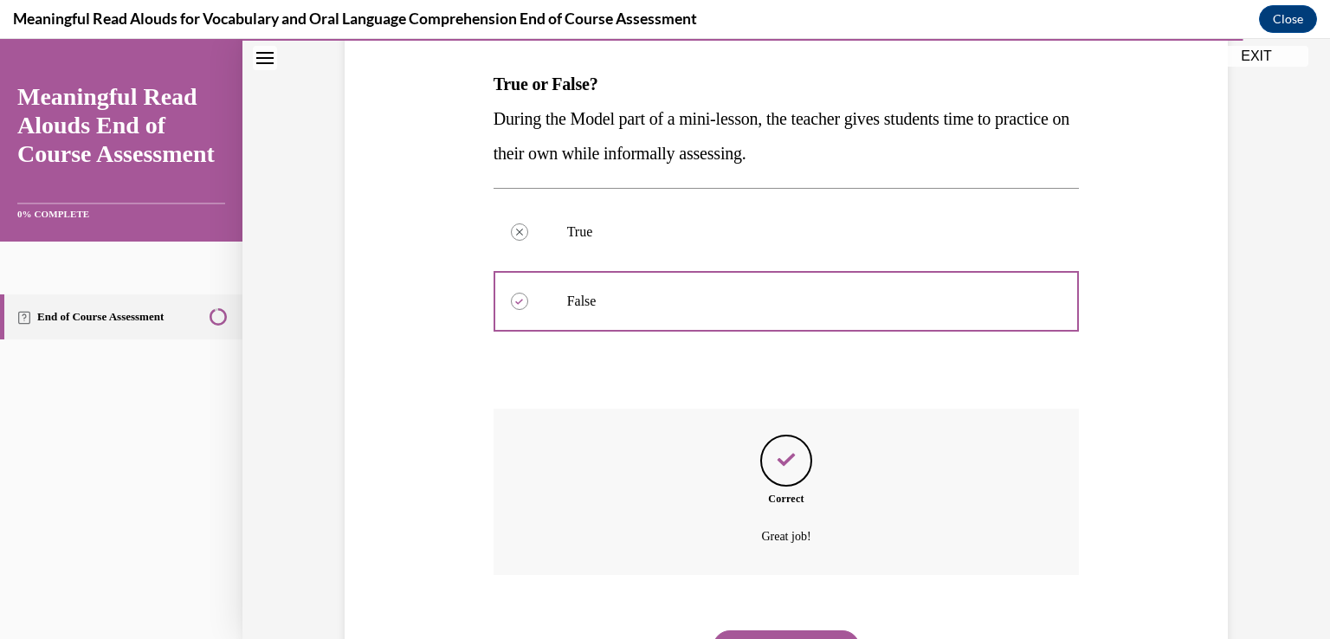
scroll to position [350, 0]
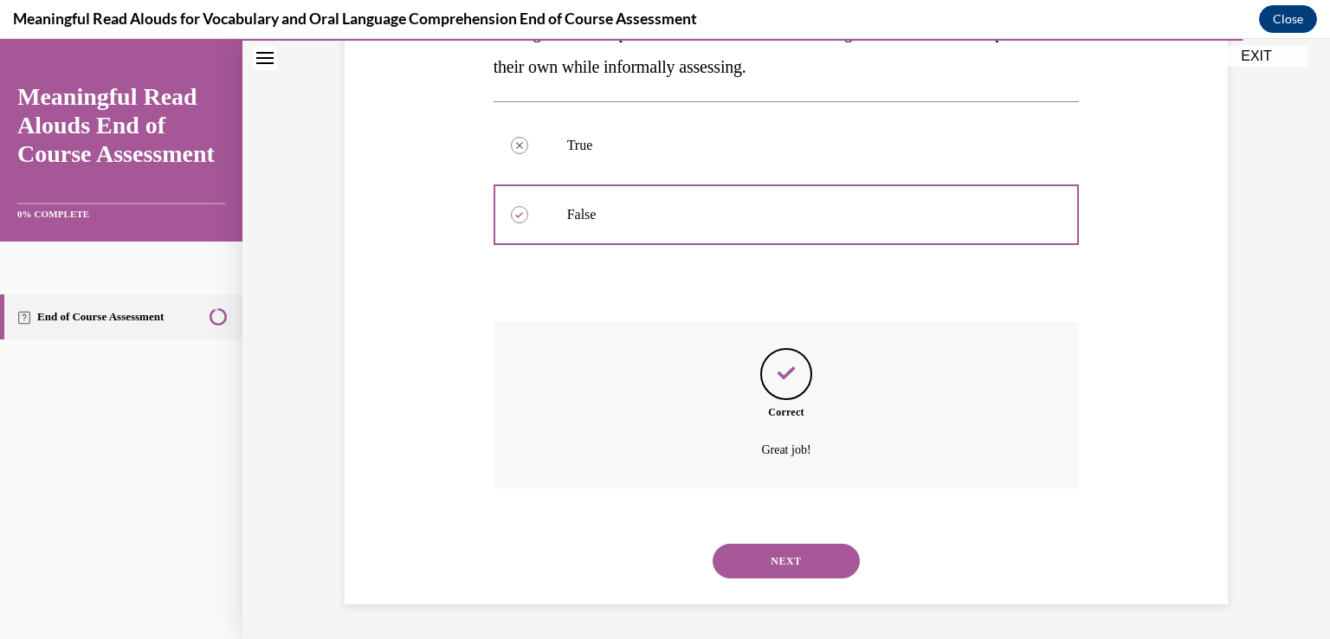
click at [751, 567] on button "NEXT" at bounding box center [786, 561] width 147 height 35
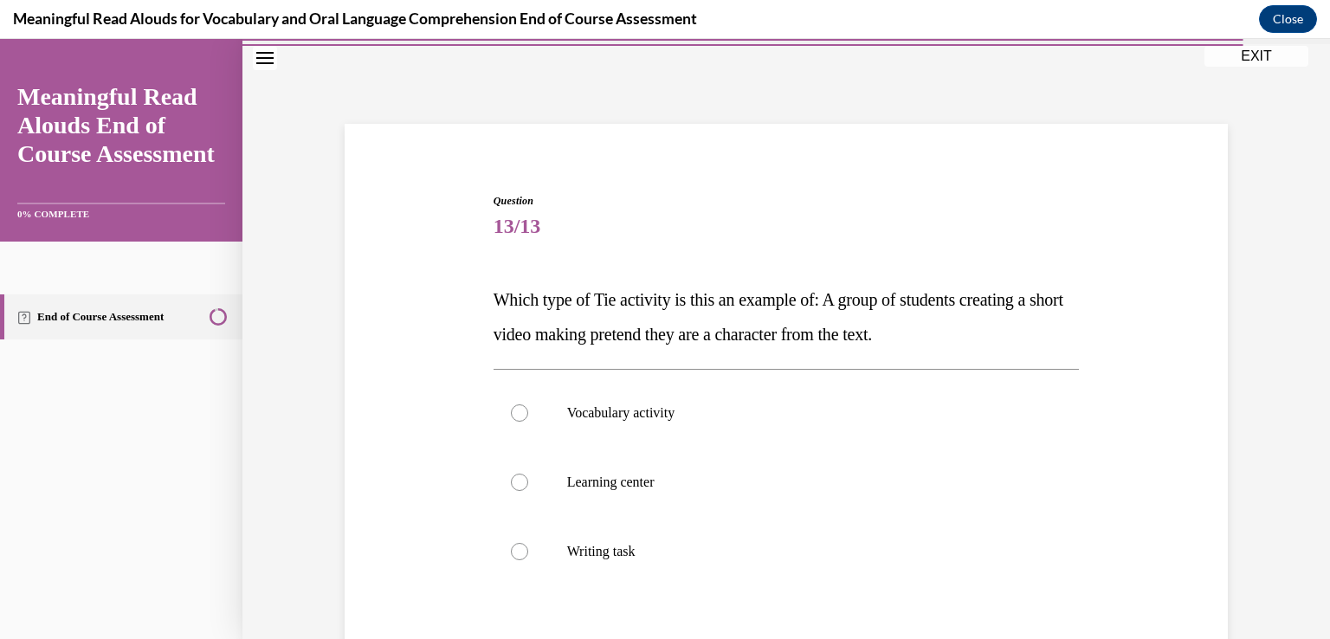
scroll to position [173, 0]
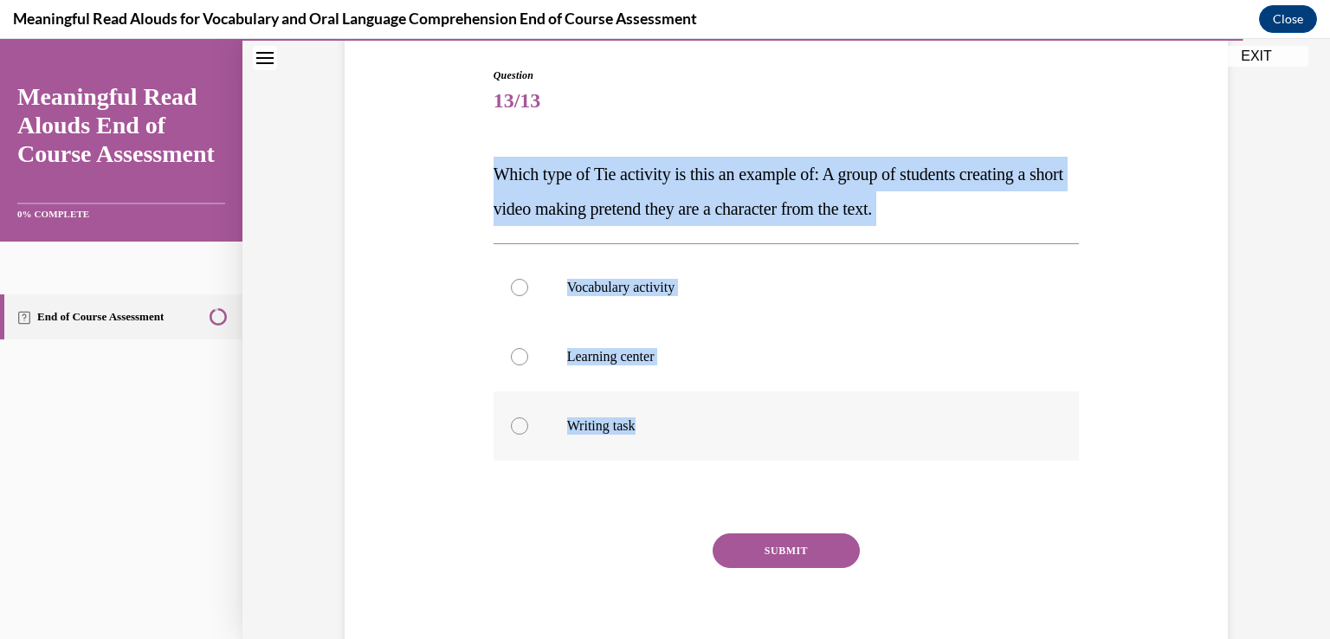
drag, startPoint x: 489, startPoint y: 168, endPoint x: 681, endPoint y: 431, distance: 325.9
click at [681, 431] on div "Question 13/13 Which type of Tie activity is this an example of: A group of stu…" at bounding box center [786, 372] width 586 height 608
click at [513, 363] on div at bounding box center [519, 356] width 17 height 17
click at [513, 363] on input "Learning center" at bounding box center [519, 356] width 17 height 17
radio input "true"
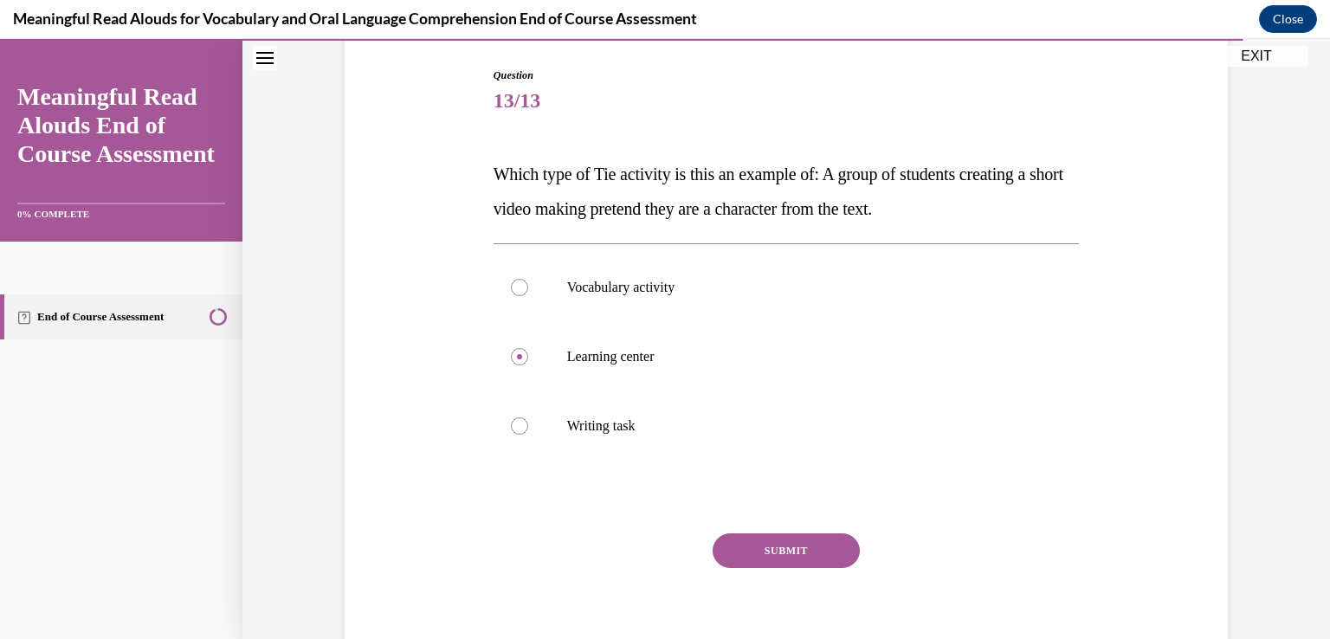
click at [793, 554] on button "SUBMIT" at bounding box center [786, 550] width 147 height 35
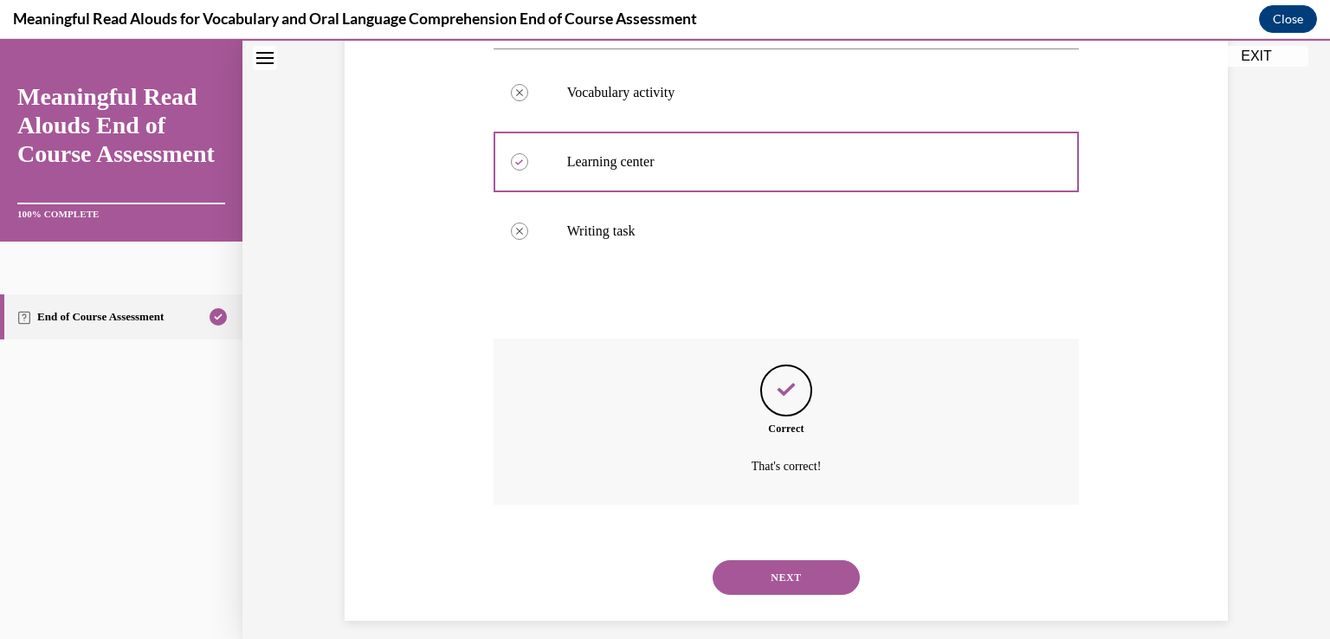
scroll to position [384, 0]
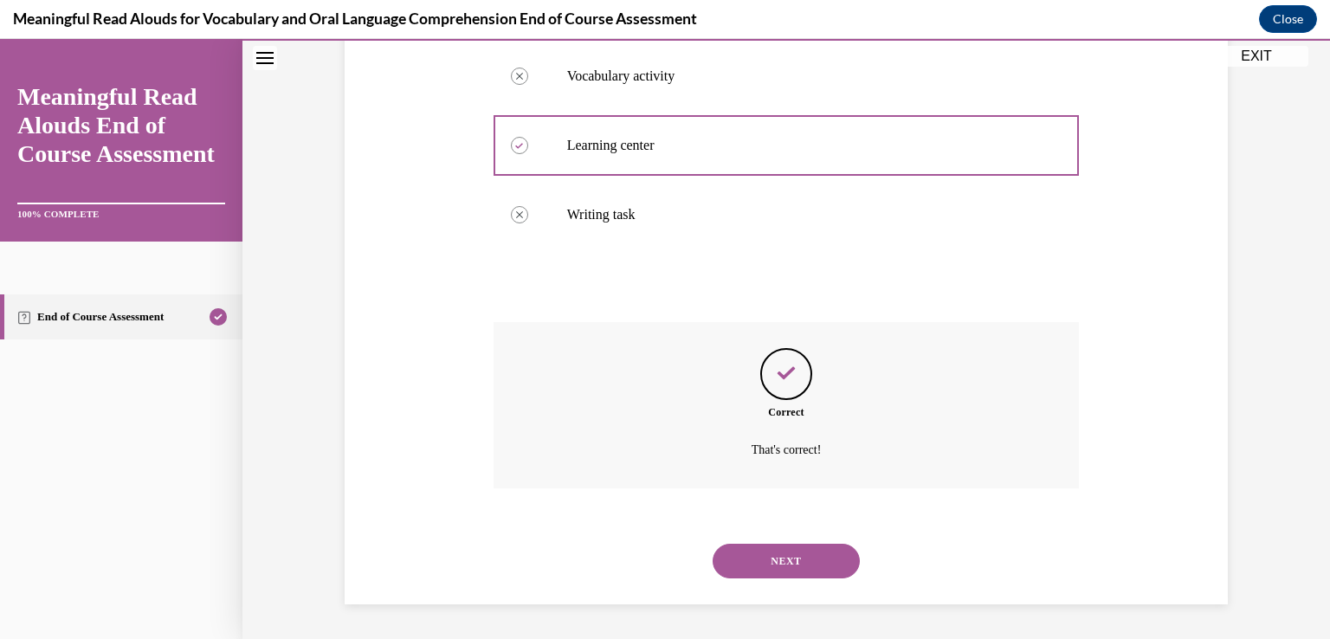
click at [796, 562] on button "NEXT" at bounding box center [786, 561] width 147 height 35
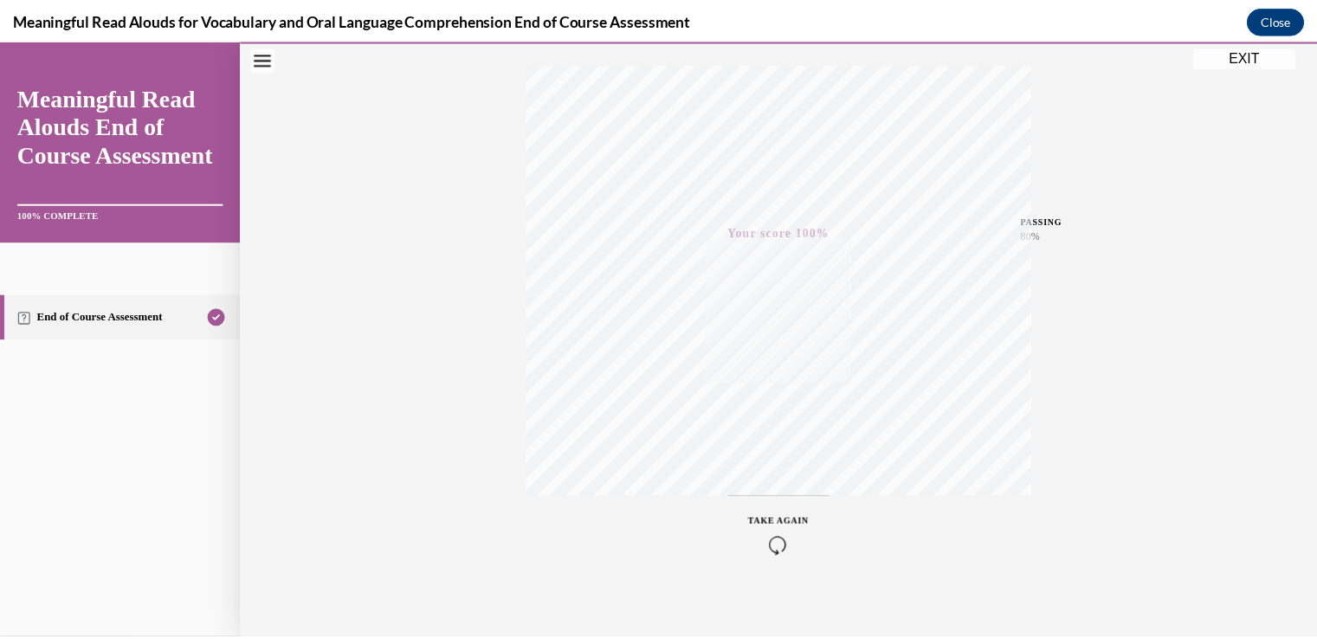
scroll to position [287, 0]
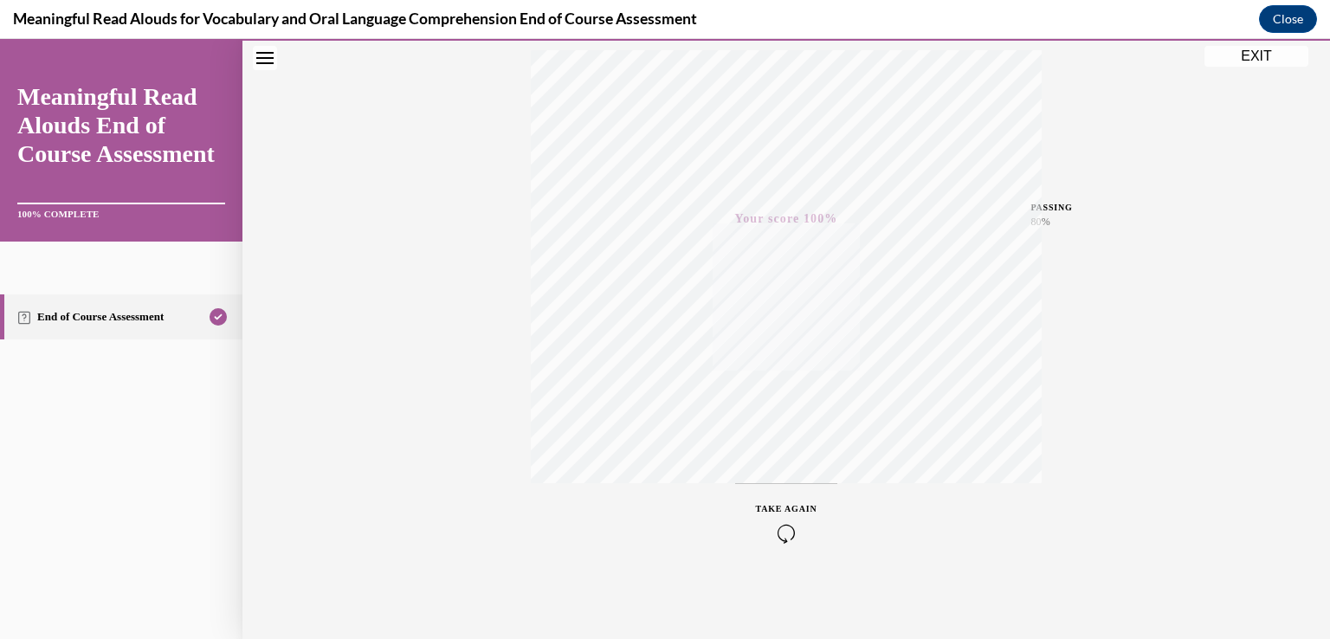
click at [1265, 52] on button "EXIT" at bounding box center [1256, 56] width 104 height 21
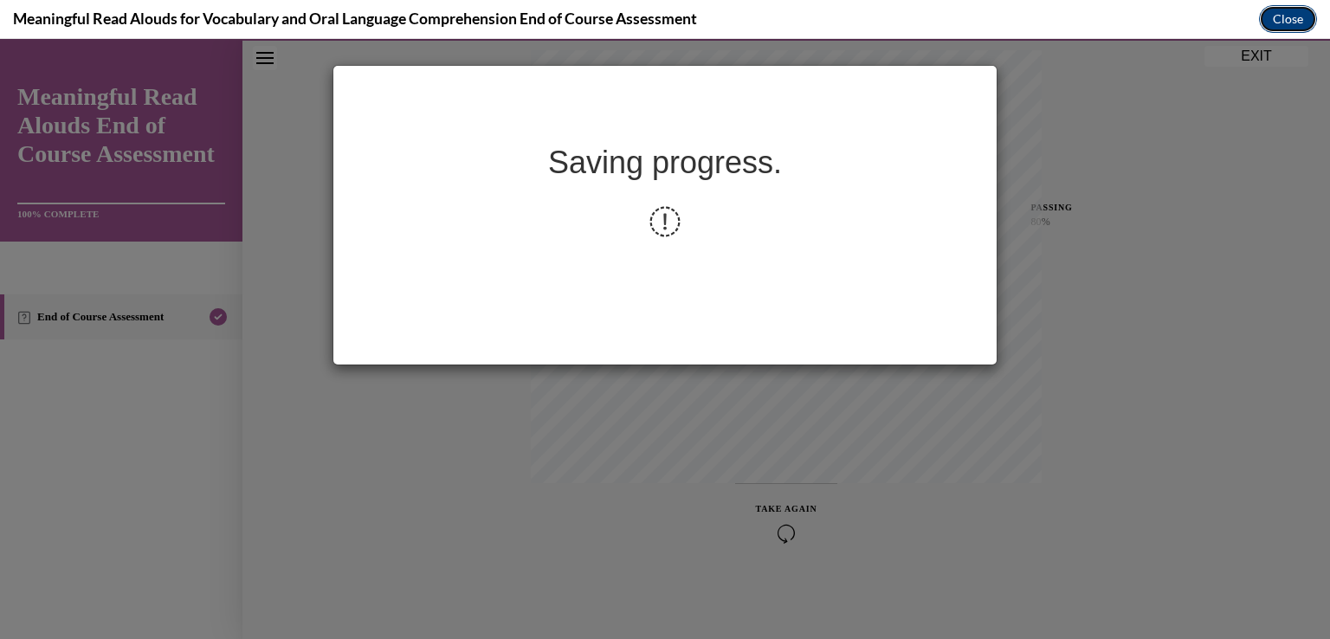
click at [1278, 18] on button "Close" at bounding box center [1288, 19] width 58 height 28
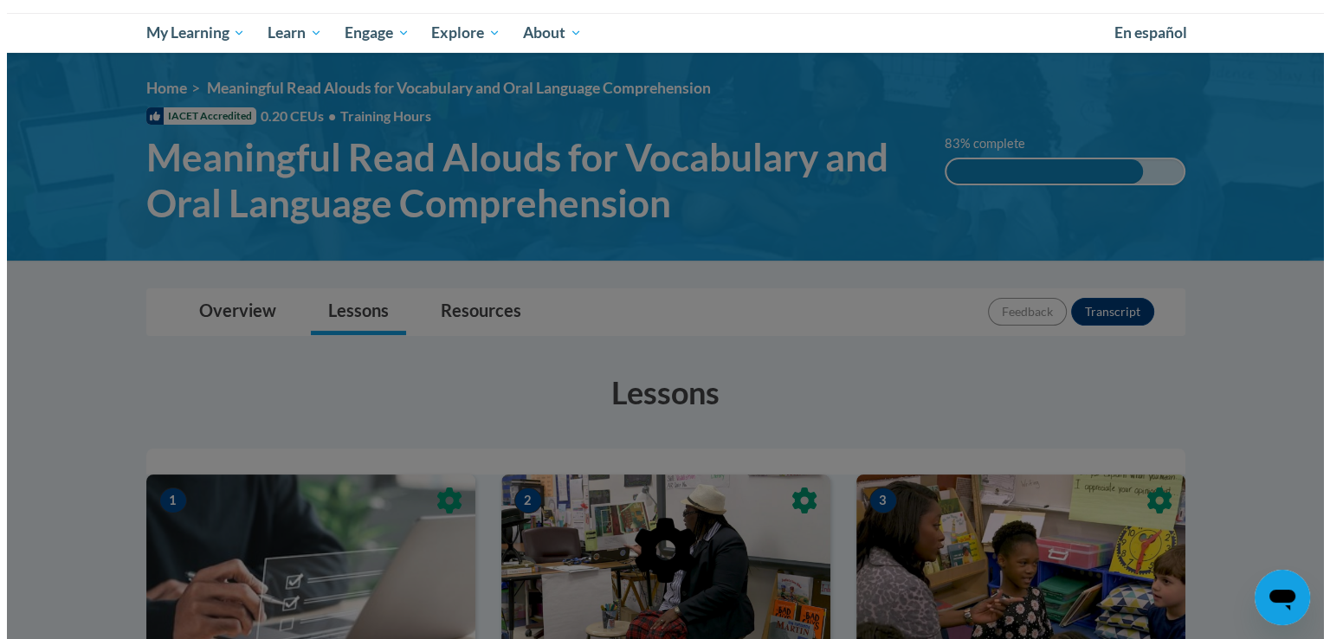
scroll to position [519, 0]
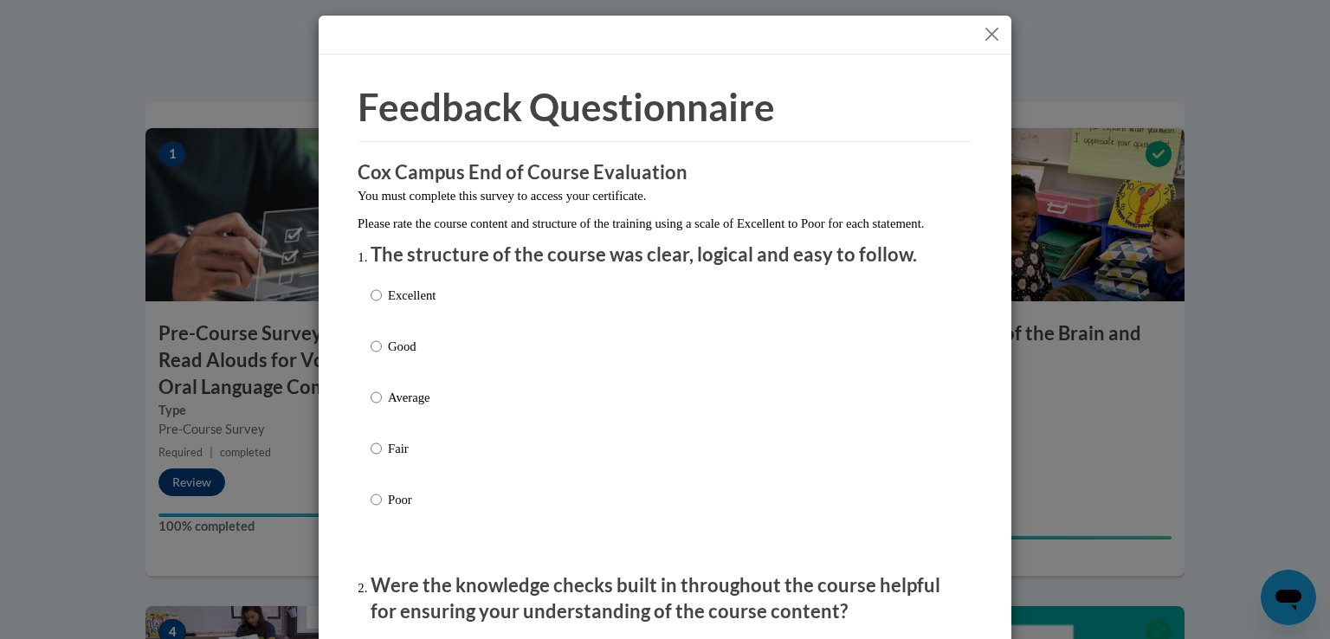
click at [371, 305] on input "Excellent" at bounding box center [376, 295] width 11 height 19
radio input "true"
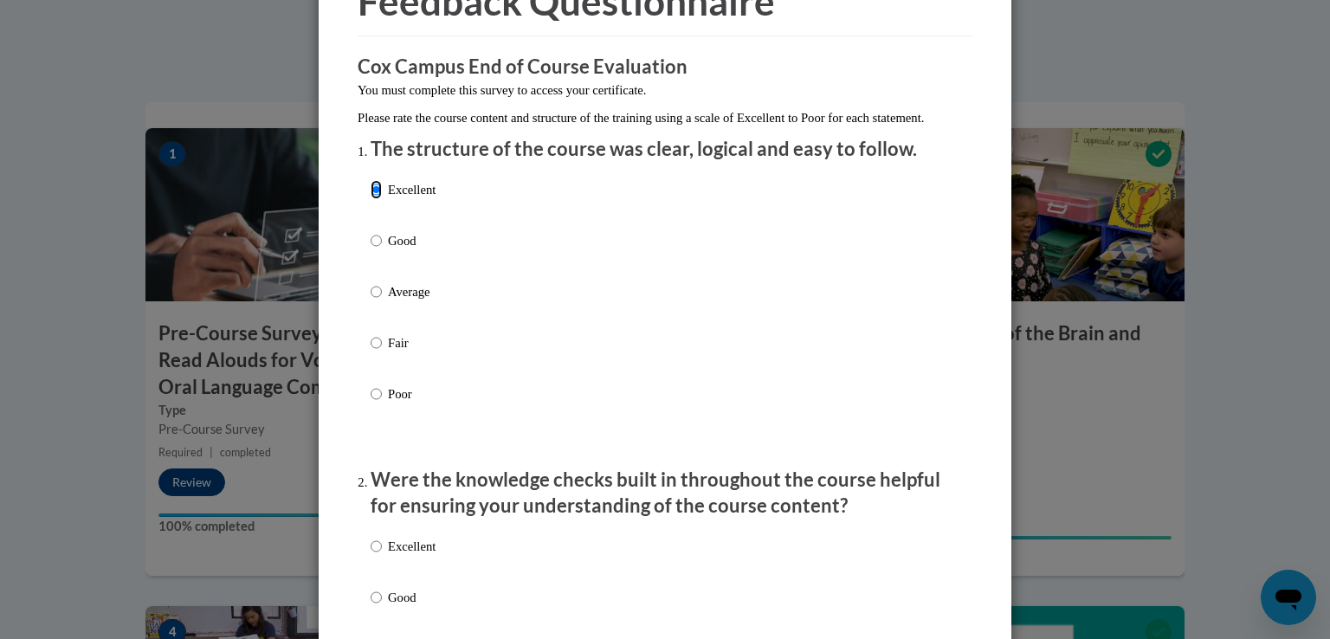
scroll to position [260, 0]
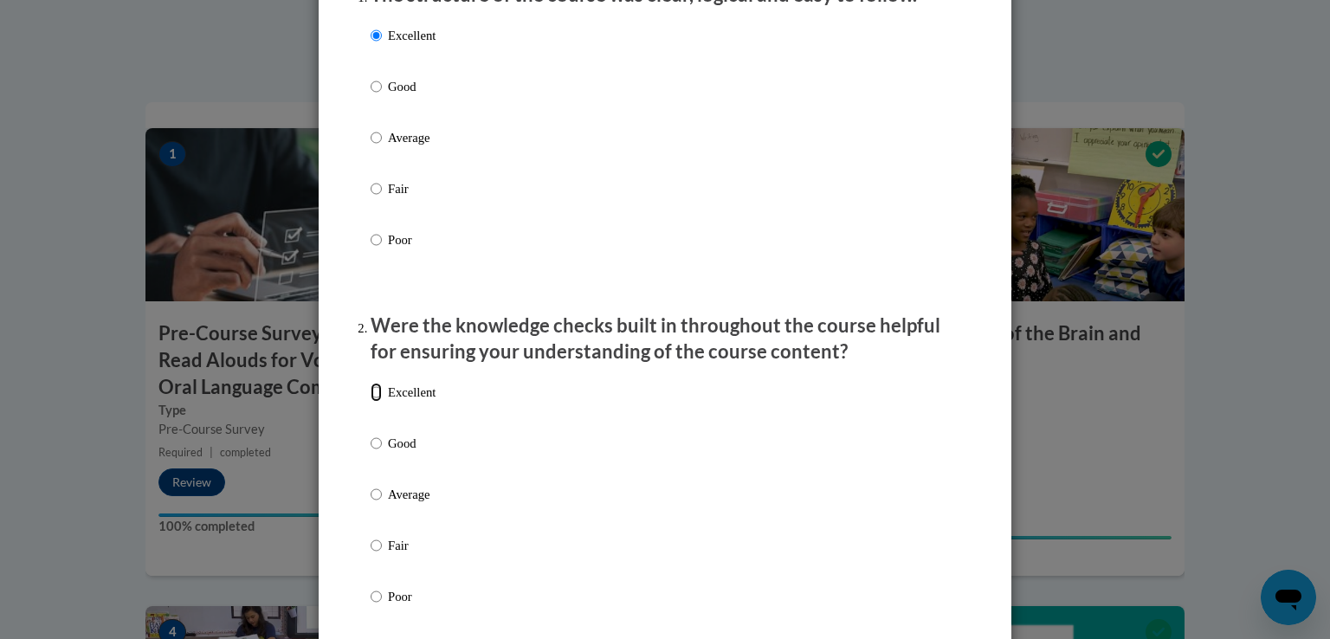
click at [371, 402] on input "Excellent" at bounding box center [376, 392] width 11 height 19
radio input "true"
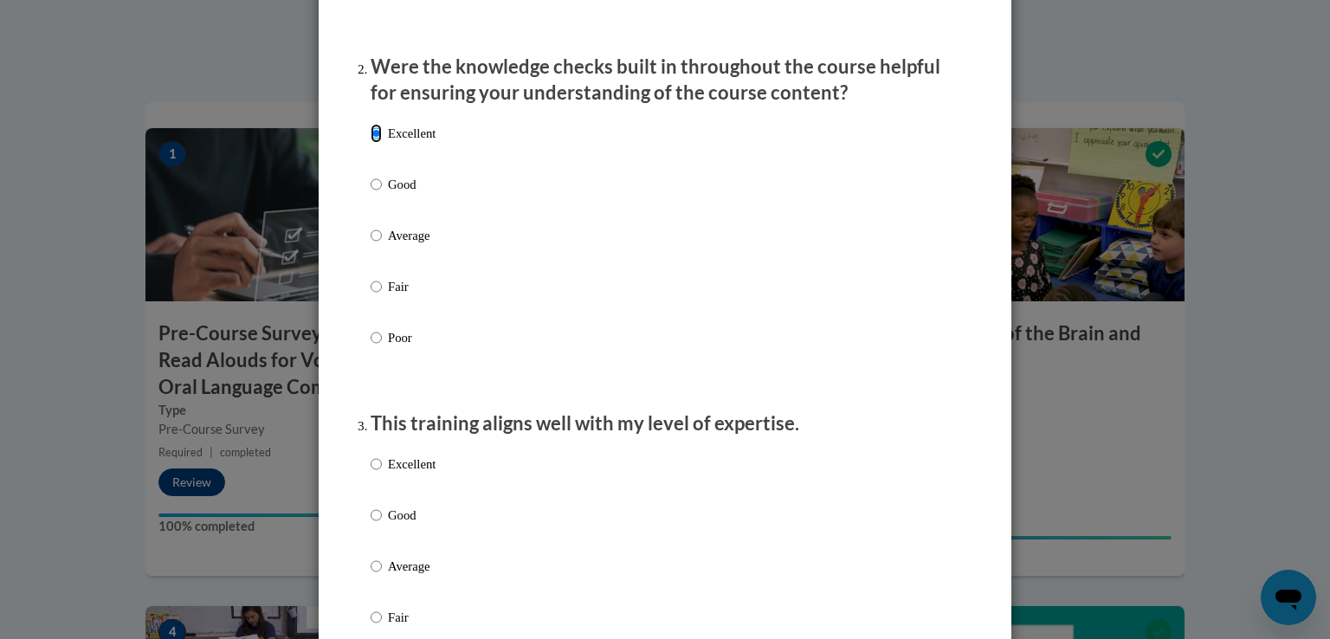
scroll to position [519, 0]
click at [371, 473] on input "Excellent" at bounding box center [376, 463] width 11 height 19
radio input "true"
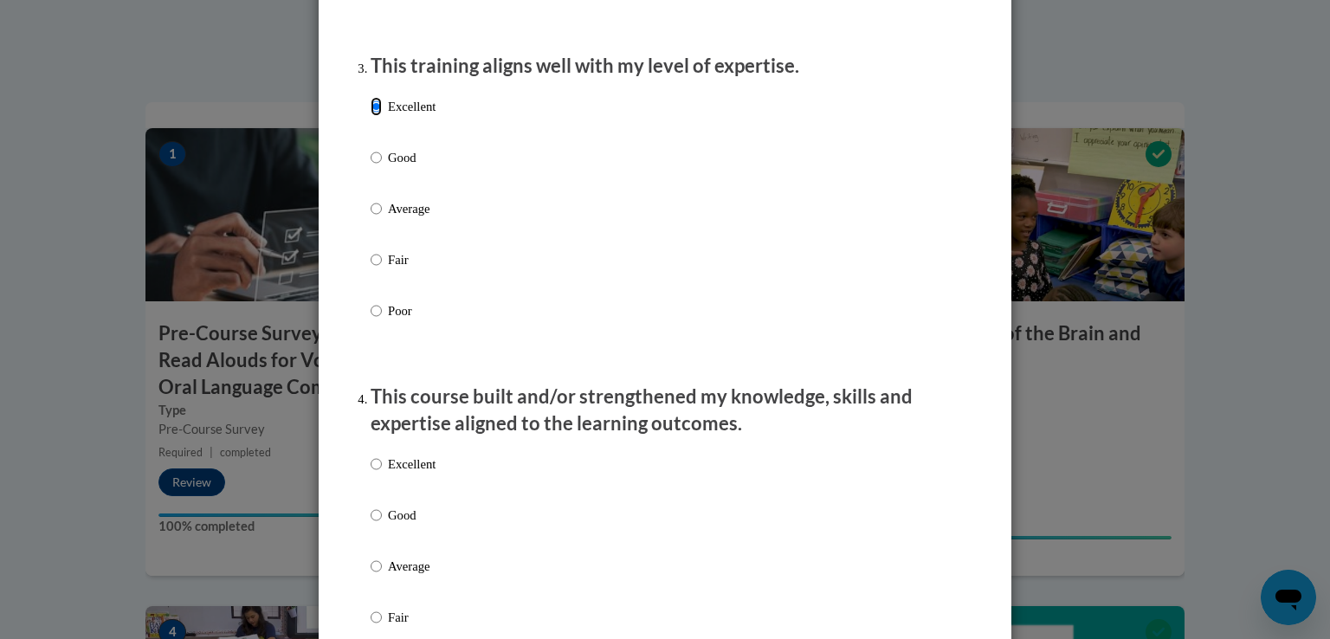
scroll to position [952, 0]
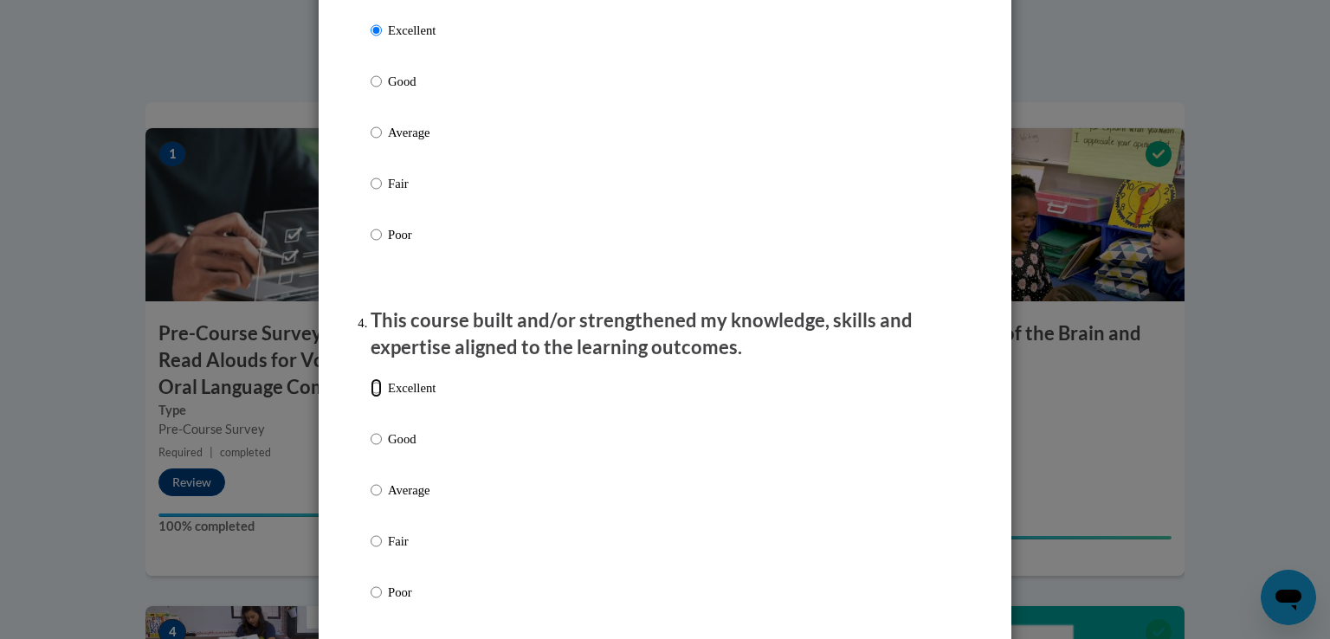
click at [371, 397] on input "Excellent" at bounding box center [376, 387] width 11 height 19
radio input "true"
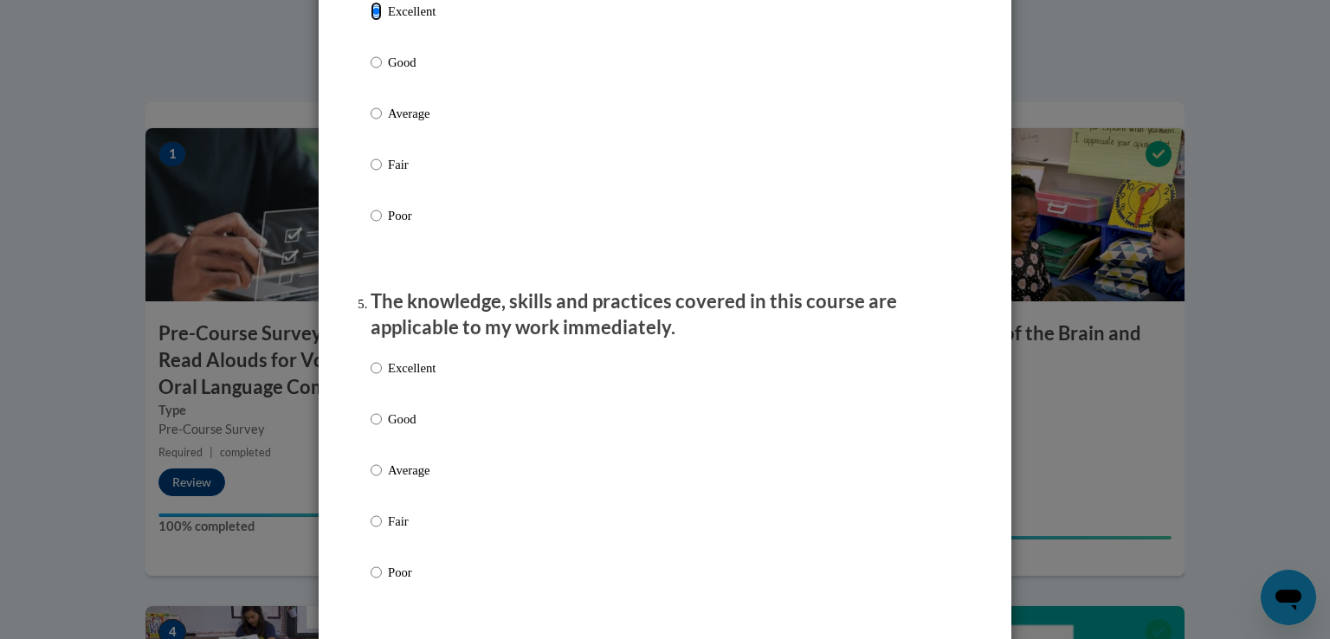
scroll to position [1472, 0]
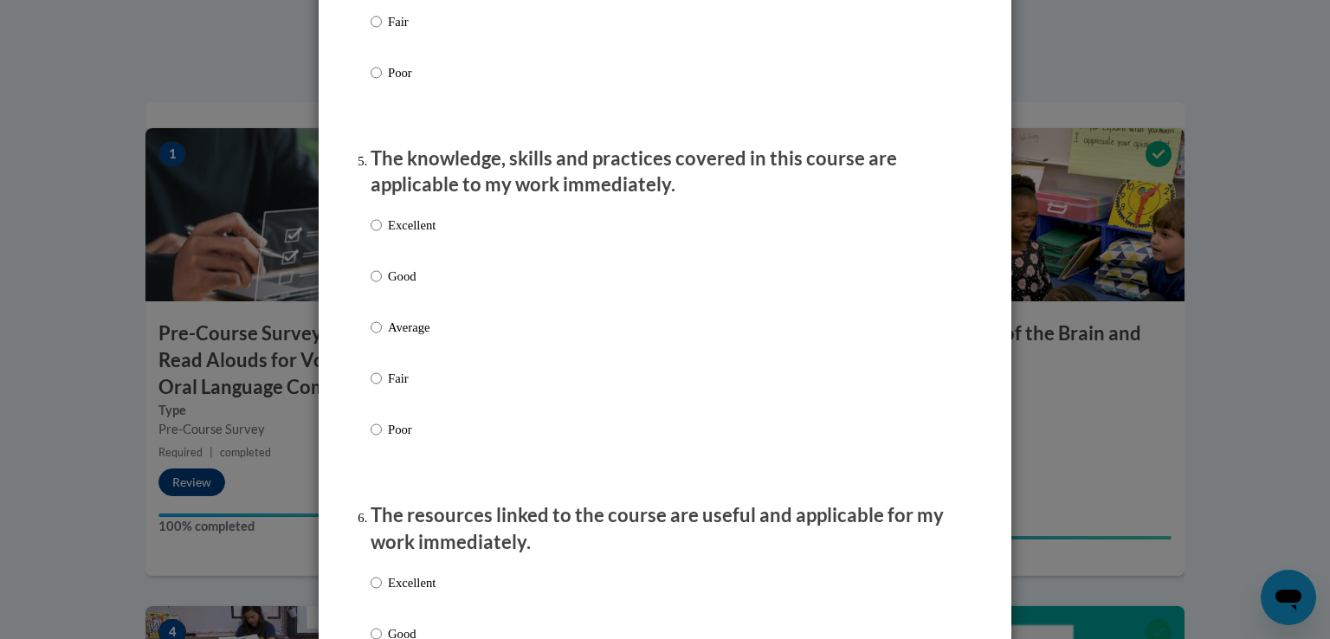
click at [363, 244] on ol "The structure of the course was clear, logical and easy to follow. Excellent Go…" at bounding box center [665, 415] width 615 height 3291
click at [371, 235] on input "Excellent" at bounding box center [376, 225] width 11 height 19
radio input "true"
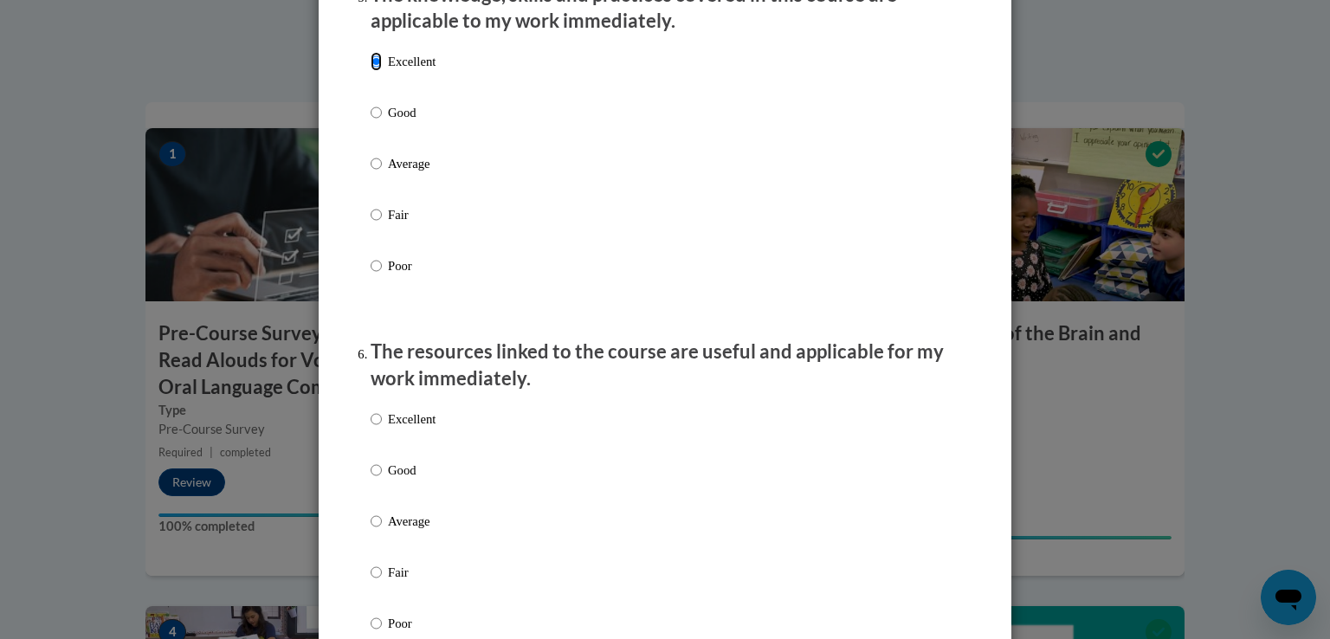
scroll to position [1645, 0]
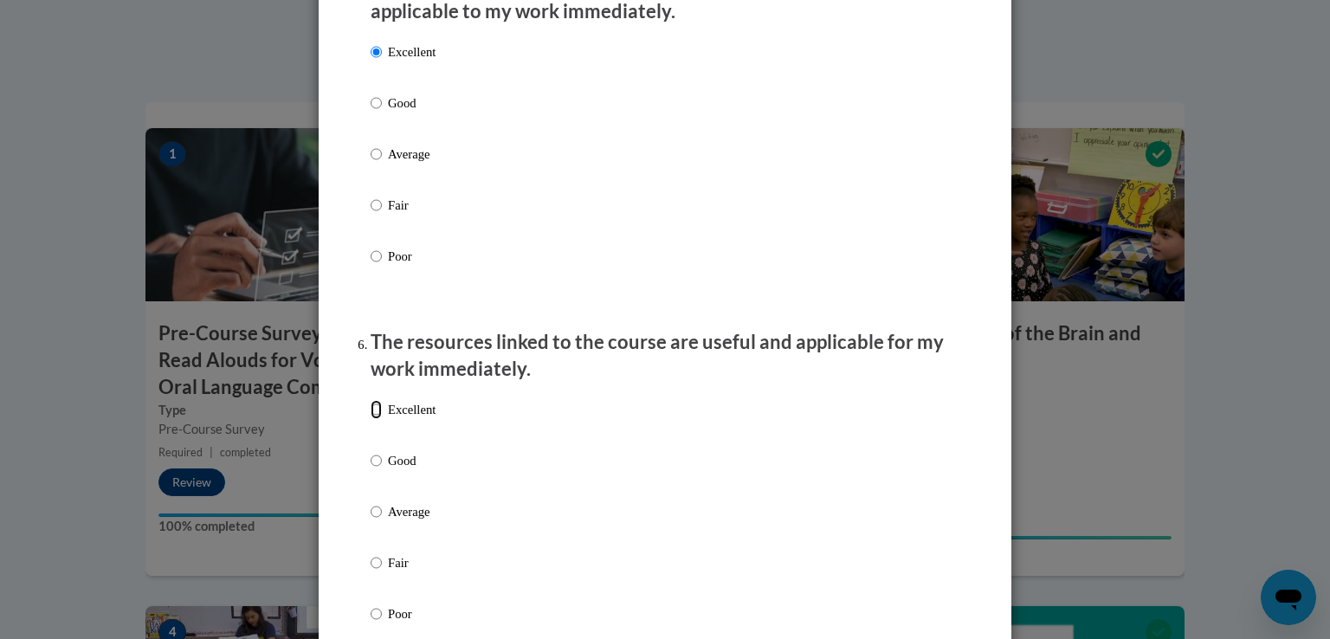
click at [371, 419] on input "Excellent" at bounding box center [376, 409] width 11 height 19
radio input "true"
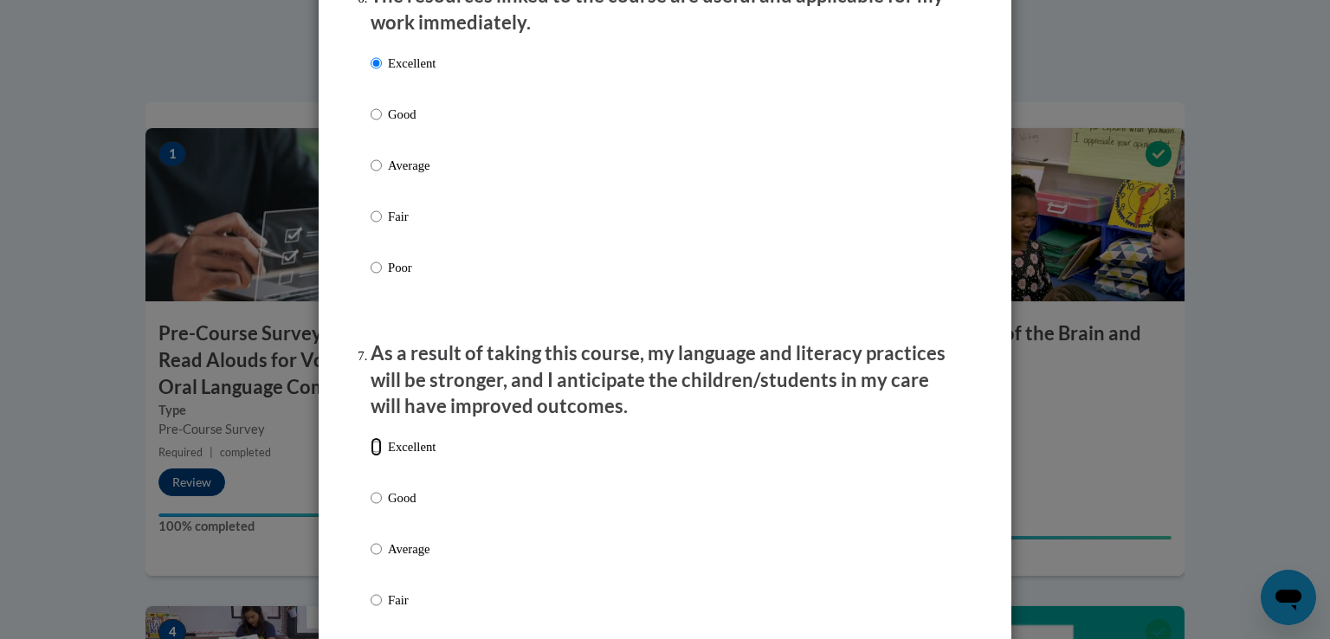
click at [371, 456] on input "Excellent" at bounding box center [376, 446] width 11 height 19
radio input "true"
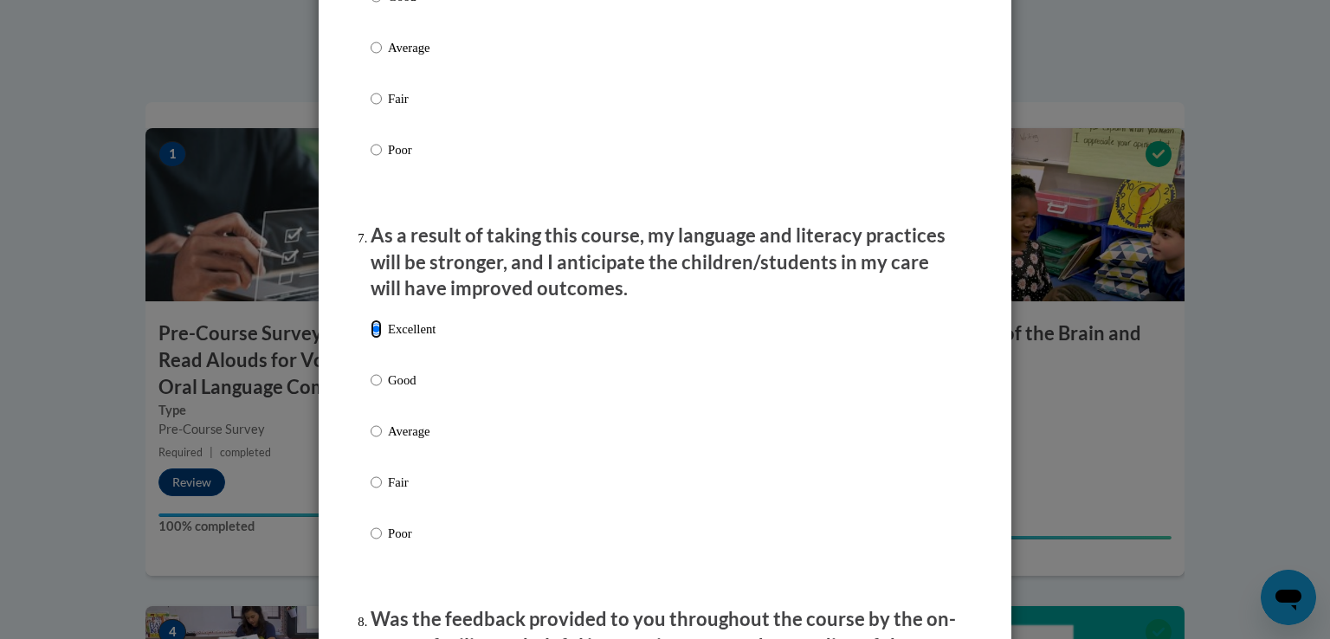
scroll to position [2338, 0]
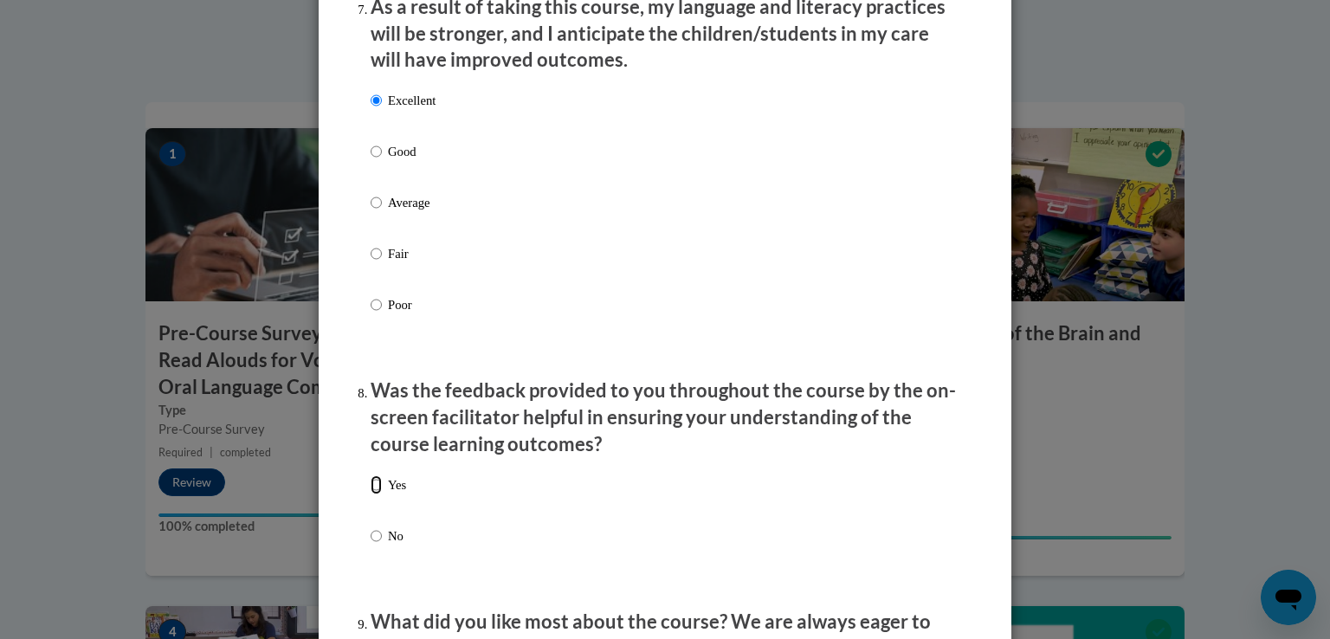
click at [371, 494] on input "Yes" at bounding box center [376, 484] width 11 height 19
radio input "true"
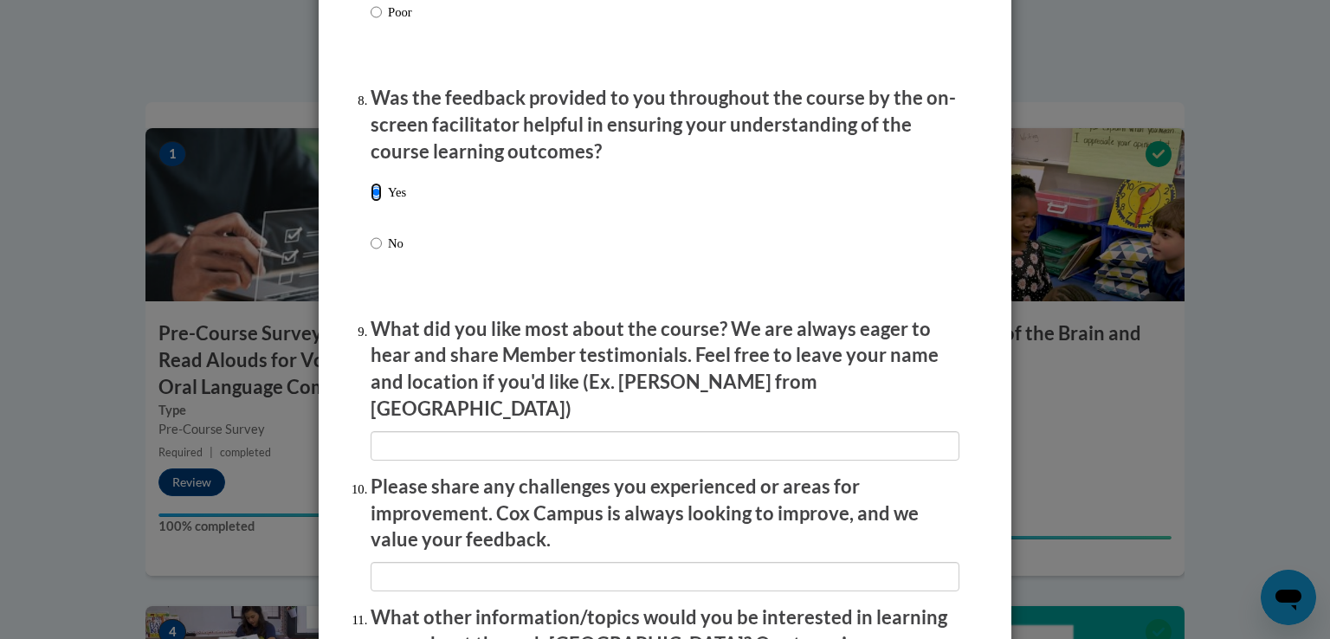
scroll to position [2684, 0]
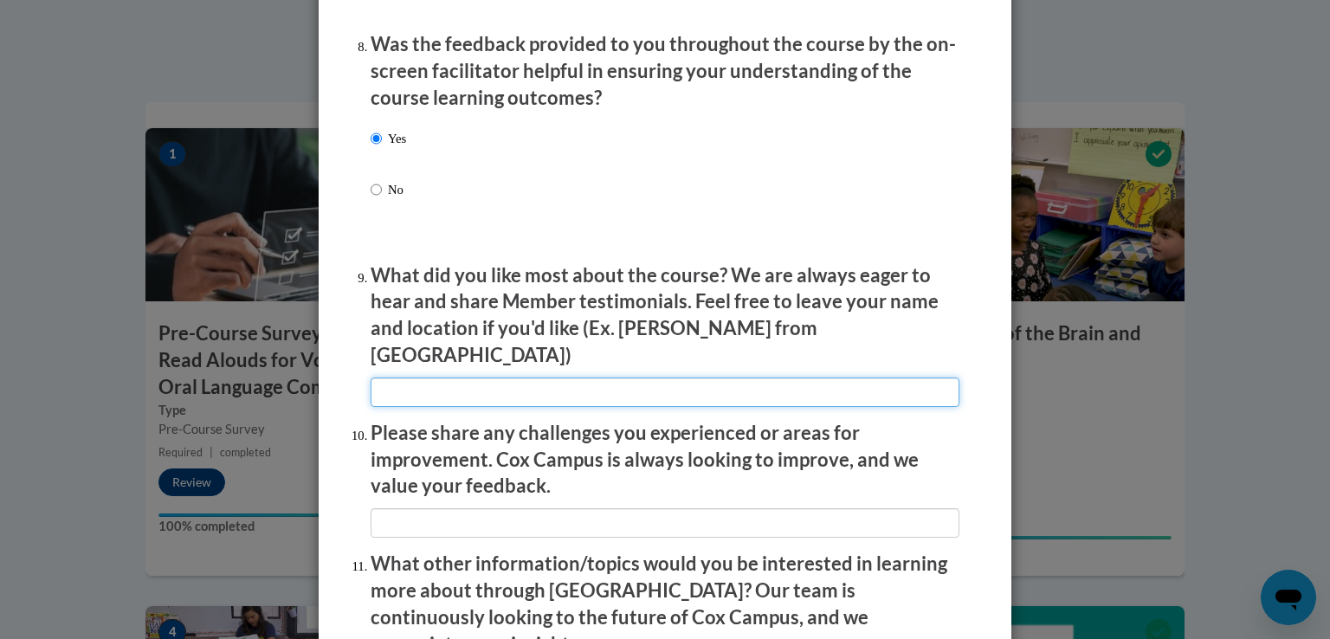
click at [416, 378] on input "textbox" at bounding box center [665, 391] width 589 height 29
type input "N/a"
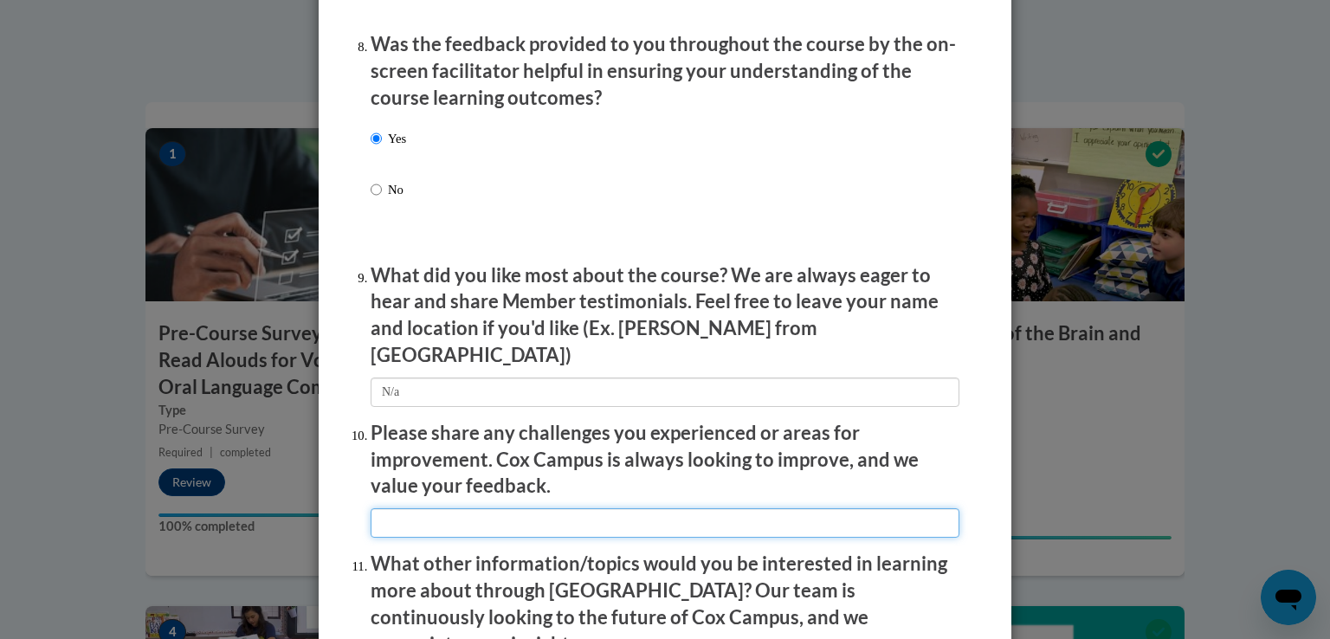
click at [422, 515] on input "textbox" at bounding box center [665, 522] width 589 height 29
type input "N/a"
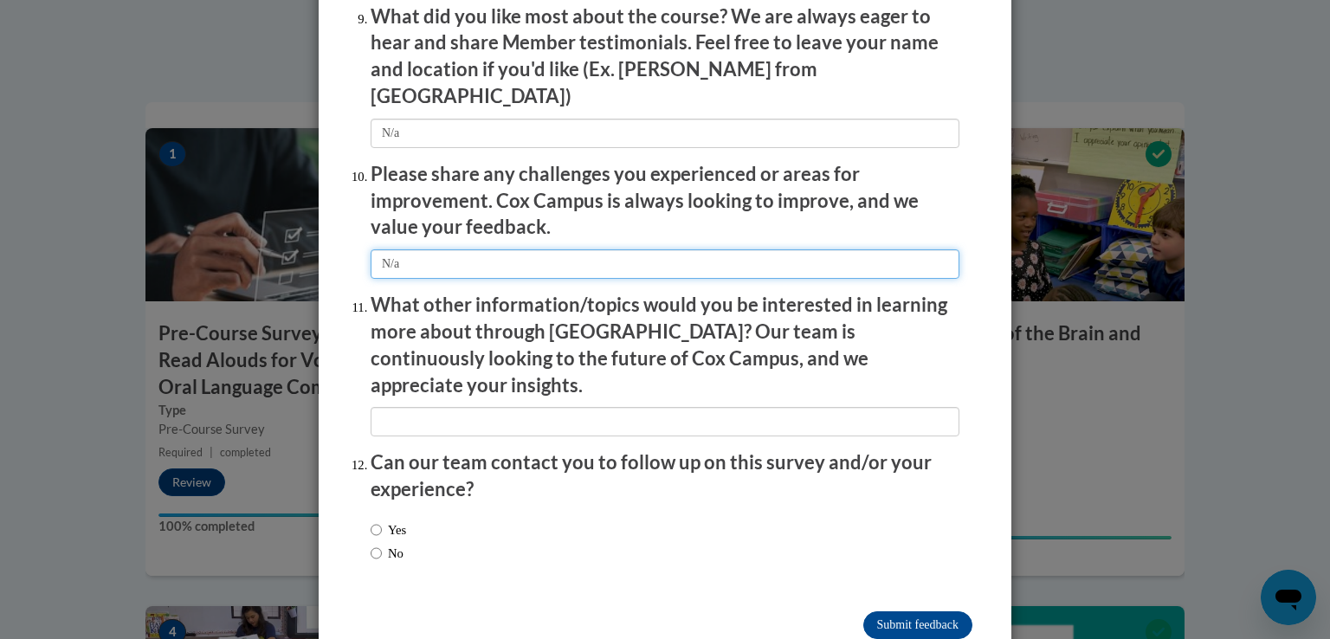
scroll to position [2944, 0]
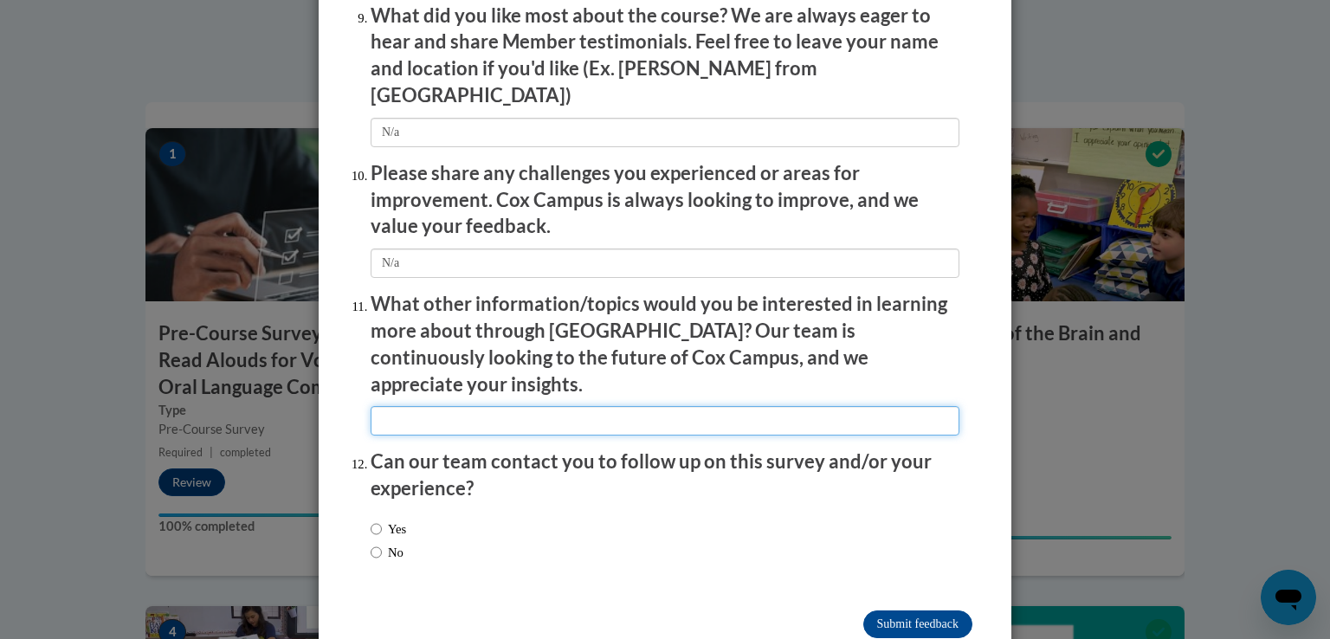
click at [436, 406] on input "textbox" at bounding box center [665, 420] width 589 height 29
type input "N/a"
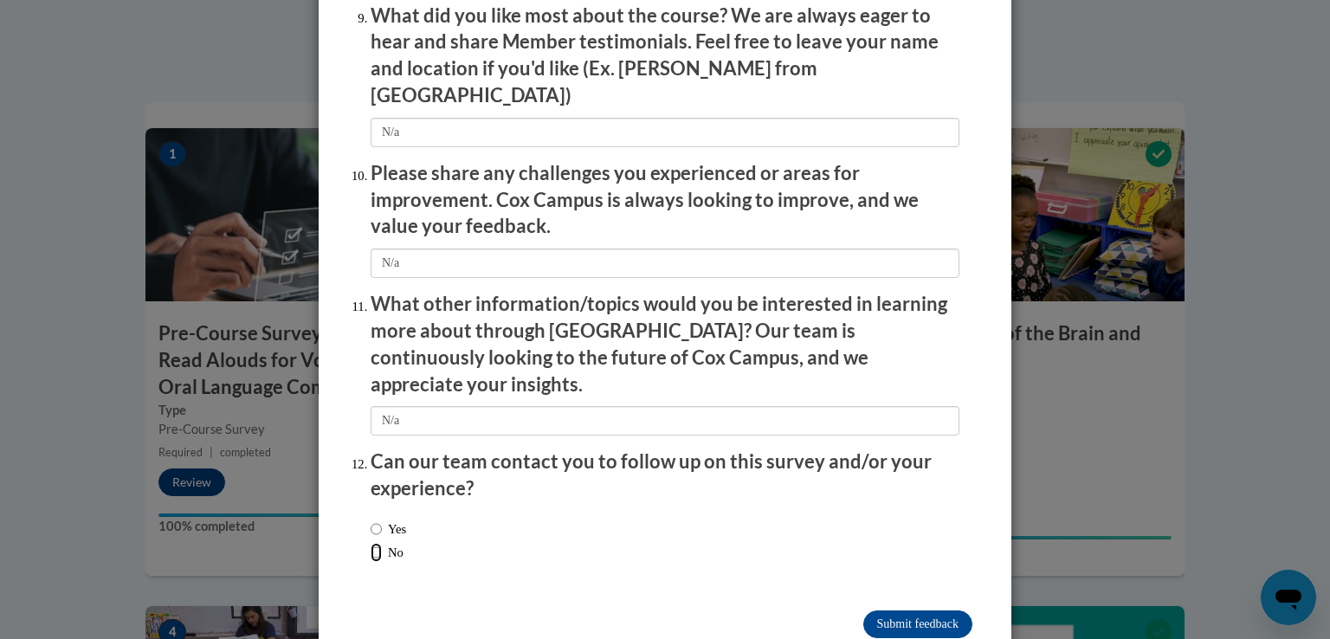
click at [371, 543] on input "No" at bounding box center [376, 552] width 11 height 19
radio input "true"
click at [900, 610] on input "Submit feedback" at bounding box center [917, 624] width 109 height 28
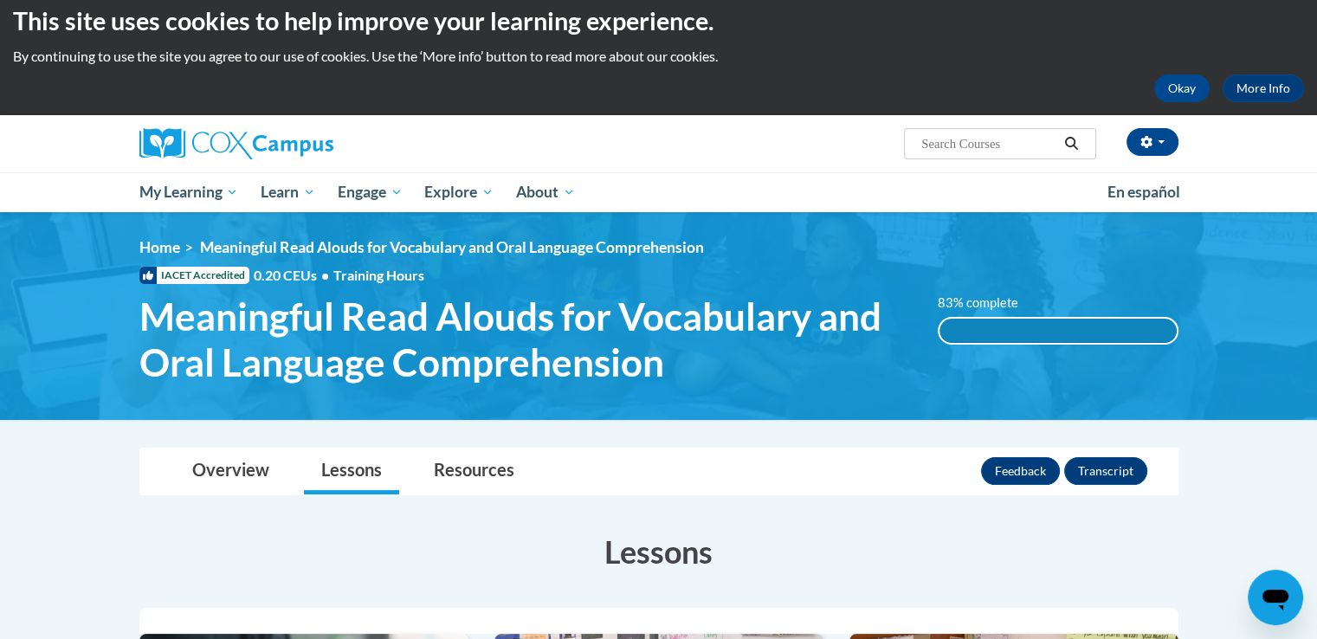
scroll to position [0, 0]
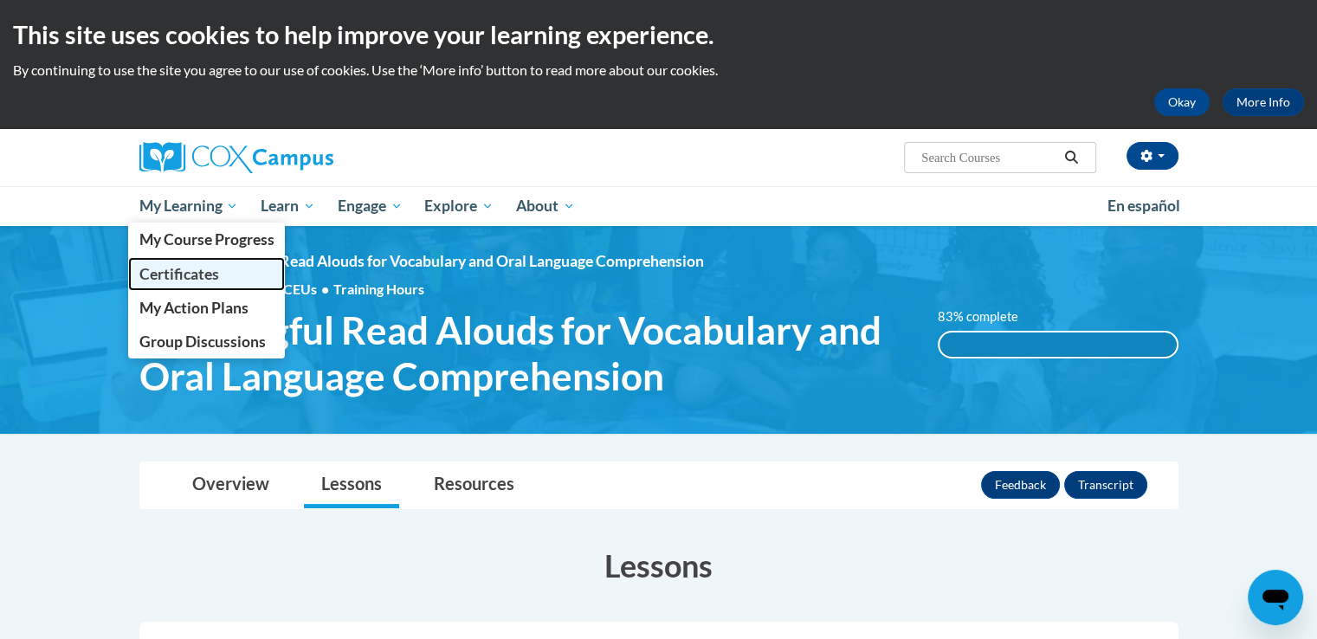
click at [198, 278] on span "Certificates" at bounding box center [179, 274] width 80 height 18
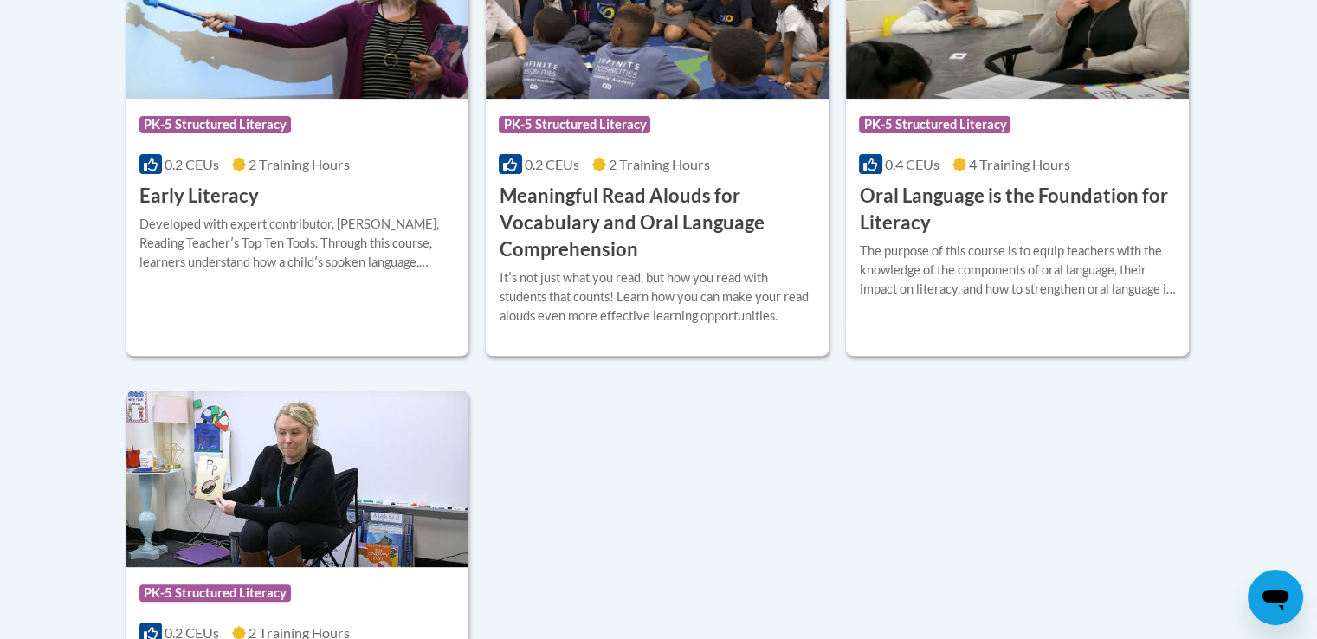
scroll to position [606, 0]
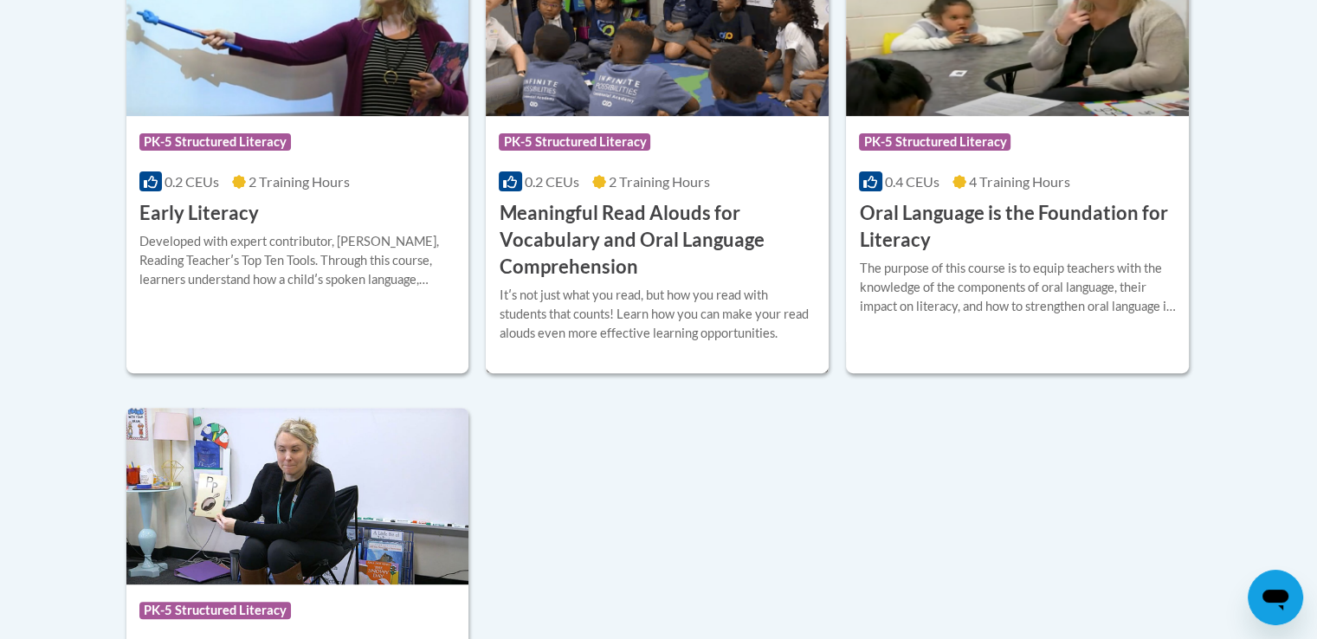
click at [558, 229] on h3 "Meaningful Read Alouds for Vocabulary and Oral Language Comprehension" at bounding box center [657, 240] width 317 height 80
